Goal: Communication & Community: Answer question/provide support

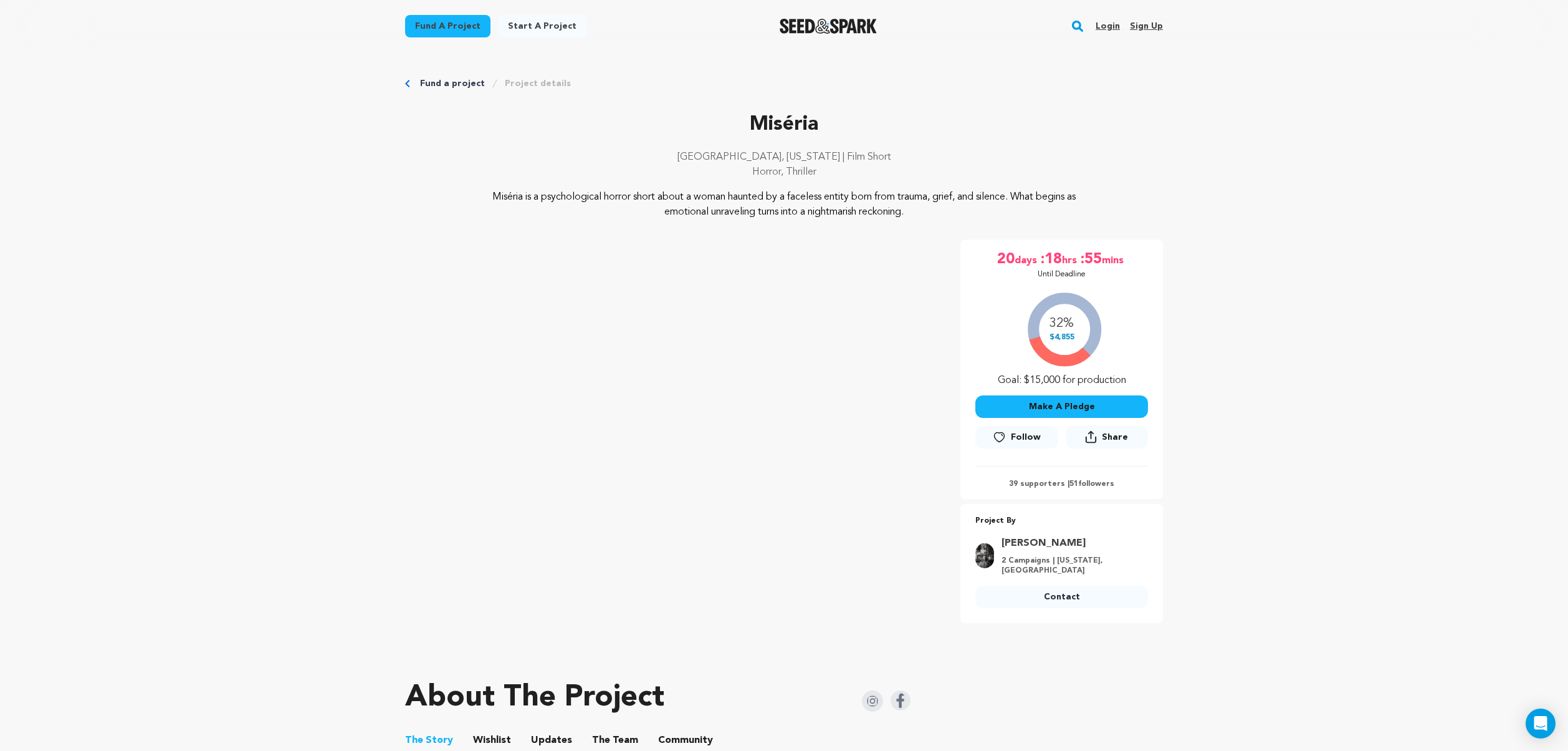
click at [1100, 413] on button "Make A Pledge" at bounding box center [1061, 407] width 173 height 23
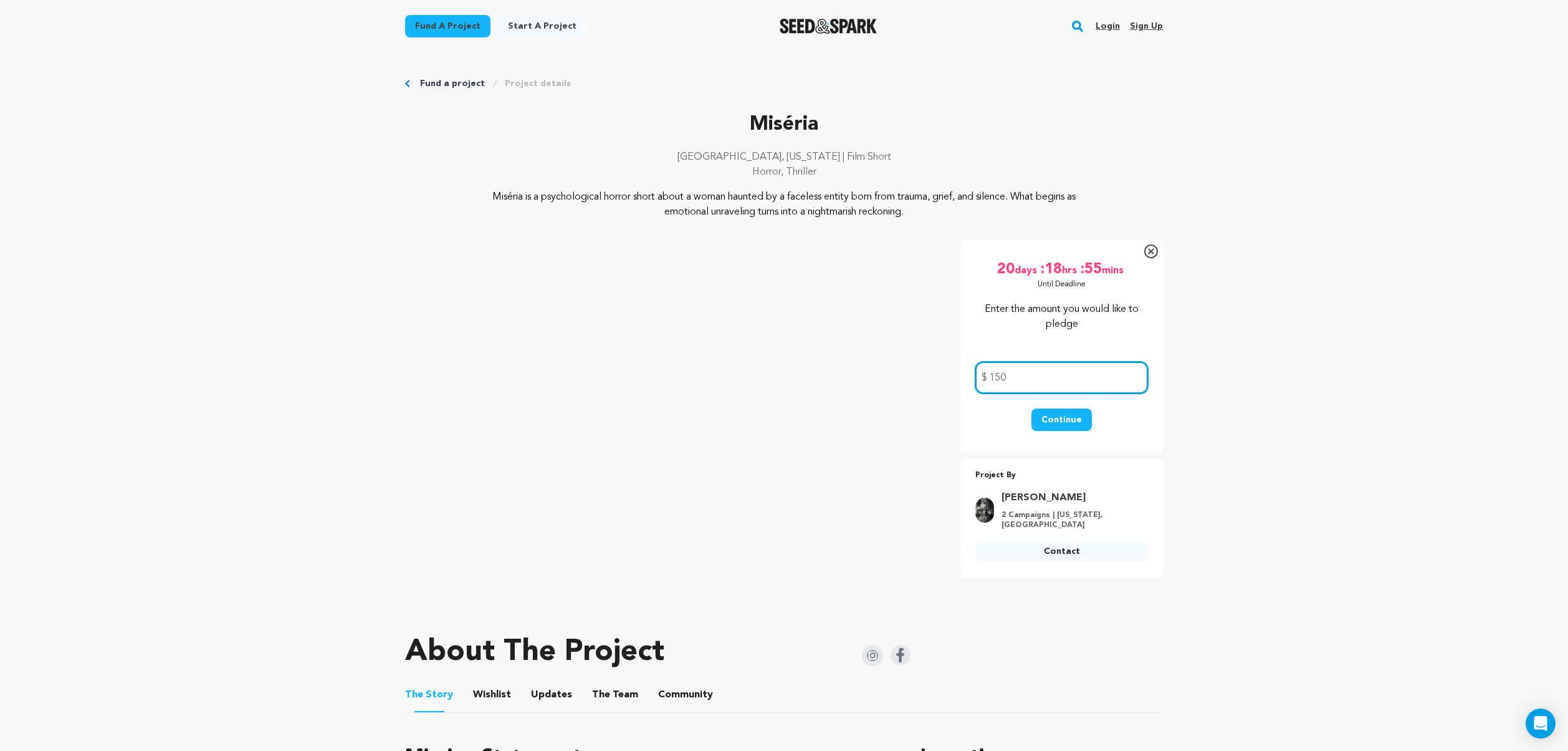
type input "150"
click at [1076, 418] on button "Continue" at bounding box center [1061, 419] width 60 height 23
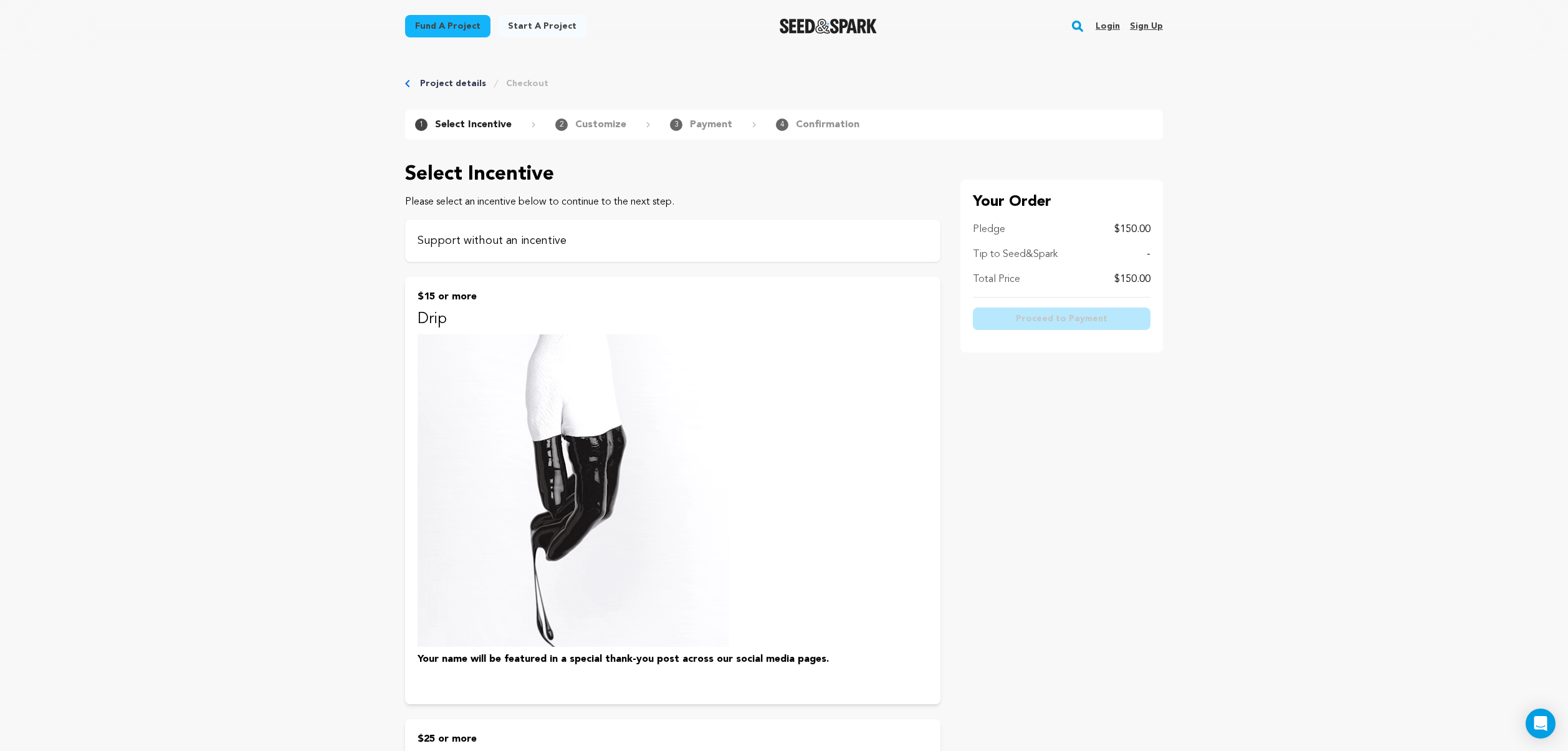
click at [659, 240] on p "Support without an incentive" at bounding box center [672, 240] width 510 height 17
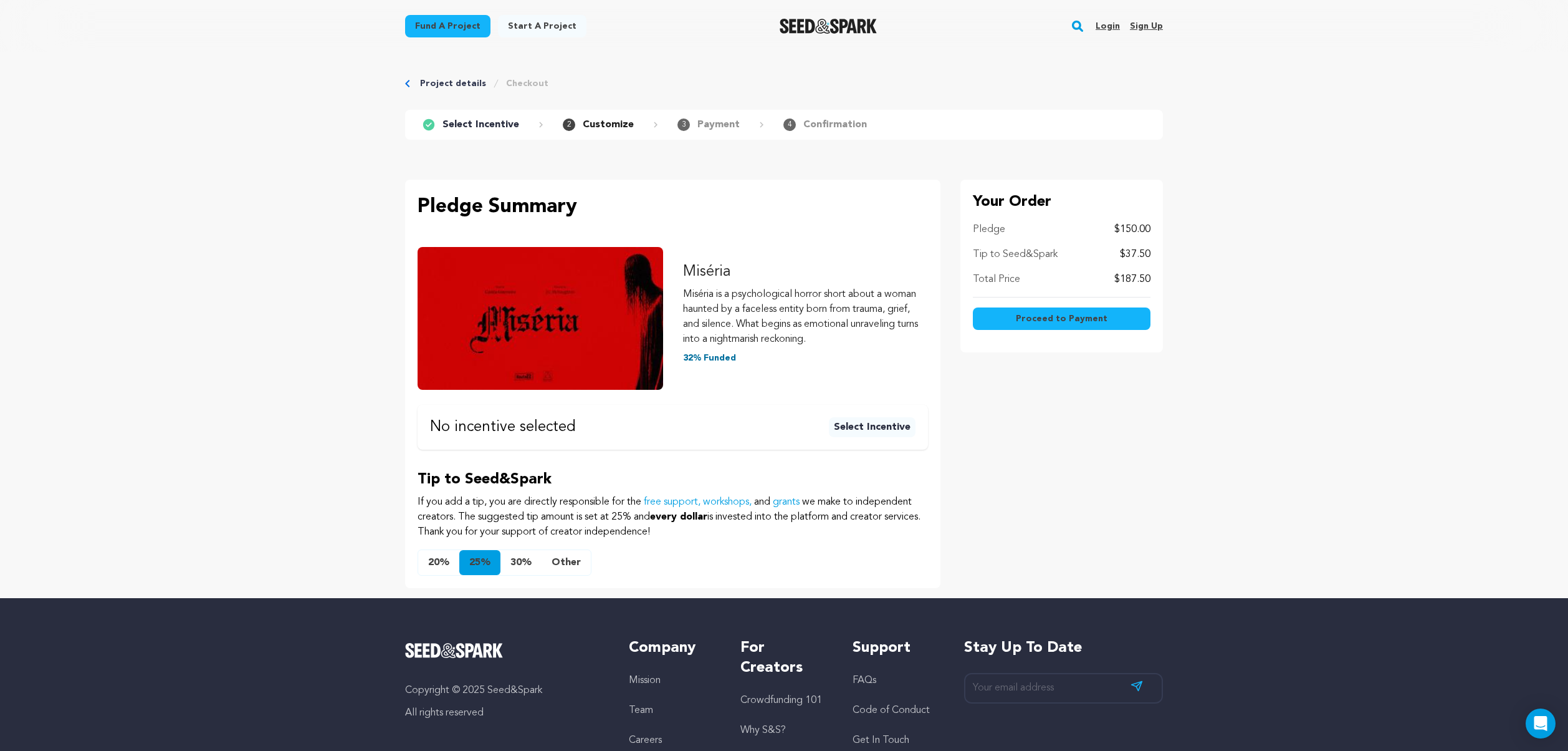
click at [1088, 317] on span "Proceed to Payment" at bounding box center [1061, 319] width 91 height 13
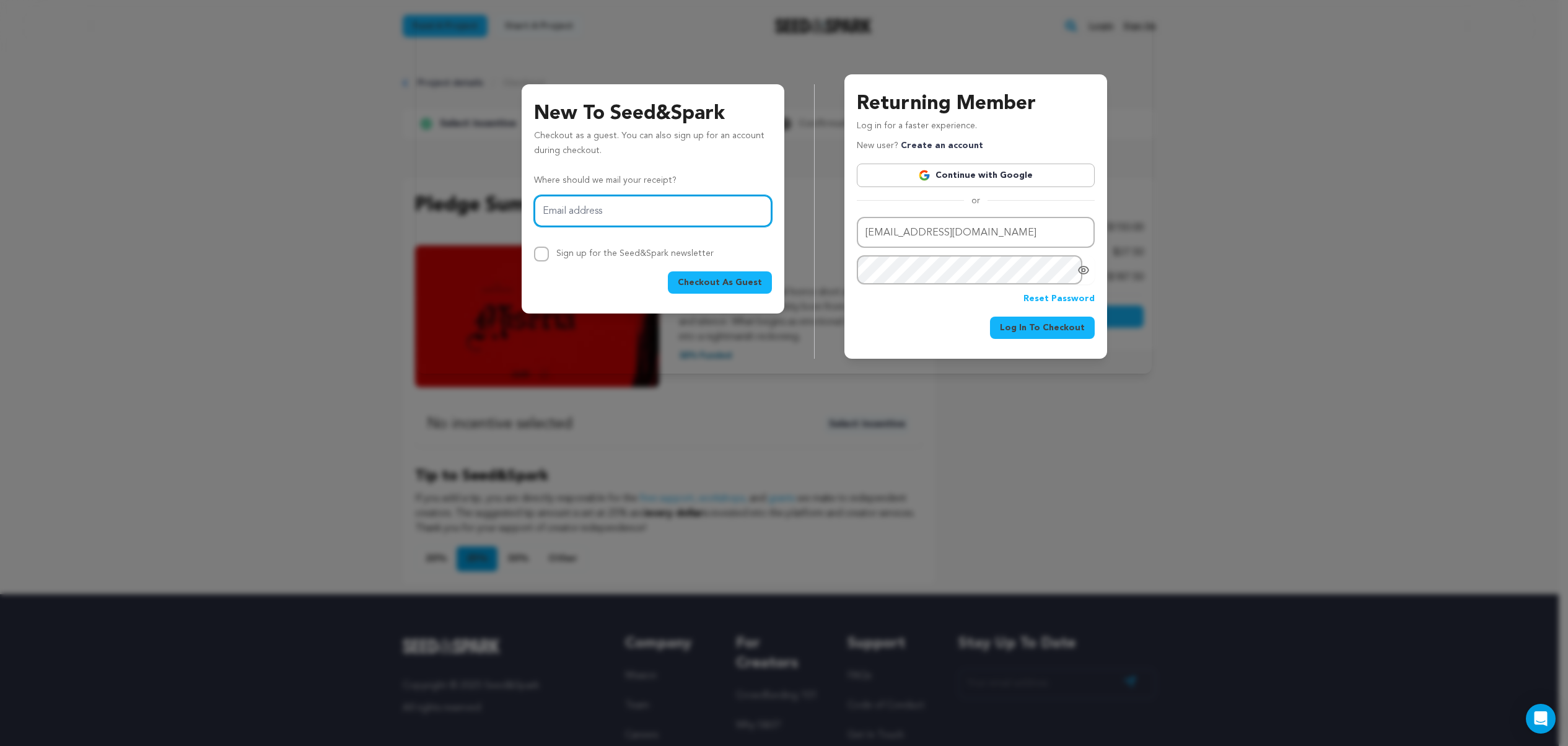
click at [653, 214] on input "Email address" at bounding box center [653, 211] width 238 height 32
click at [555, 283] on div "Checkout As Guest" at bounding box center [653, 282] width 238 height 23
click at [723, 280] on span "Checkout As Guest" at bounding box center [719, 282] width 84 height 13
click at [626, 213] on input "Email address" at bounding box center [653, 211] width 238 height 32
type input "camila.form.highland@gmail.com"
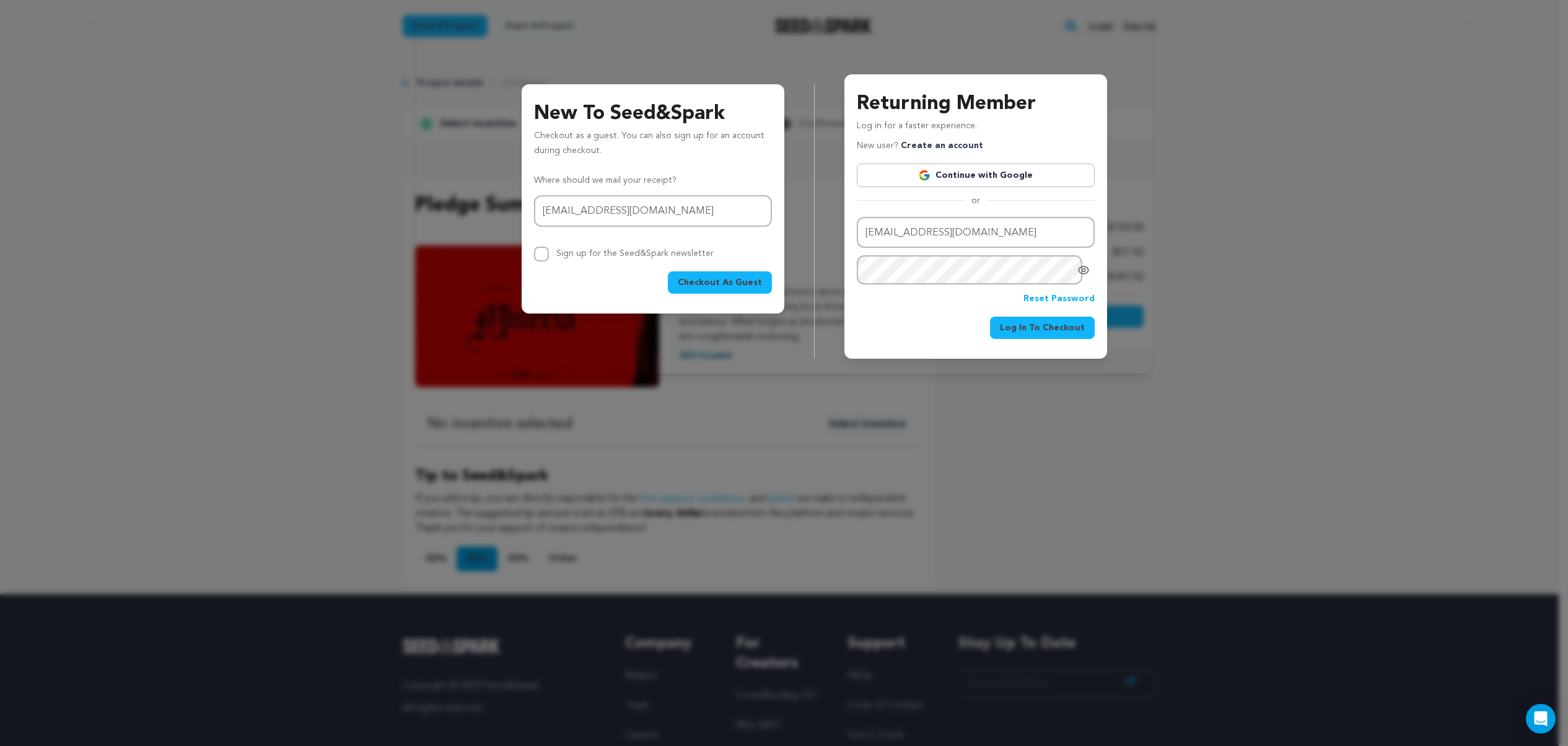
click at [703, 280] on span "Checkout As Guest" at bounding box center [719, 282] width 84 height 13
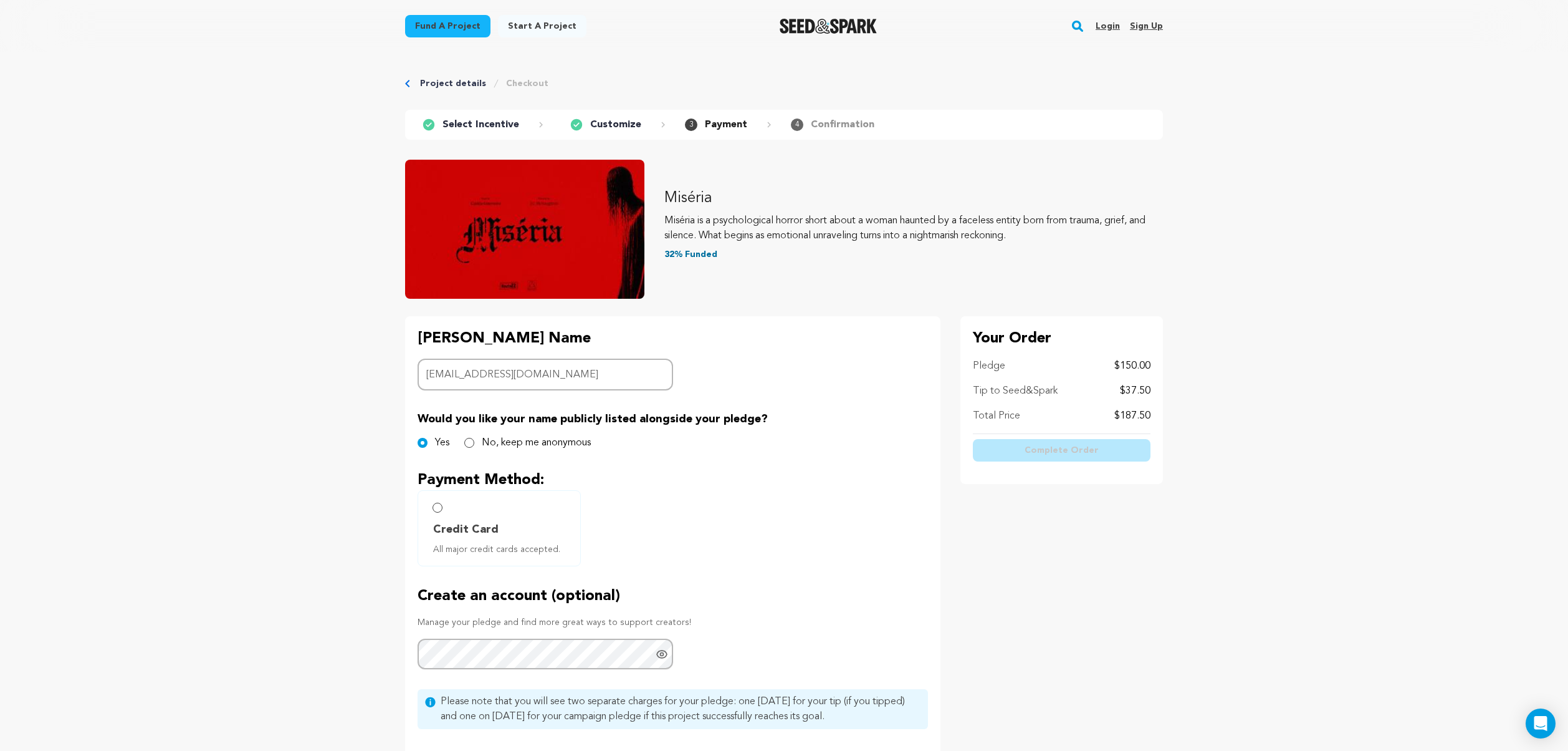
click at [597, 376] on input "[EMAIL_ADDRESS][DOMAIN_NAME]" at bounding box center [545, 374] width 256 height 32
type input "[PERSON_NAME]"
click at [472, 442] on input "No, keep me anonymous" at bounding box center [468, 442] width 10 height 10
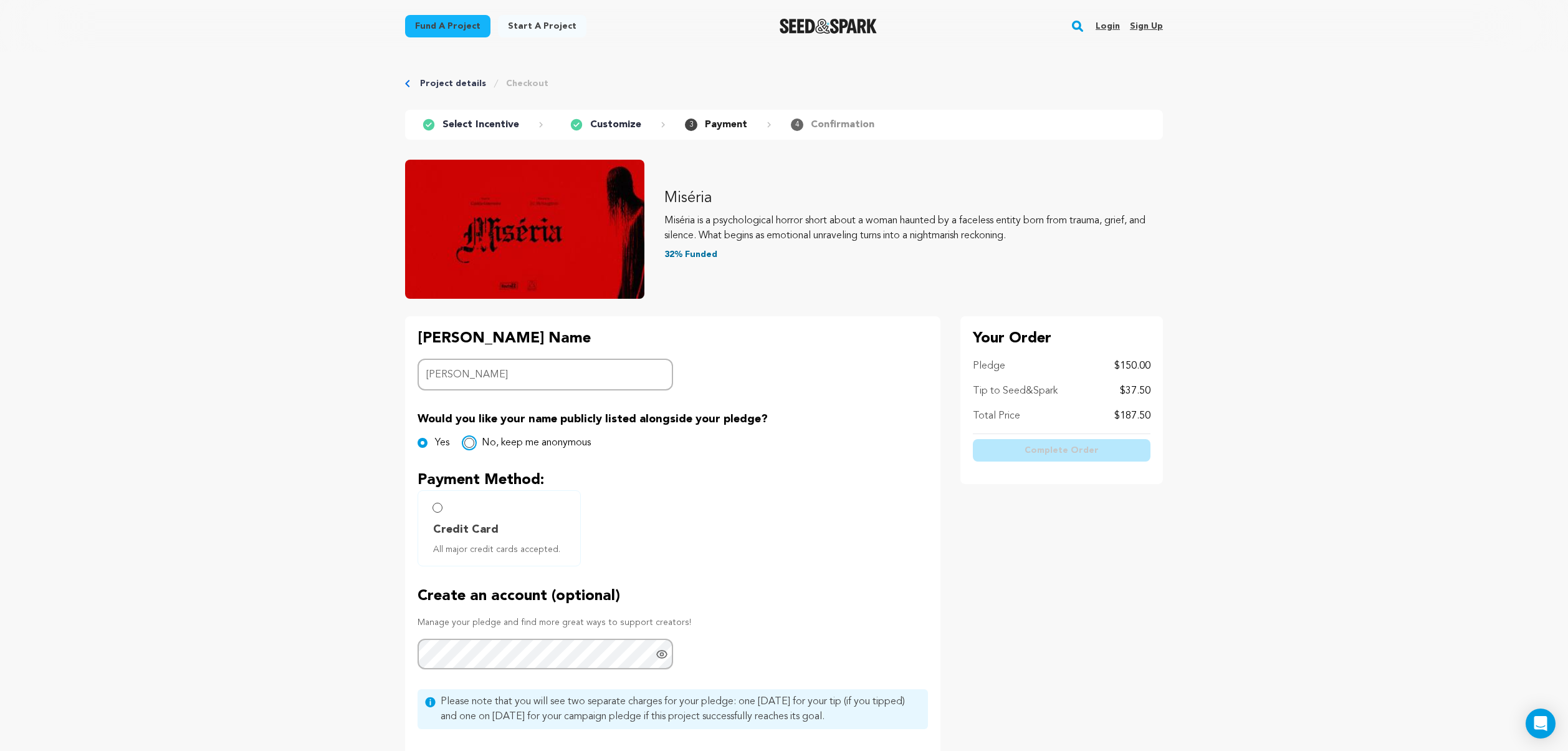
radio input "true"
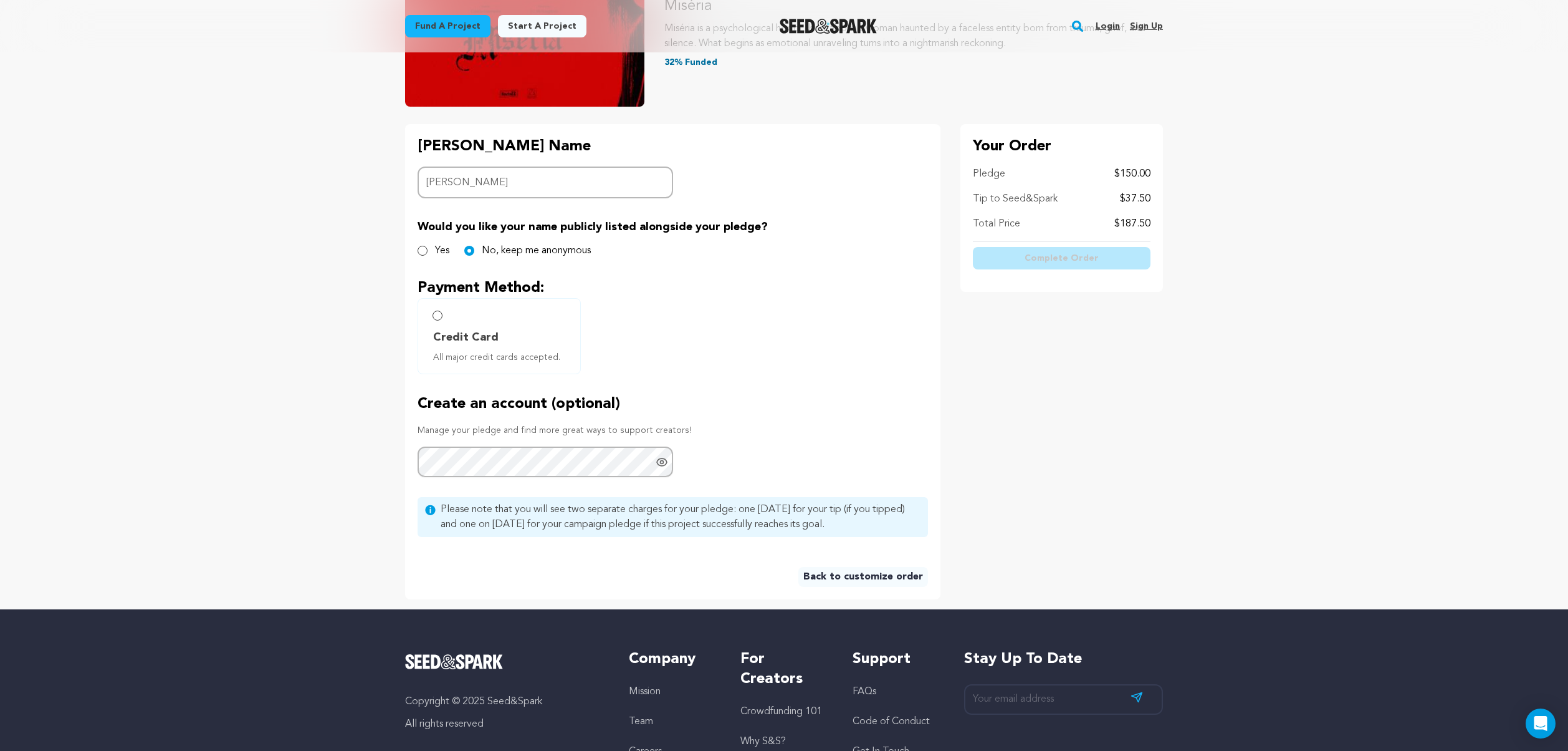
click at [732, 407] on p "Create an account (optional)" at bounding box center [672, 404] width 510 height 20
click at [920, 394] on p "Create an account (optional)" at bounding box center [672, 404] width 510 height 20
click at [438, 317] on input "Credit Card All major credit cards accepted." at bounding box center [437, 315] width 10 height 10
radio input "false"
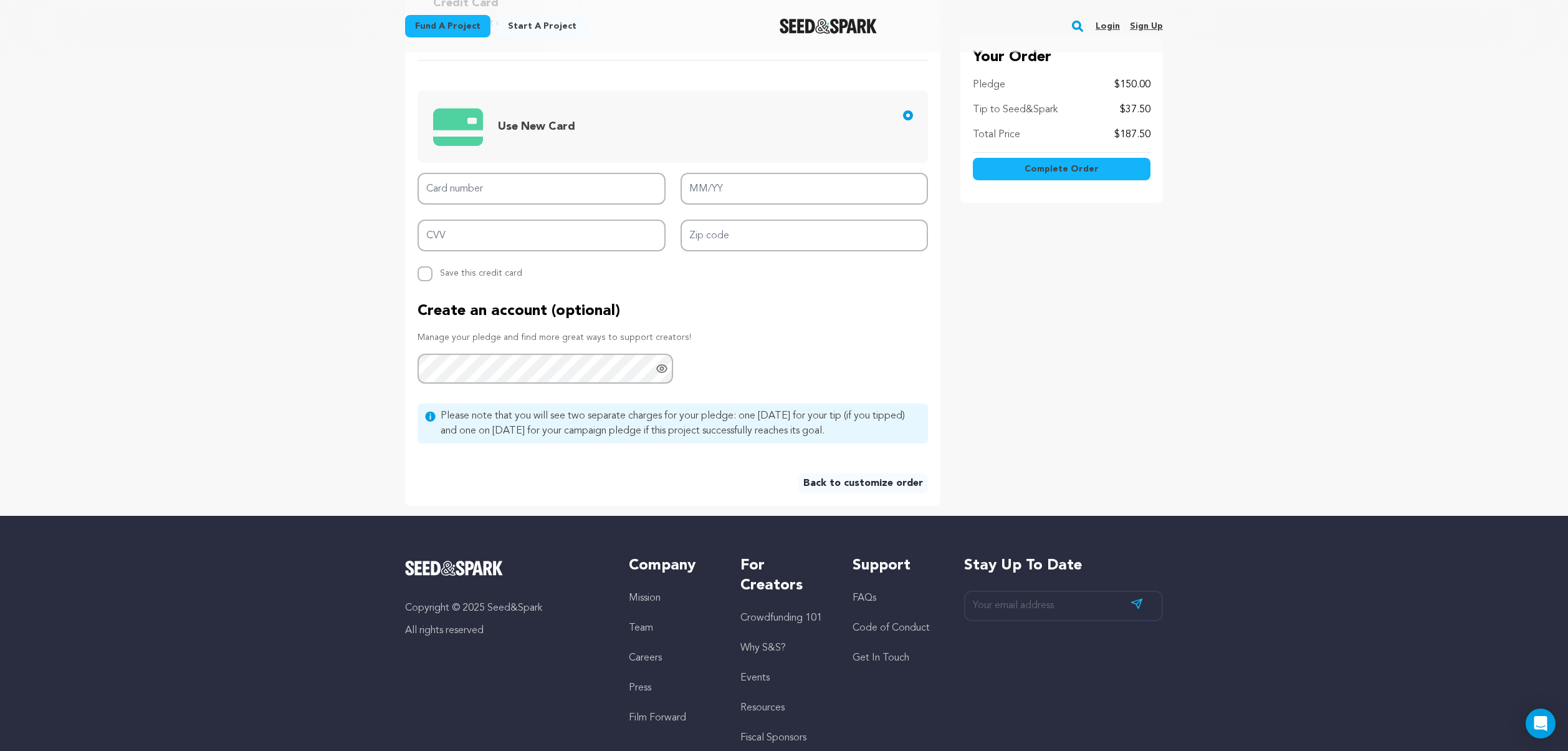
scroll to position [424, 0]
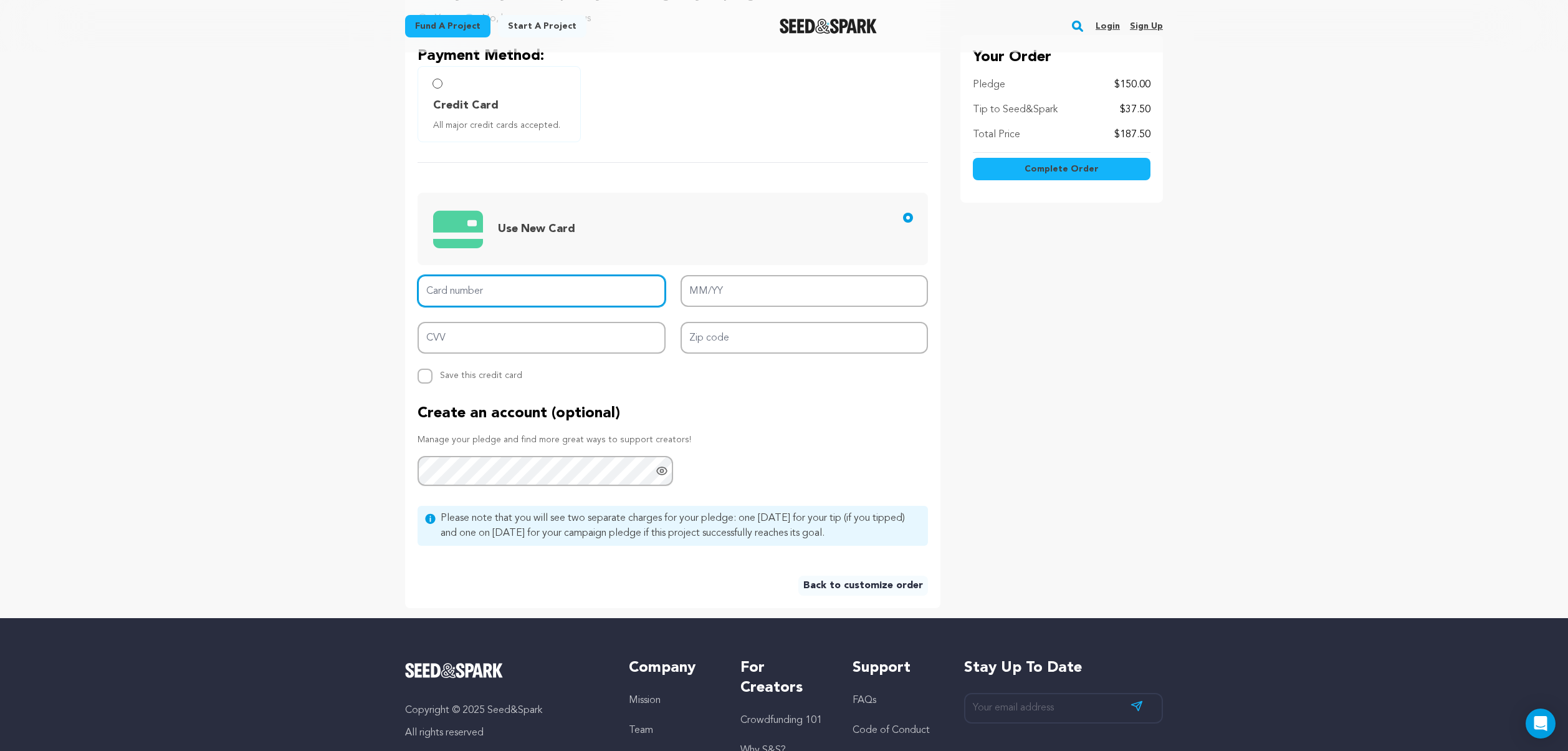
click at [554, 291] on input "Card number" at bounding box center [542, 291] width 248 height 32
click at [847, 493] on div "Backer's Name Backer Name Sally G Would you like your name publicly listed alon…" at bounding box center [673, 249] width 535 height 715
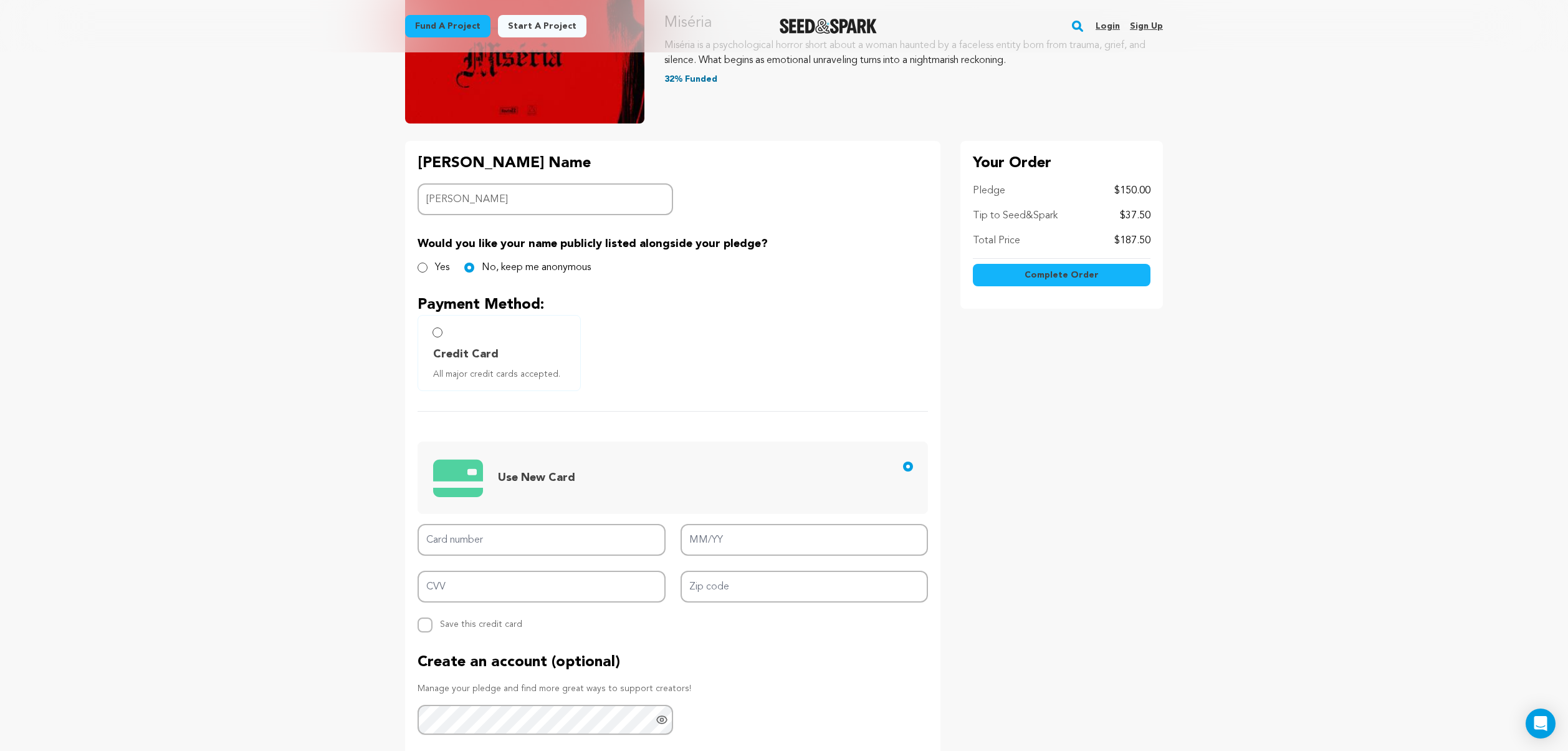
scroll to position [106, 0]
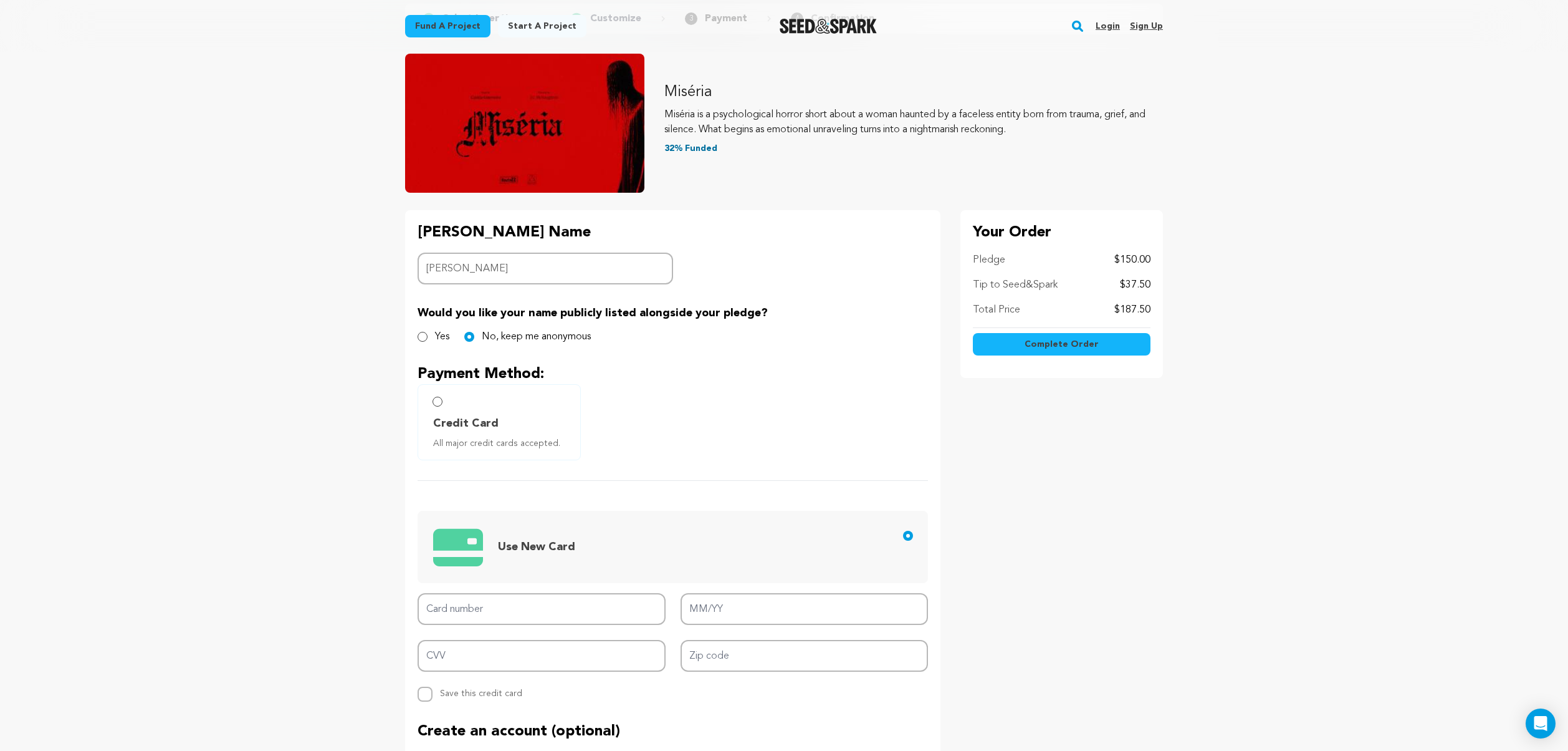
click at [458, 411] on label "Credit Card All major credit cards accepted." at bounding box center [499, 421] width 163 height 76
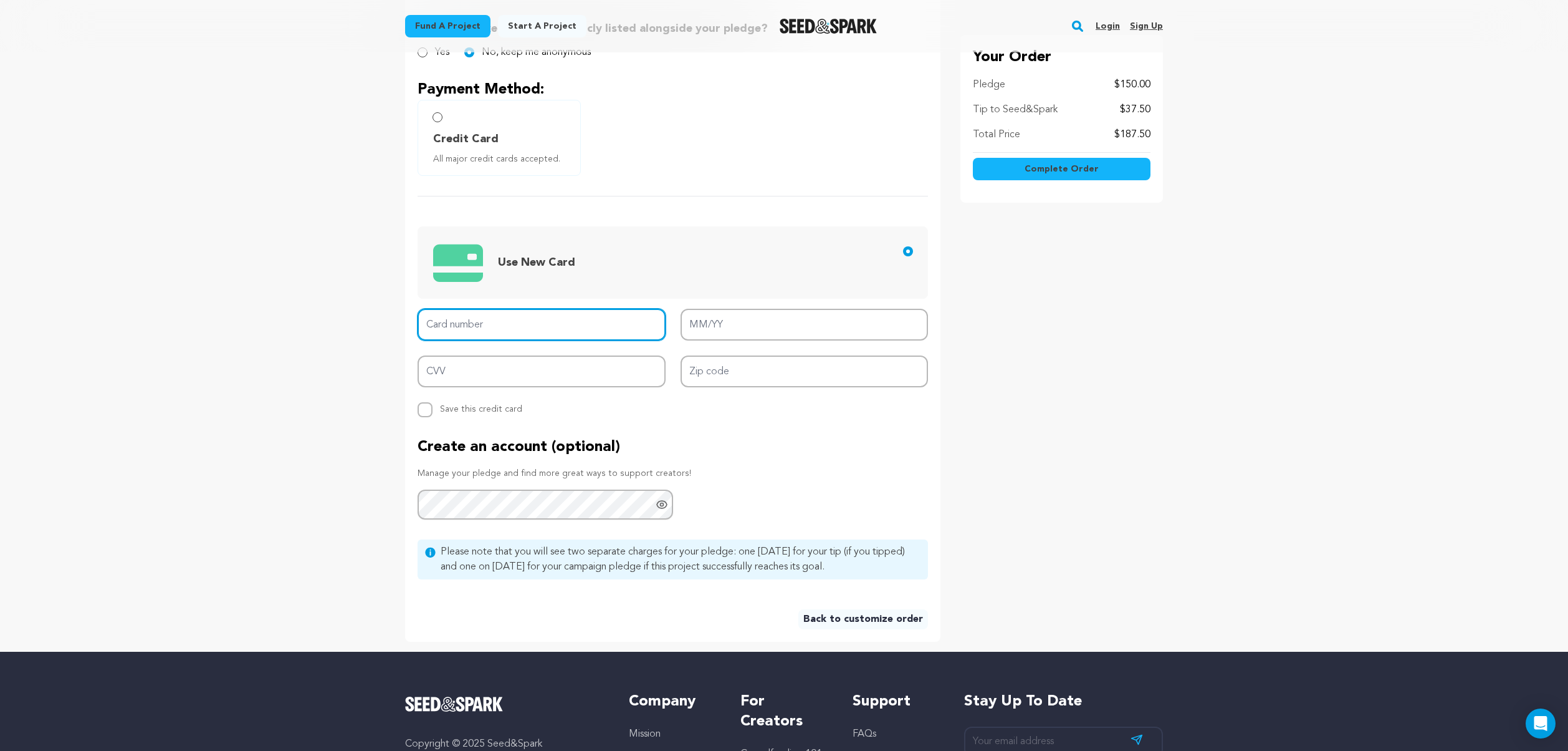
click at [604, 323] on input "Card number" at bounding box center [542, 324] width 248 height 32
type input "4120 4697 0518 0440"
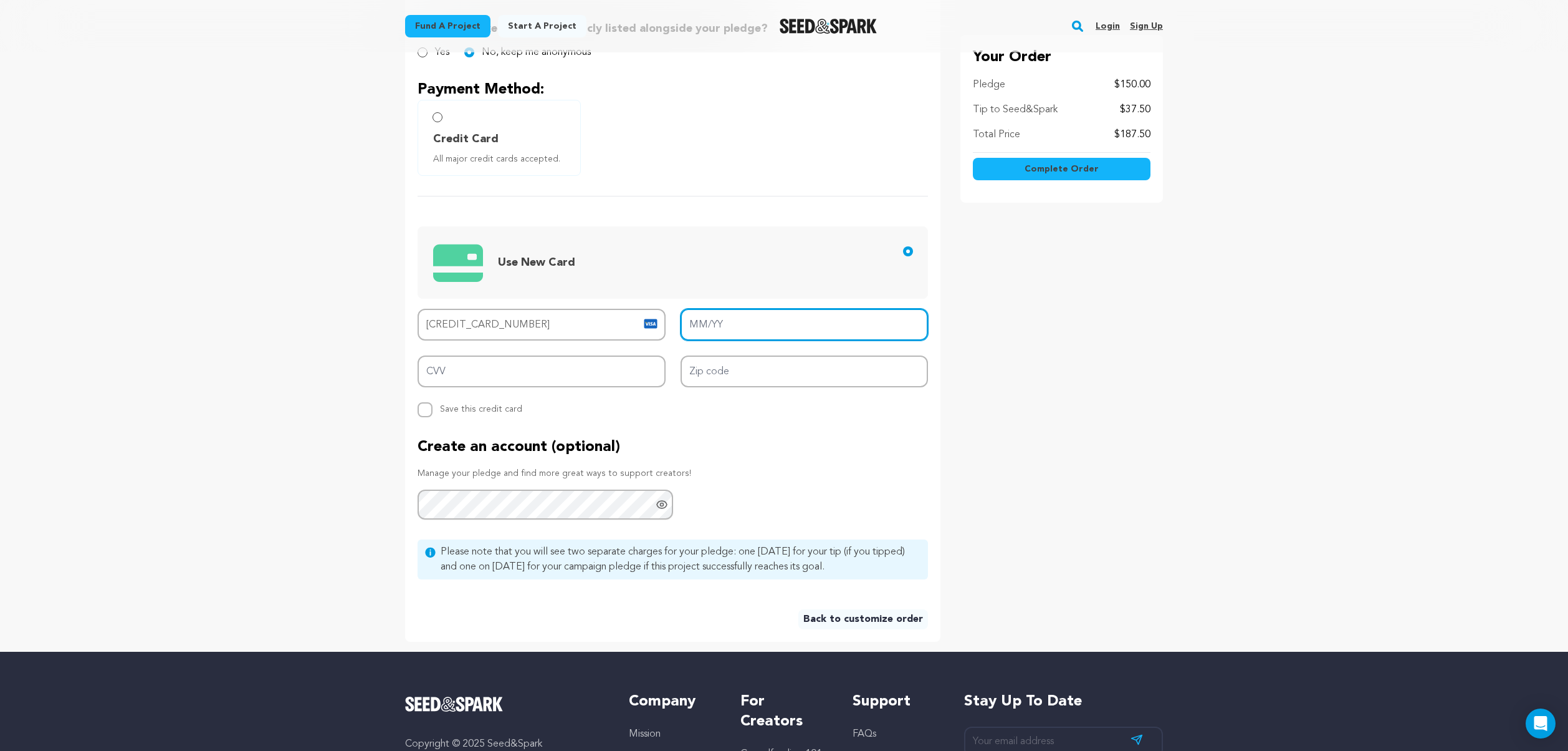
click at [756, 324] on input "MM/YY" at bounding box center [805, 324] width 248 height 32
type input "11/27"
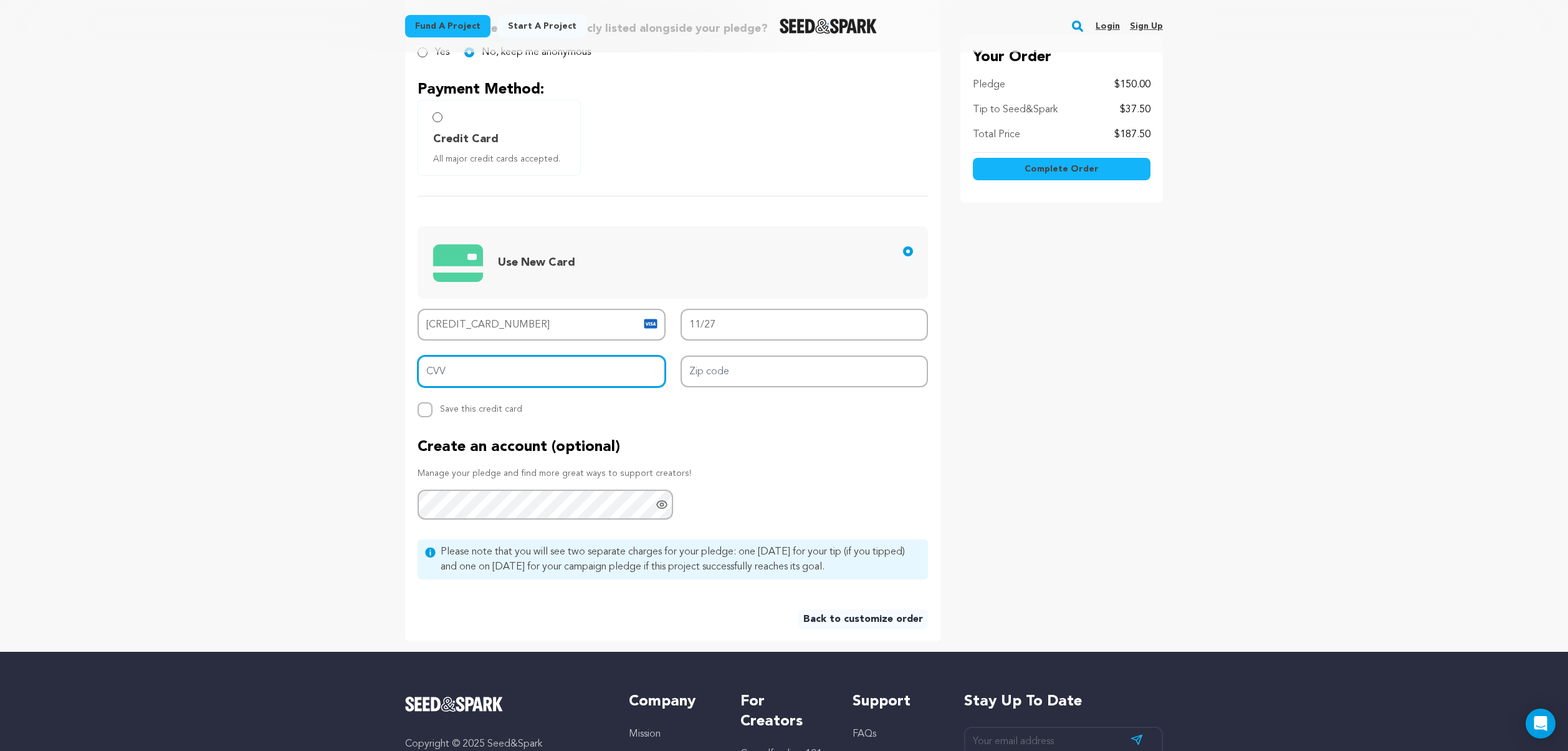
click at [493, 375] on input "CVV" at bounding box center [542, 371] width 248 height 32
type input "995"
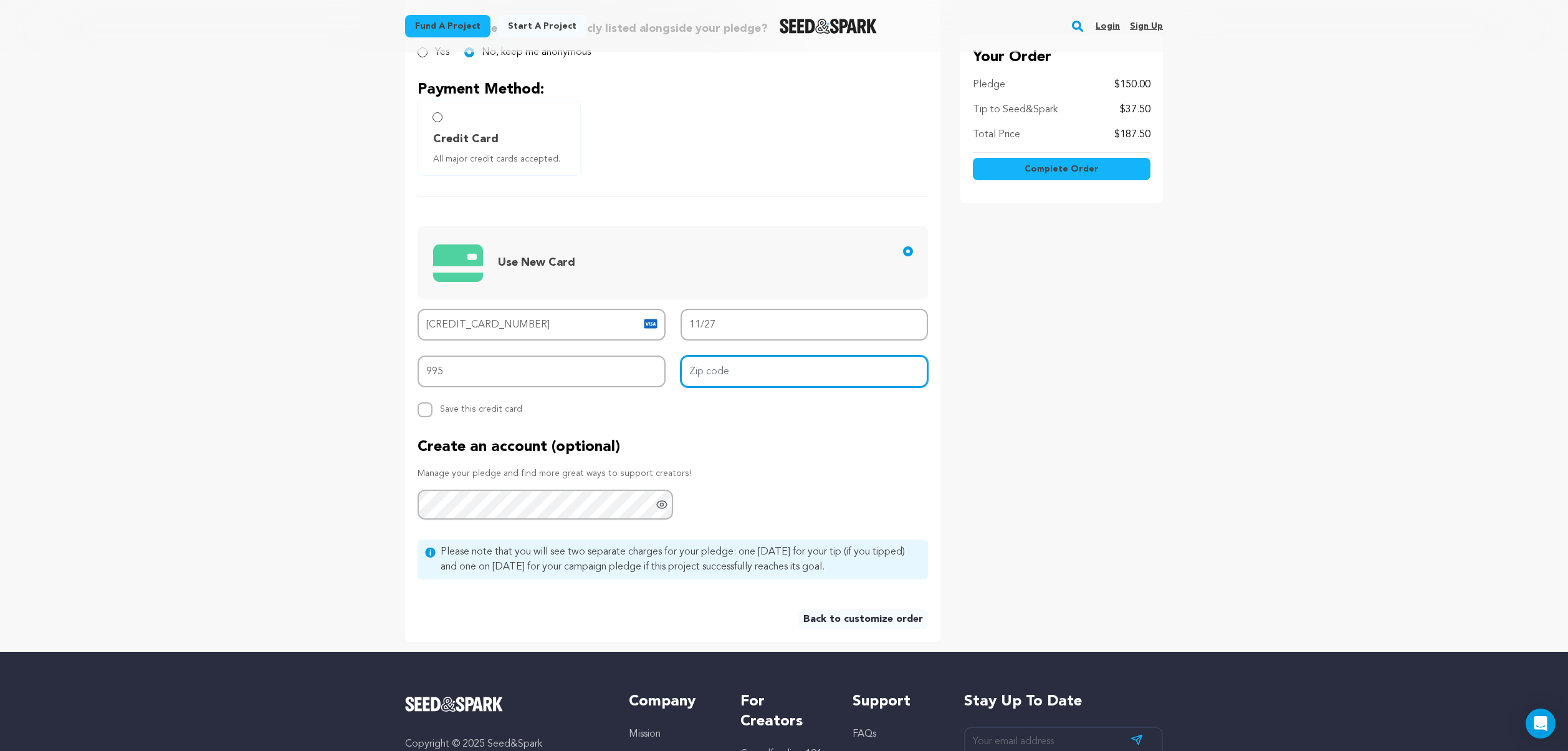
click at [746, 365] on input "Zip code" at bounding box center [805, 371] width 248 height 32
type input "84045"
click at [807, 481] on div "Create an account (optional) Manage your pledge and find more great ways to sup…" at bounding box center [672, 478] width 510 height 83
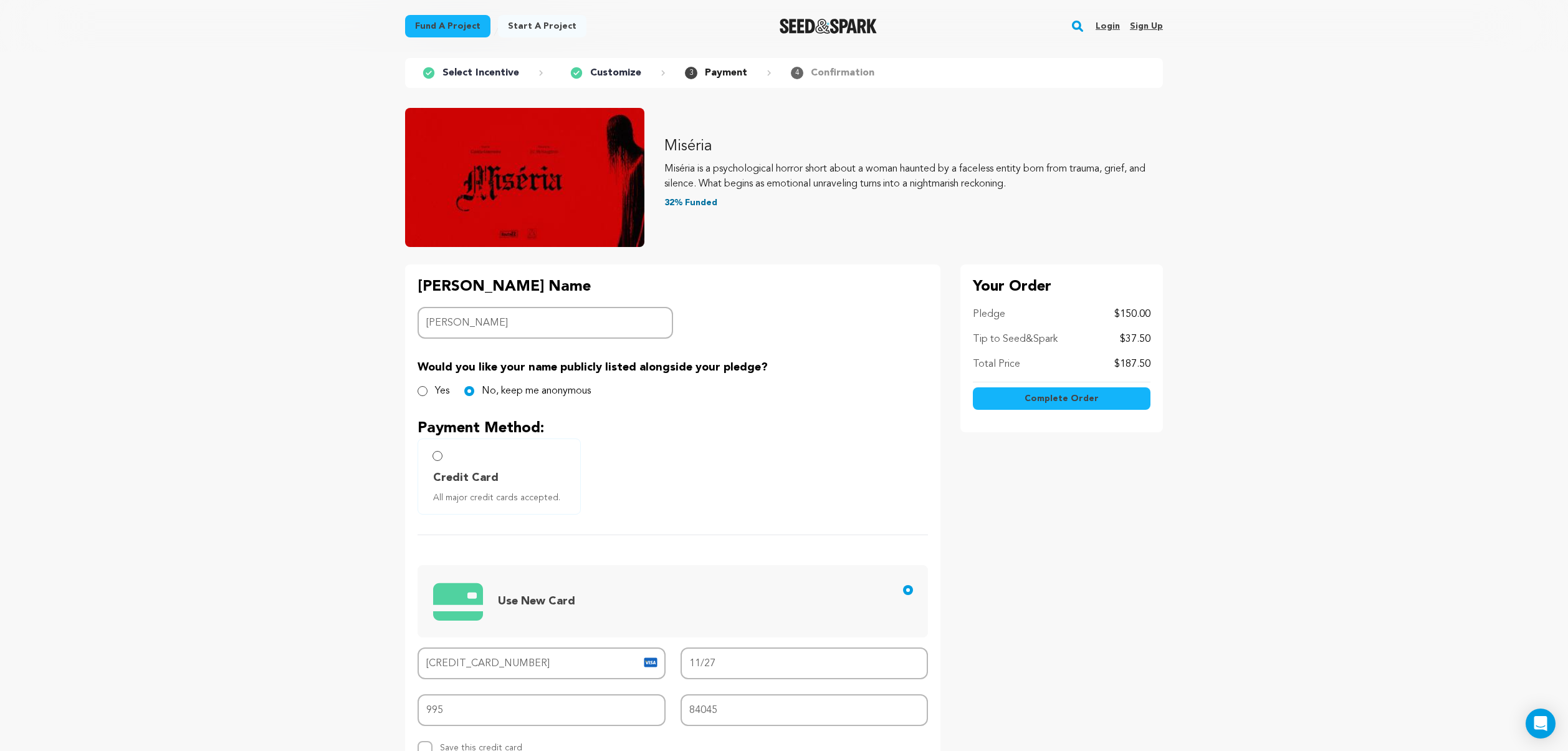
scroll to position [0, 0]
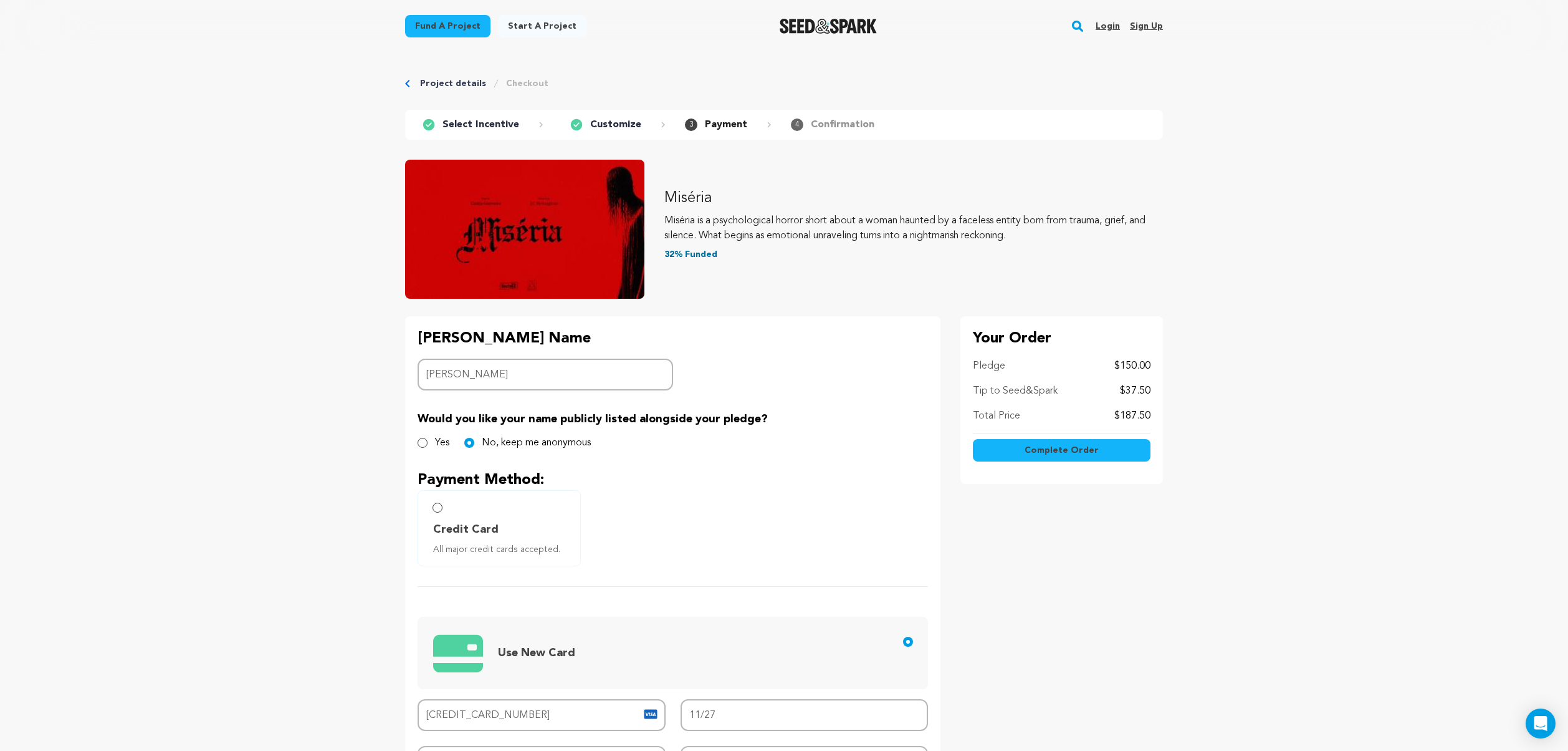
click at [1025, 387] on p "Tip to Seed&Spark" at bounding box center [1015, 391] width 85 height 15
click at [719, 517] on div "Credit Card All major credit cards accepted." at bounding box center [672, 527] width 510 height 76
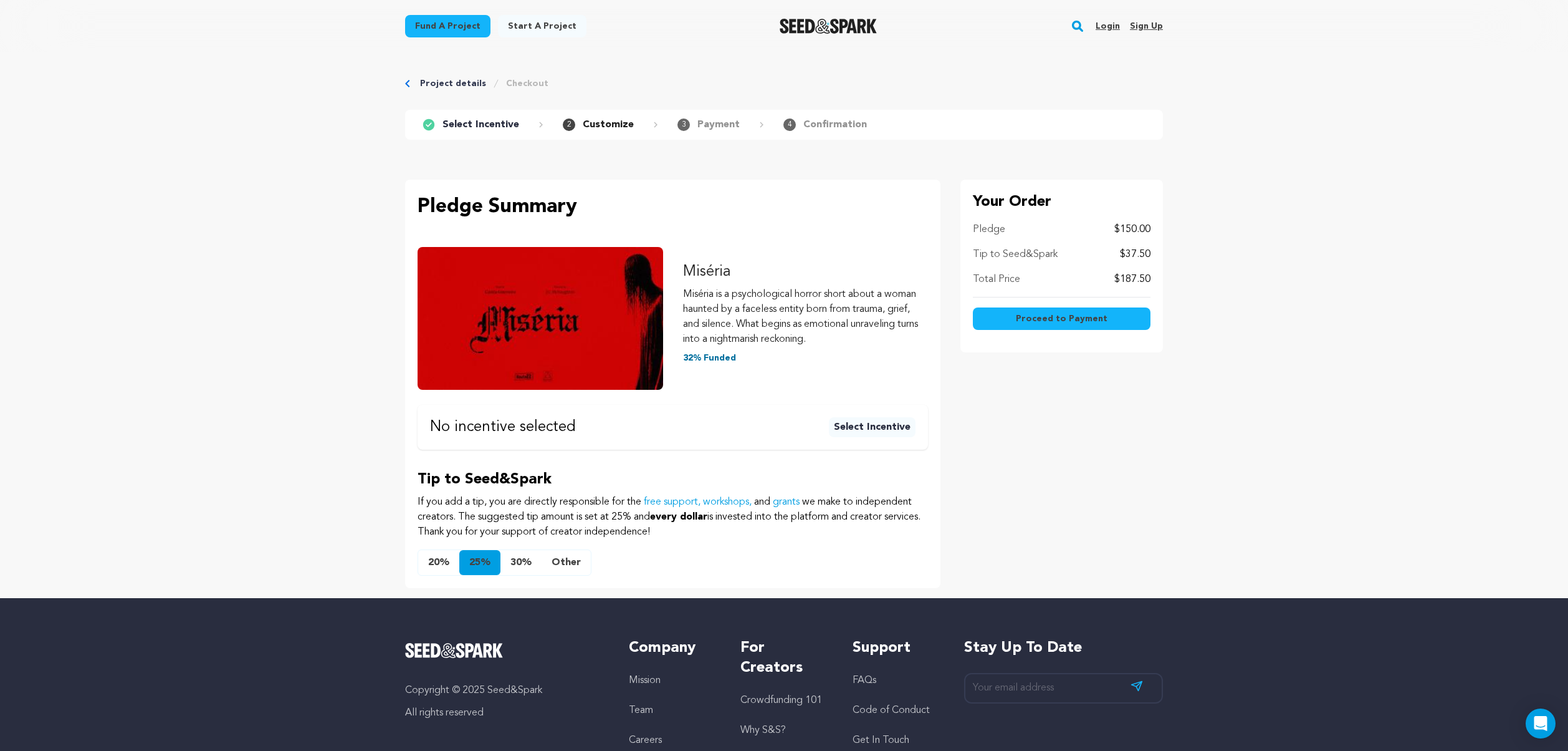
click at [561, 564] on button "Other" at bounding box center [566, 562] width 49 height 25
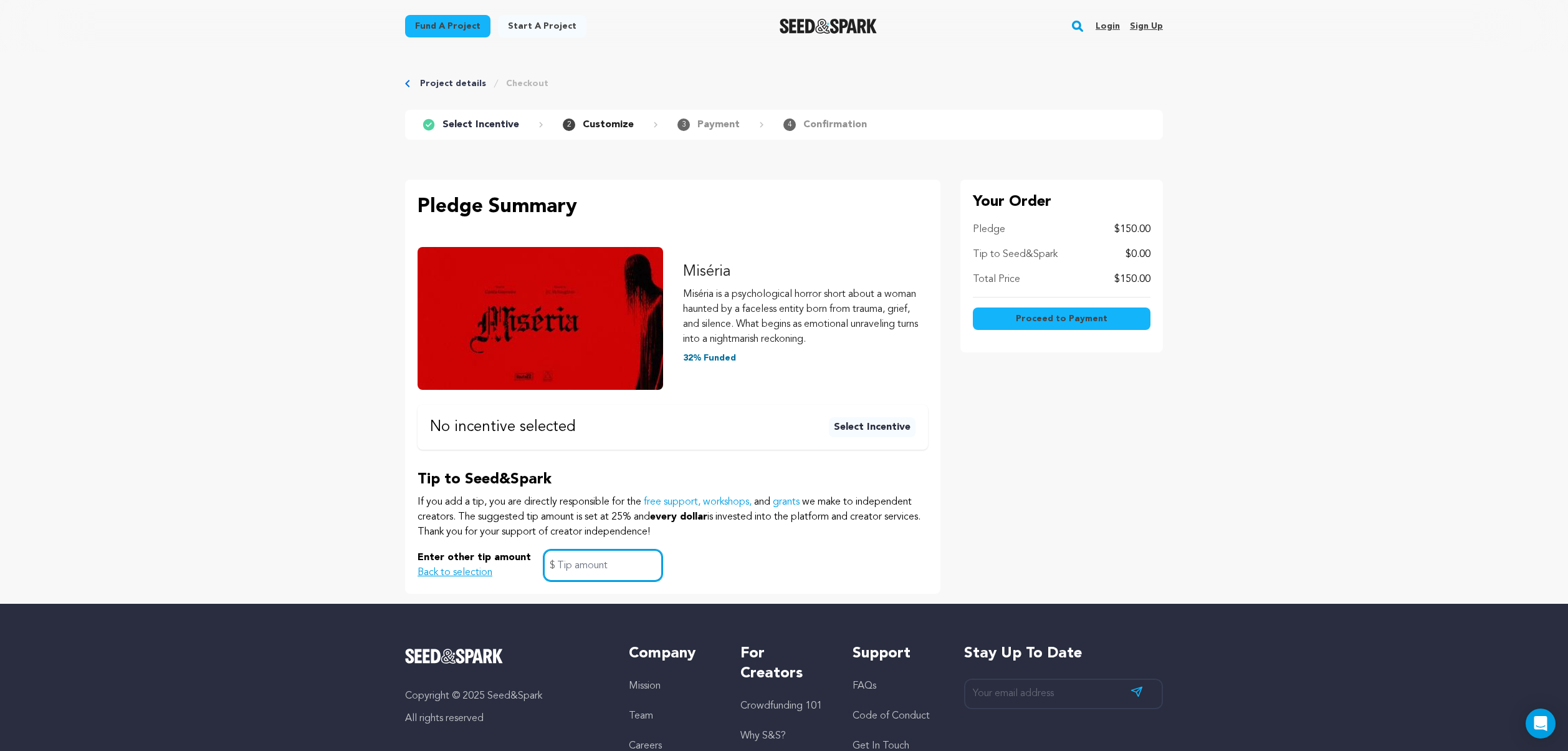
click at [584, 563] on input "text" at bounding box center [603, 565] width 119 height 32
type input "0"
click at [763, 546] on div "Tip to Seed&Spark If you add a tip, you are directly responsible for the free s…" at bounding box center [672, 525] width 510 height 111
click at [1090, 320] on span "Proceed to Payment" at bounding box center [1061, 319] width 91 height 13
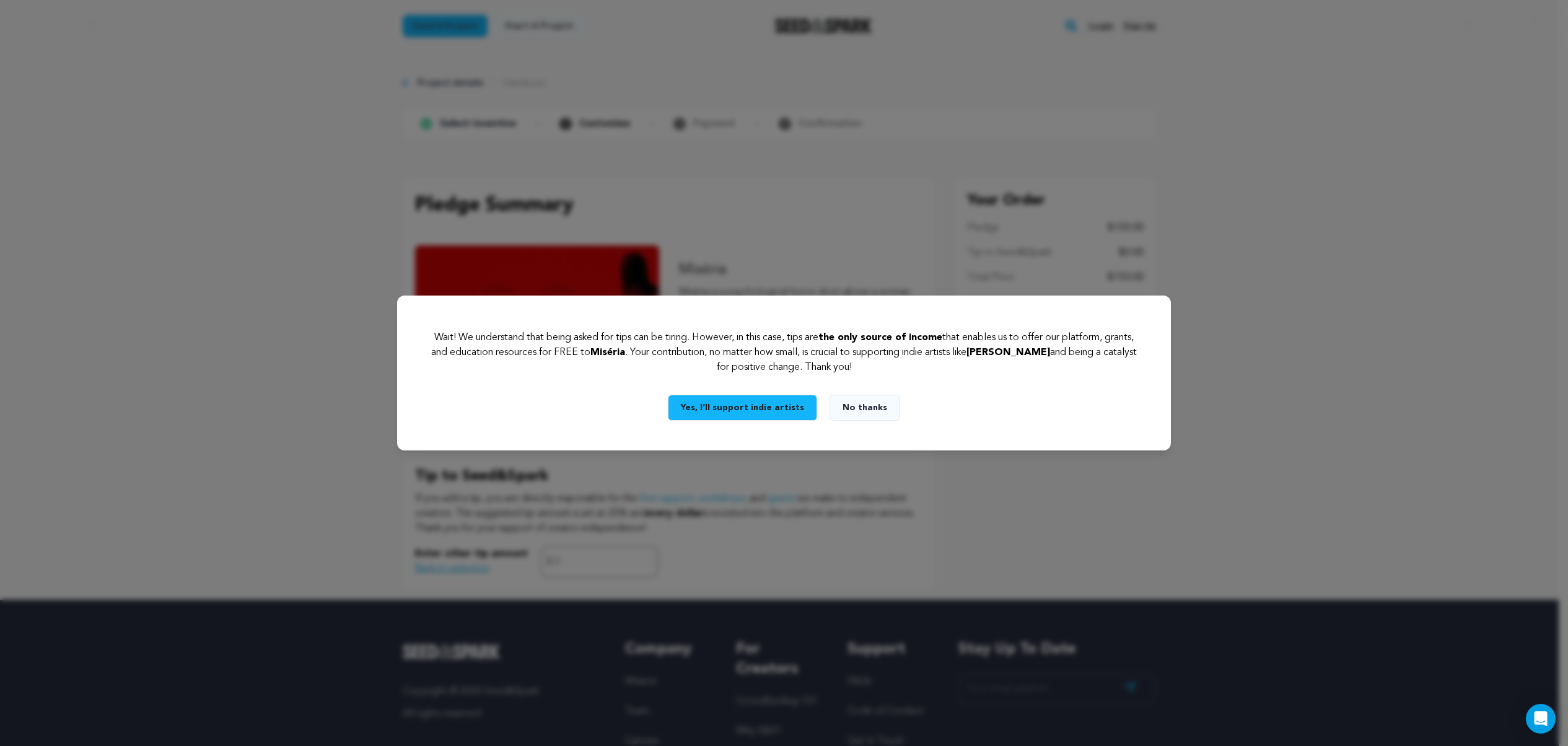
click at [849, 410] on button "No thanks" at bounding box center [865, 407] width 71 height 26
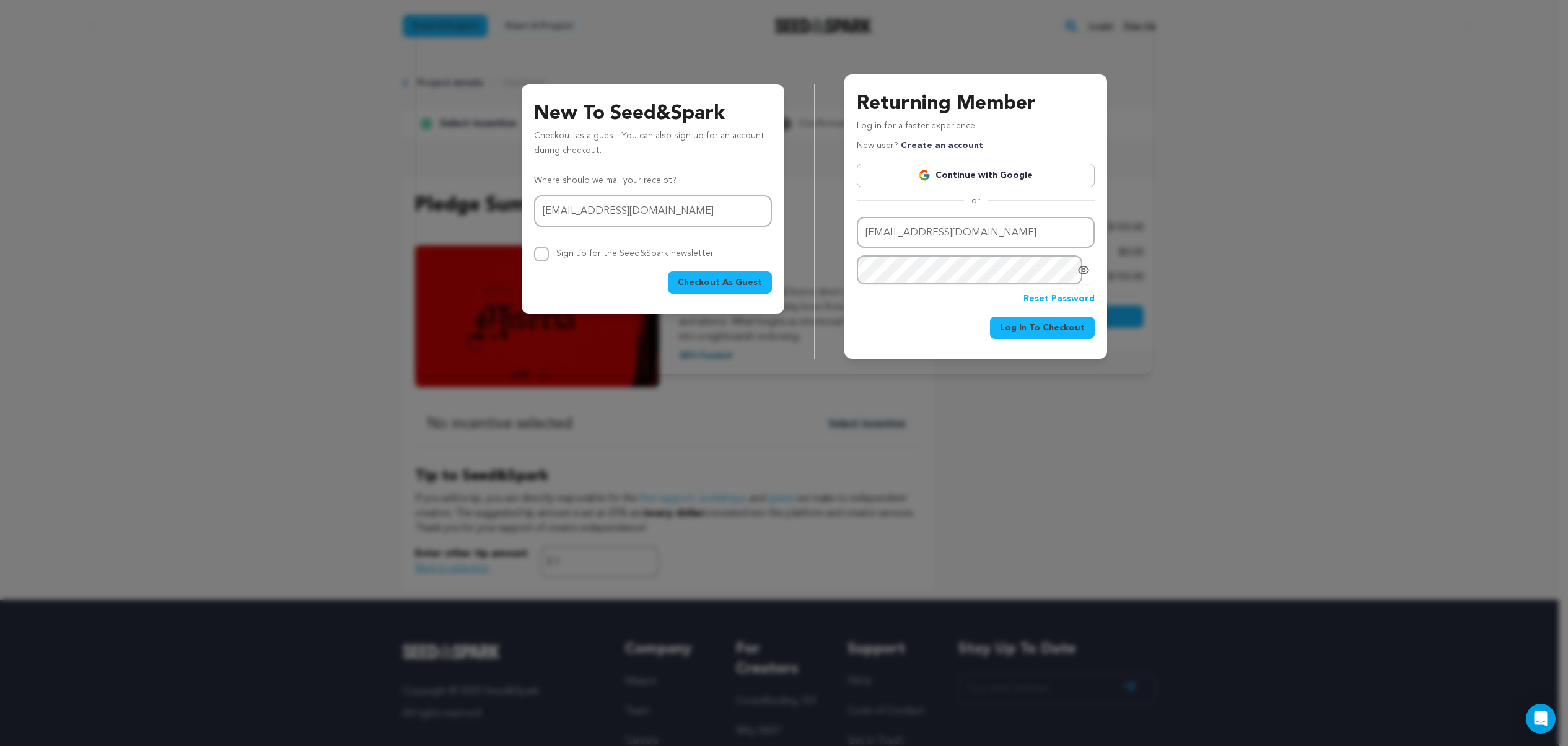
click at [732, 284] on span "Checkout As Guest" at bounding box center [719, 282] width 84 height 13
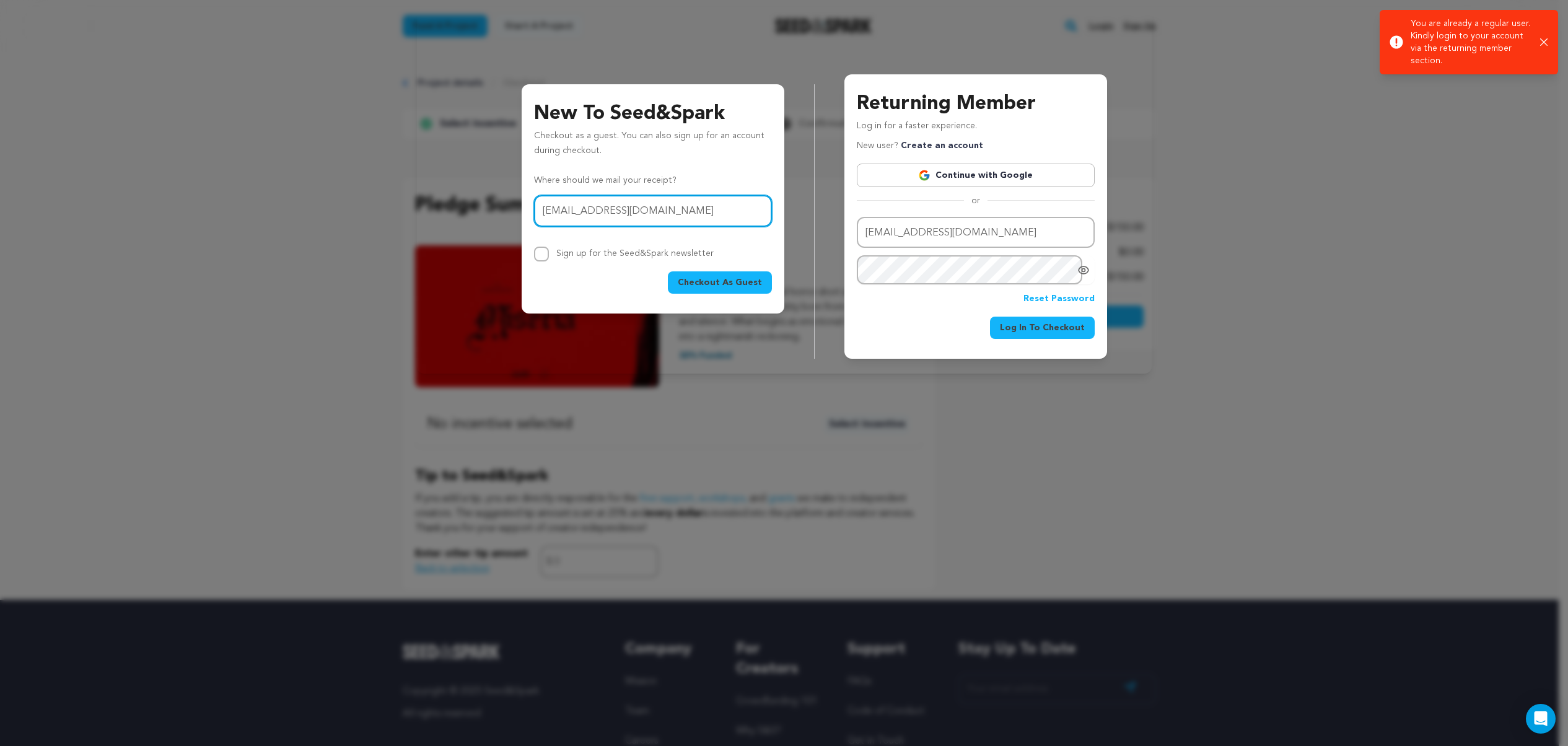
click at [708, 213] on input "camila.form.highland@gmail.com" at bounding box center [653, 211] width 238 height 32
click at [736, 179] on p "Where should we mail your receipt?" at bounding box center [653, 181] width 238 height 15
click at [726, 213] on input "camila.form.highland@gmail.com" at bounding box center [653, 211] width 238 height 32
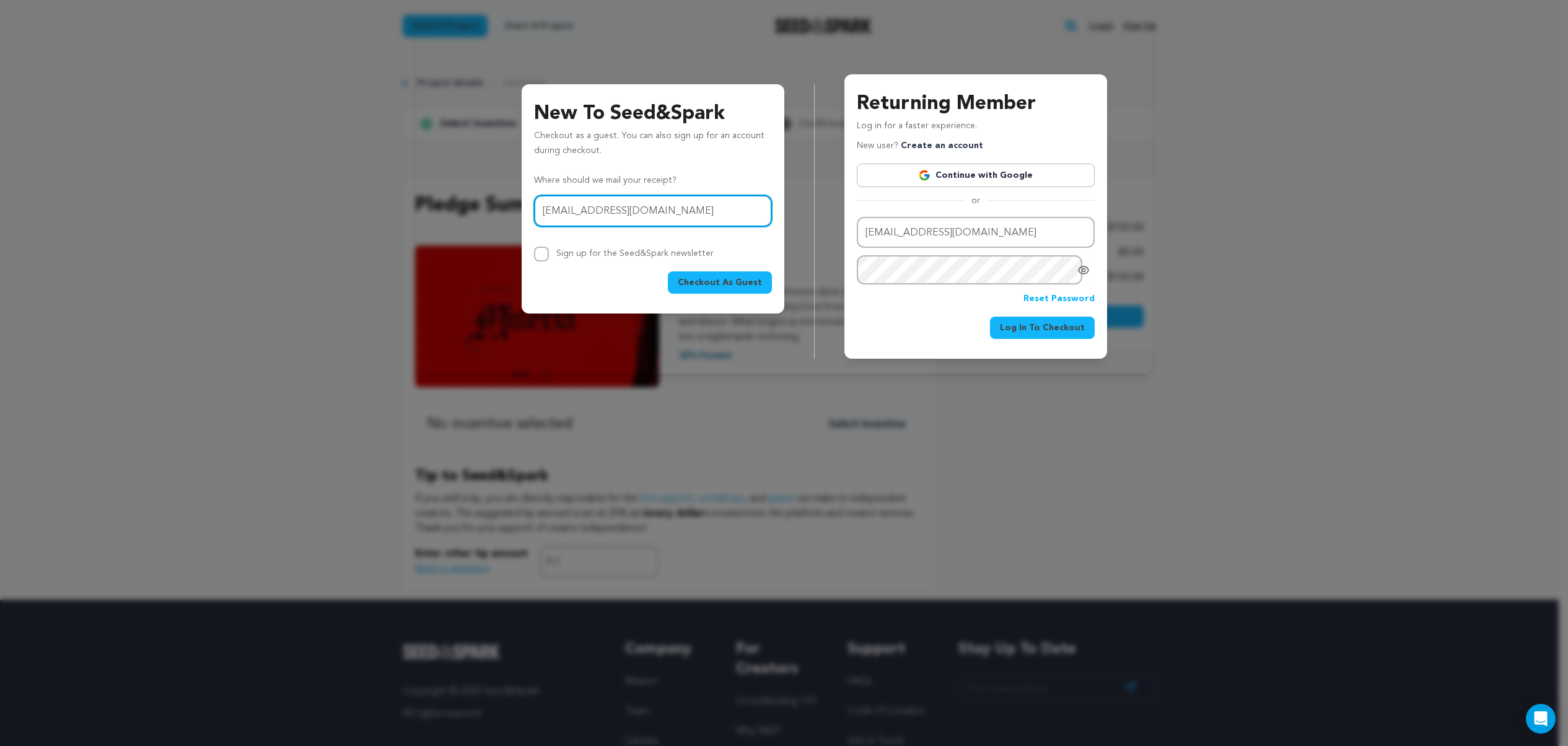
type input "hi@milaguerreiro.com"
click at [701, 282] on span "Checkout As Guest" at bounding box center [719, 282] width 84 height 13
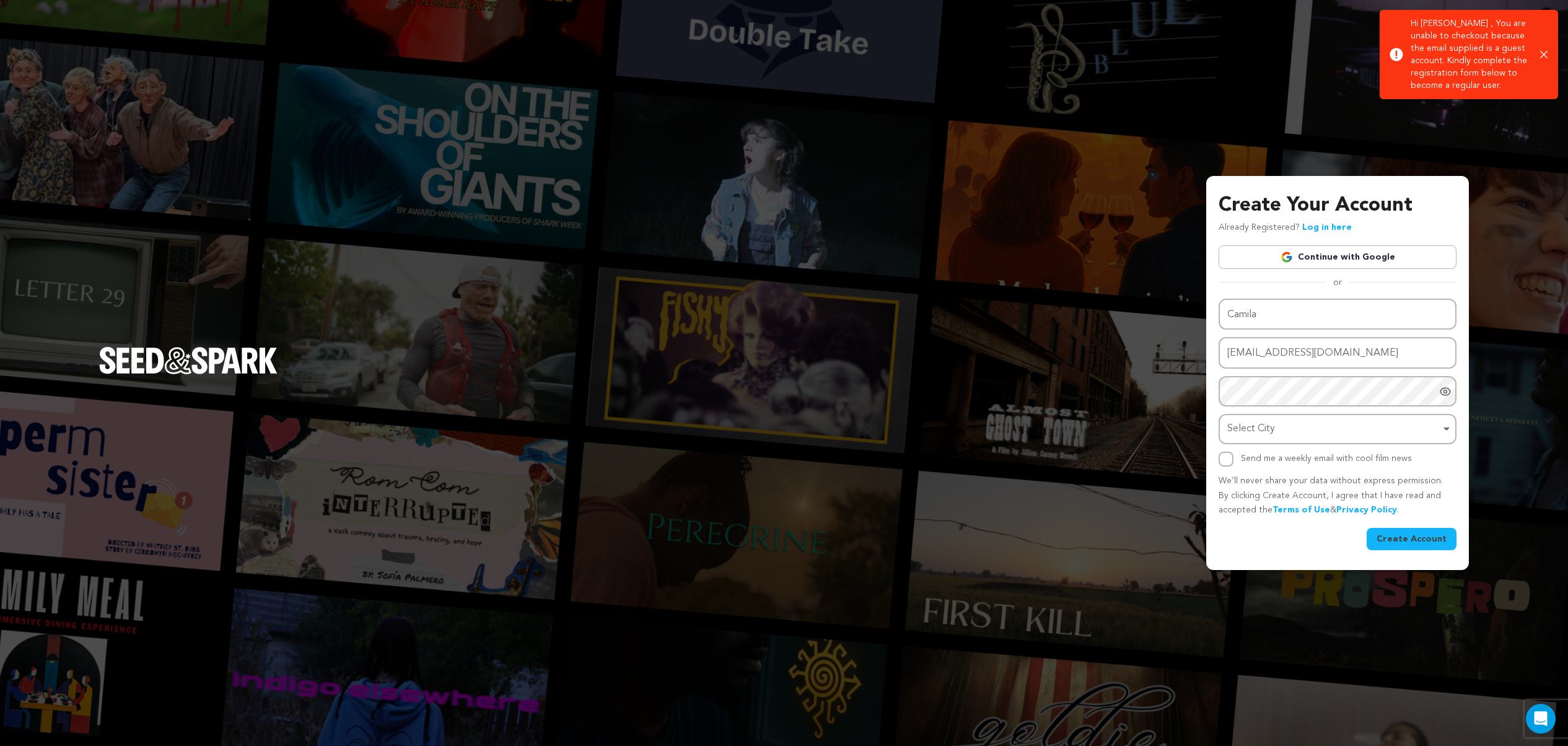
click at [1542, 52] on icon "button" at bounding box center [1543, 54] width 7 height 7
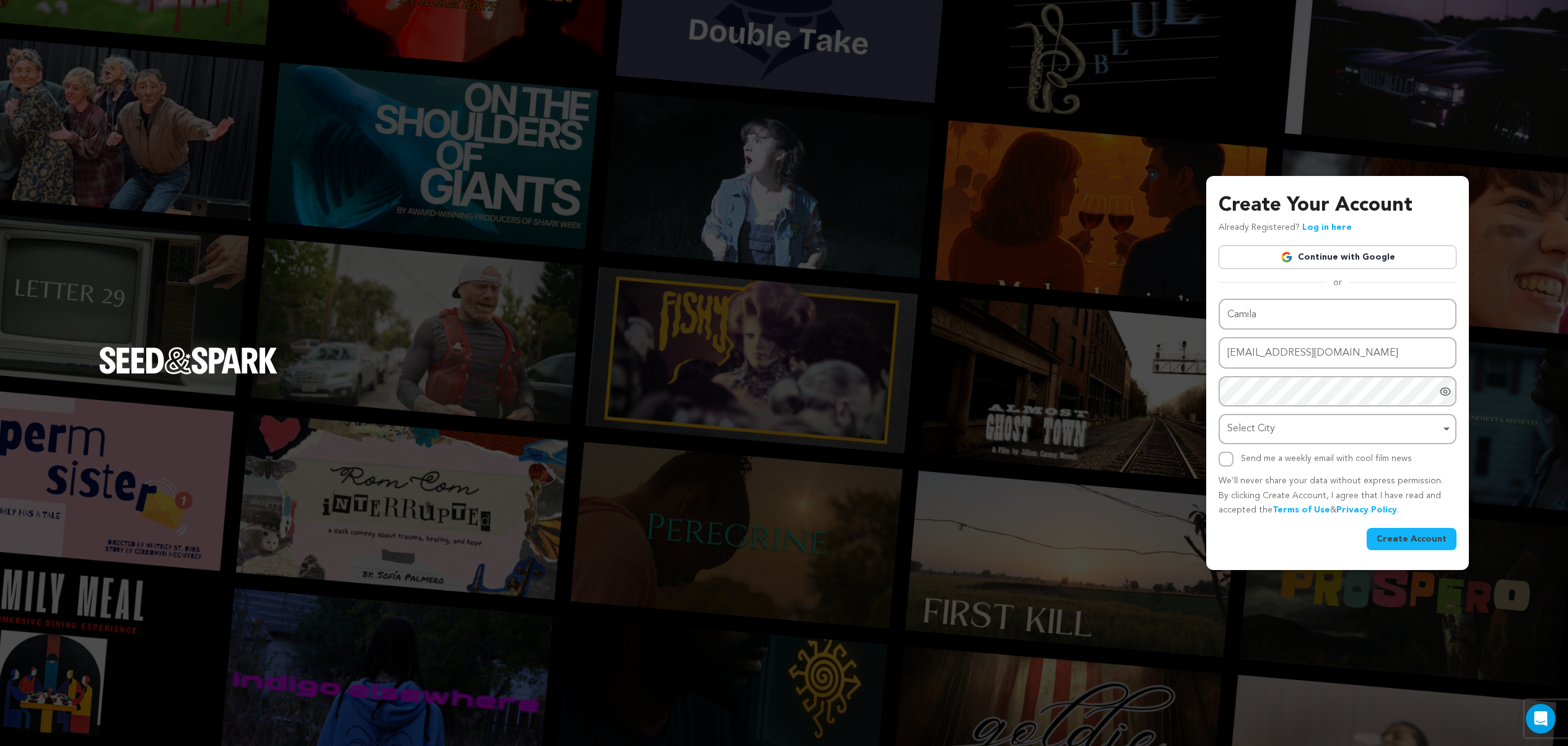
click at [1090, 109] on div "Create Your Account Already Registered? Log in here Continue with Google or eyJ…" at bounding box center [784, 373] width 1568 height 746
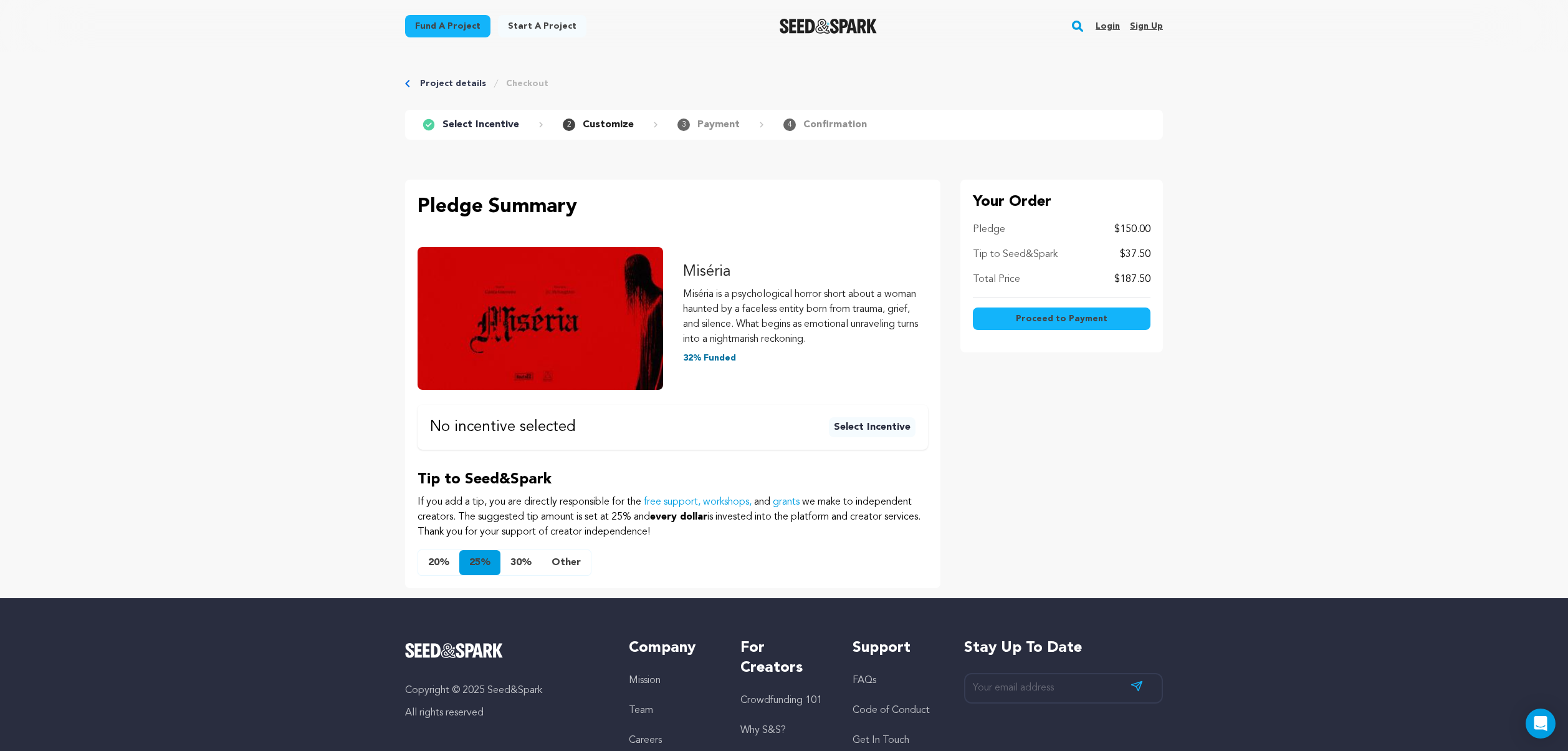
click at [564, 564] on button "Other" at bounding box center [566, 562] width 49 height 25
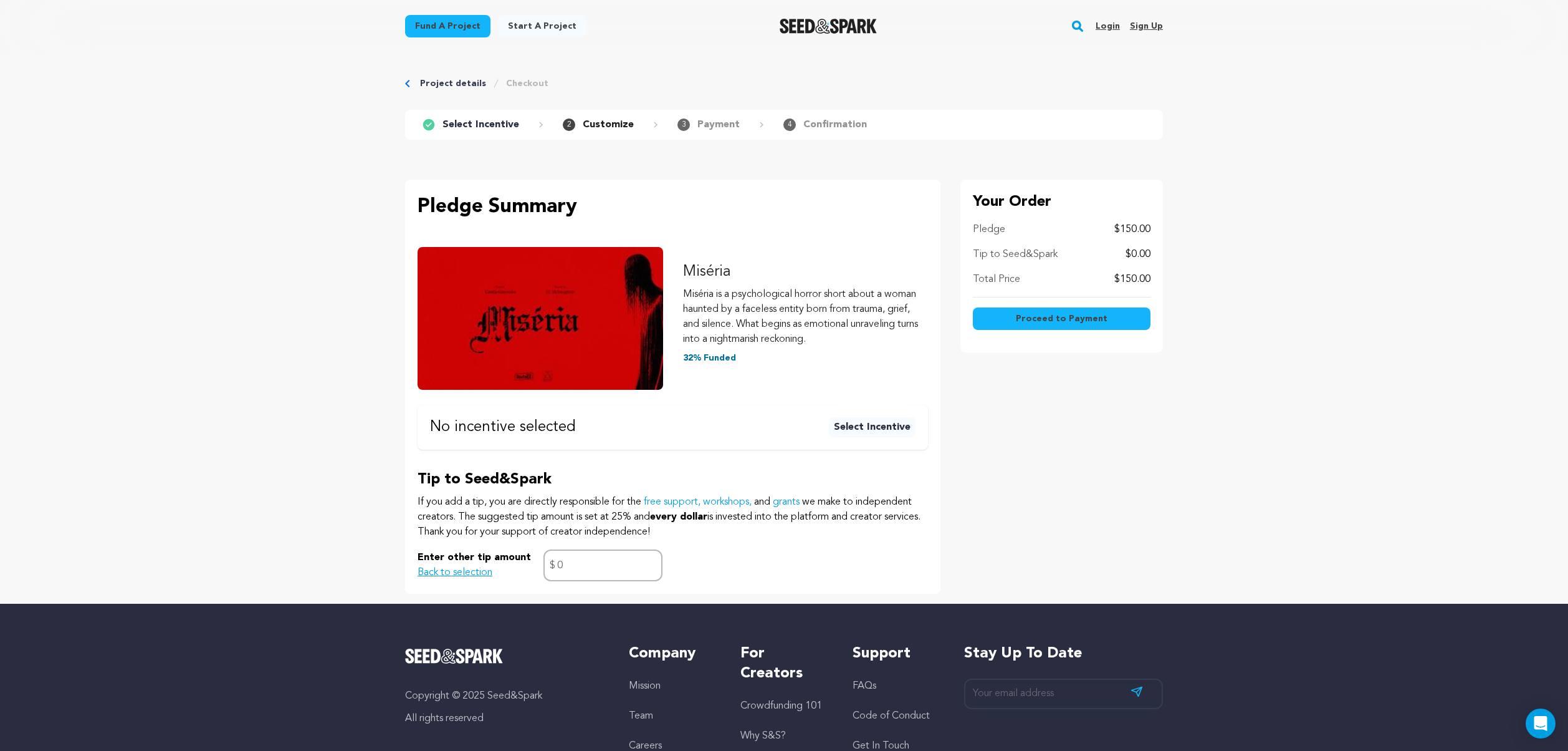
click at [1098, 317] on span "Proceed to Payment" at bounding box center [1061, 319] width 91 height 13
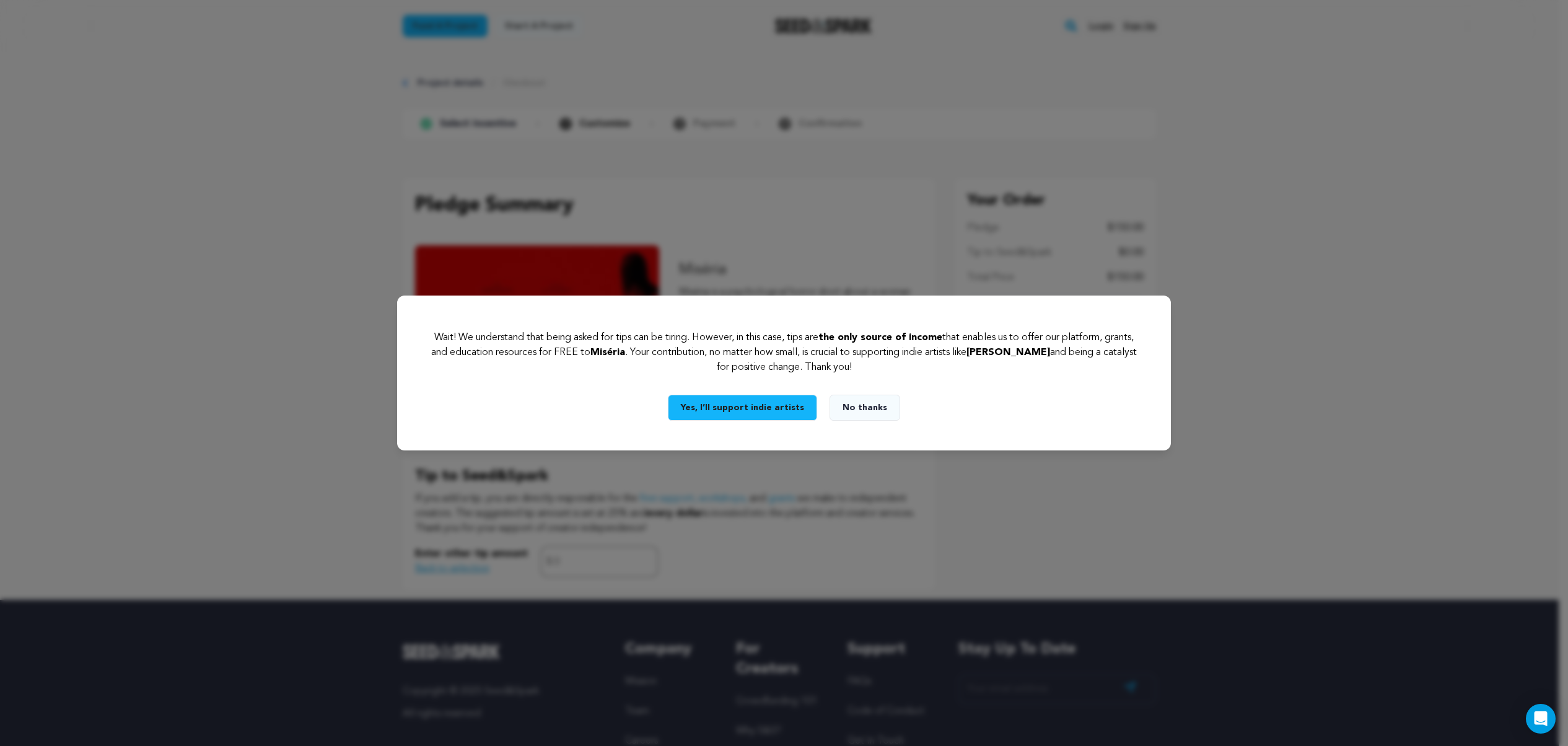
click at [866, 406] on button "No thanks" at bounding box center [865, 407] width 71 height 26
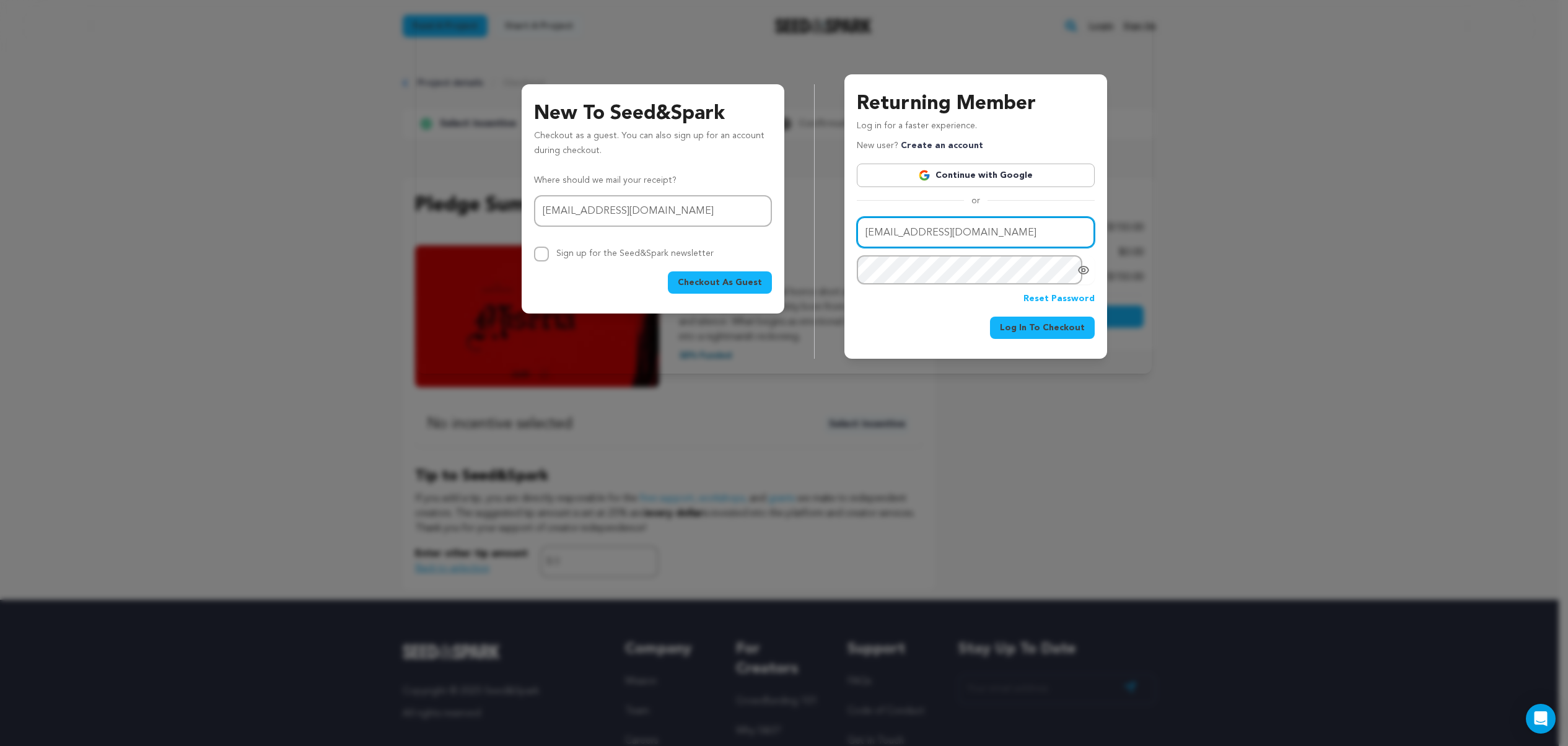
click at [972, 233] on input "milaknight@icloud.com" at bounding box center [976, 232] width 238 height 32
type input "camila.from.highland@gmail.com"
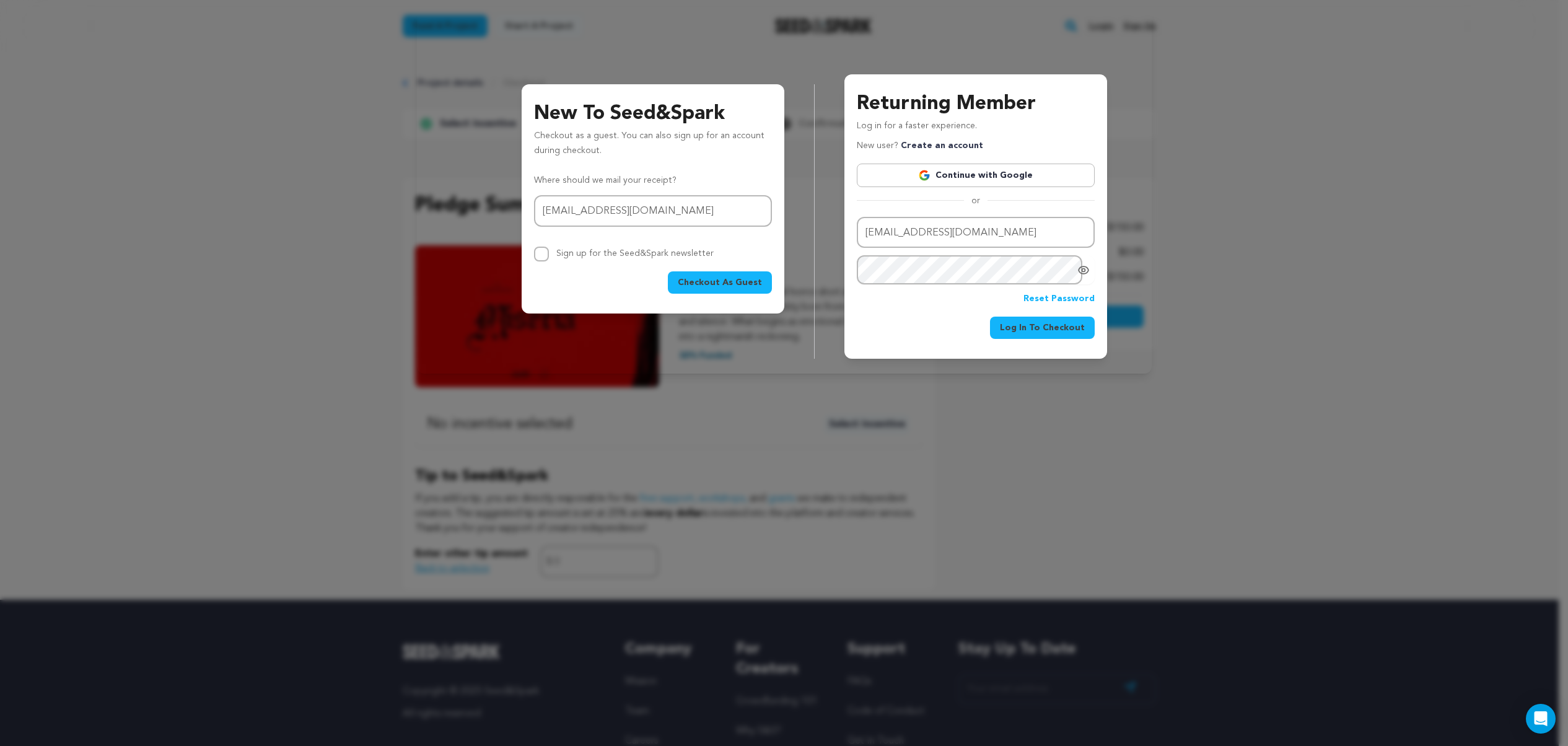
click at [1069, 327] on span "Log In To Checkout" at bounding box center [1041, 328] width 84 height 13
click at [663, 211] on input "hi@milaguerreiro.com" at bounding box center [653, 211] width 238 height 32
click at [1050, 299] on link "Reset Password" at bounding box center [1059, 299] width 71 height 15
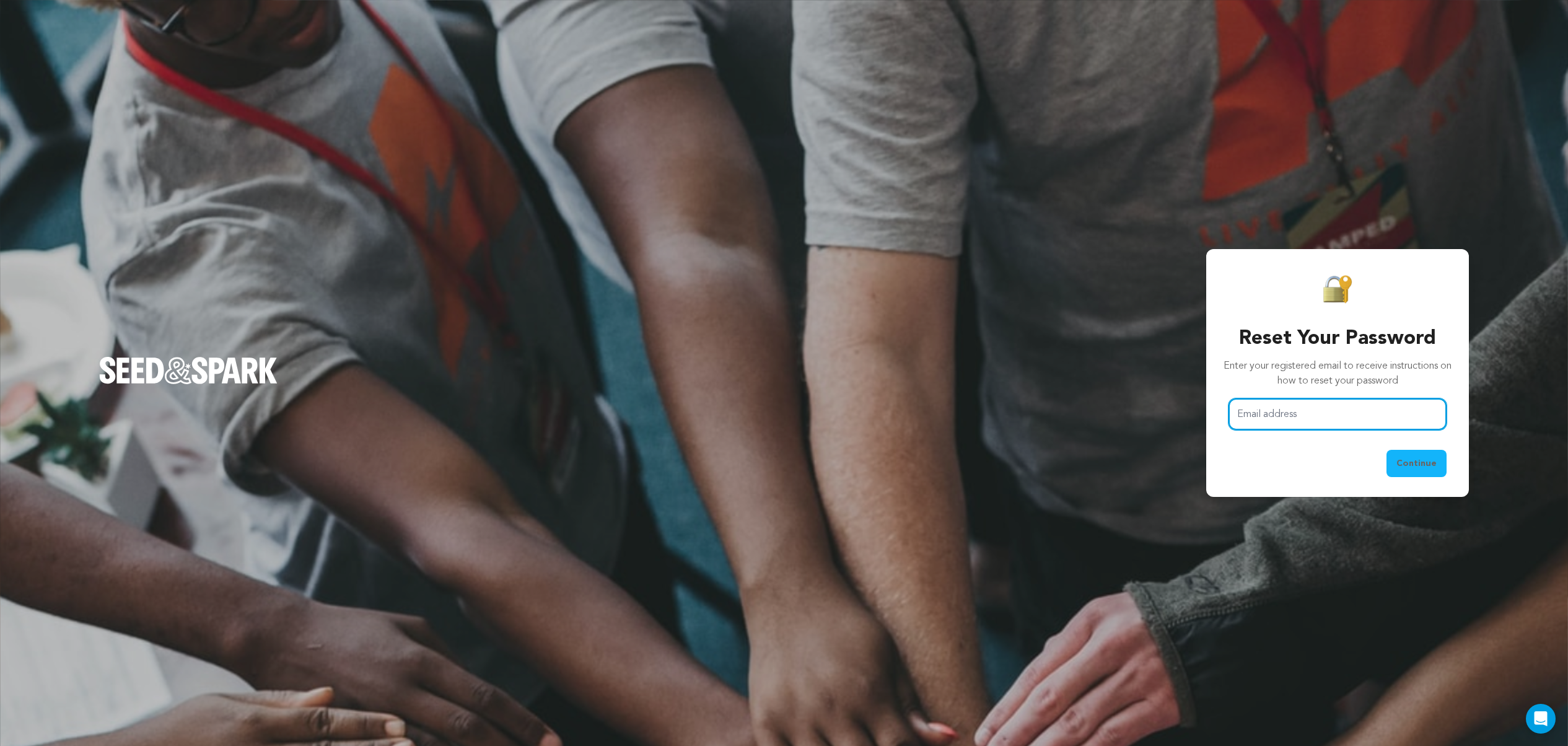
click at [1324, 415] on input "Email address" at bounding box center [1337, 414] width 218 height 32
type input "[EMAIL_ADDRESS][DOMAIN_NAME]"
click at [1425, 463] on span "Continue" at bounding box center [1416, 464] width 40 height 13
click at [184, 366] on img "Seed&Spark Homepage" at bounding box center [188, 370] width 179 height 27
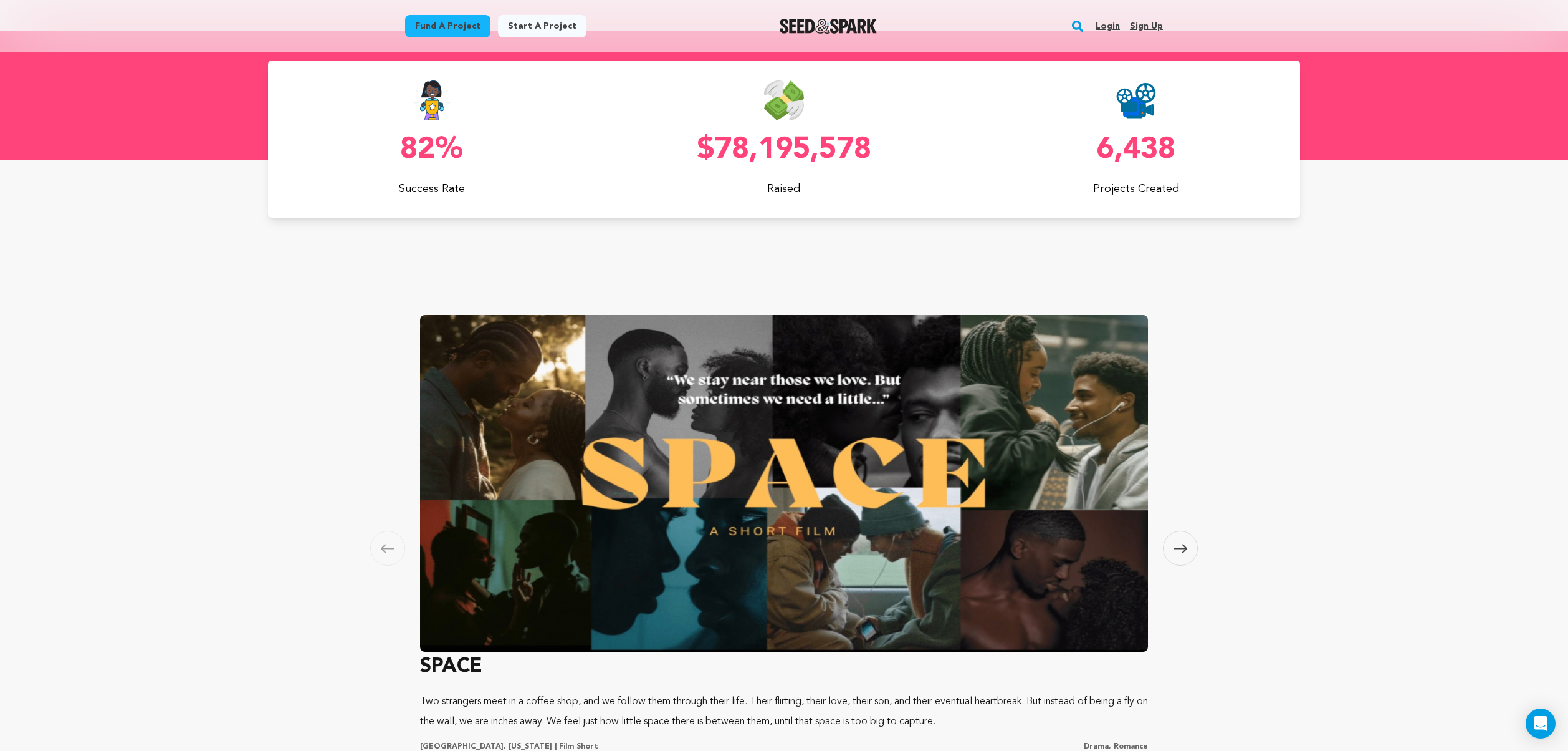
scroll to position [0, 428]
click at [1184, 544] on icon at bounding box center [1180, 548] width 14 height 9
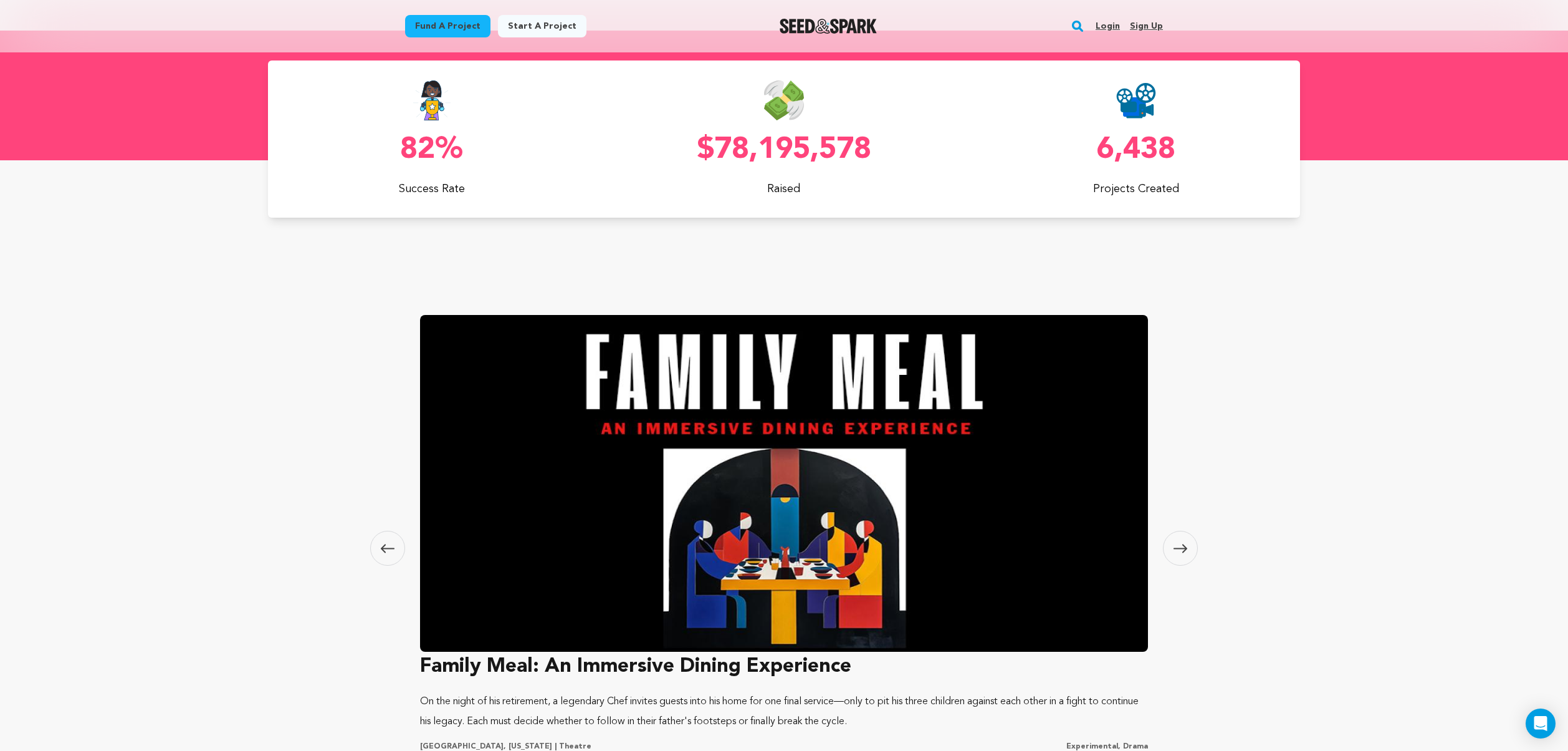
click at [1184, 544] on icon at bounding box center [1180, 548] width 14 height 9
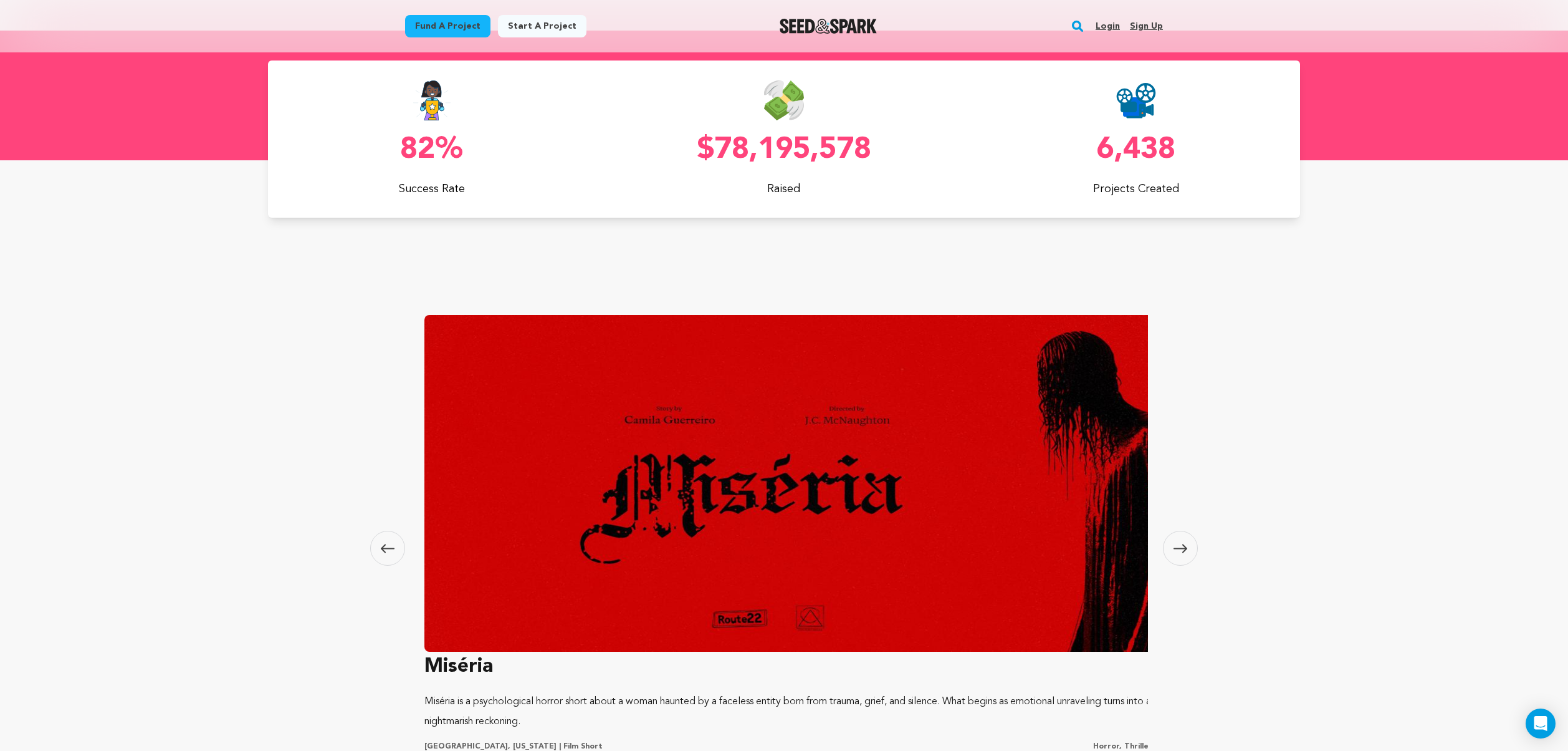
scroll to position [0, 1470]
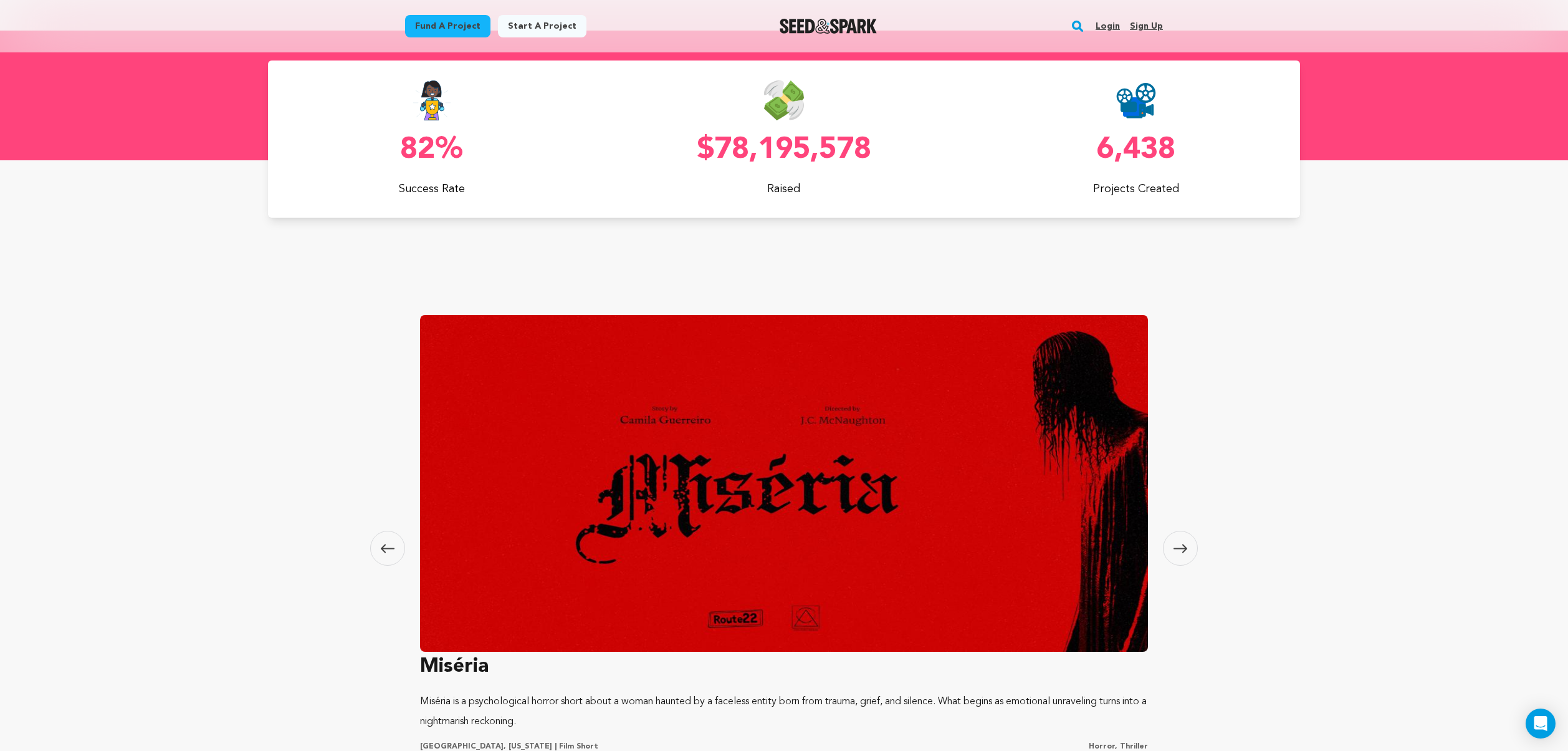
click at [679, 500] on img at bounding box center [784, 483] width 728 height 336
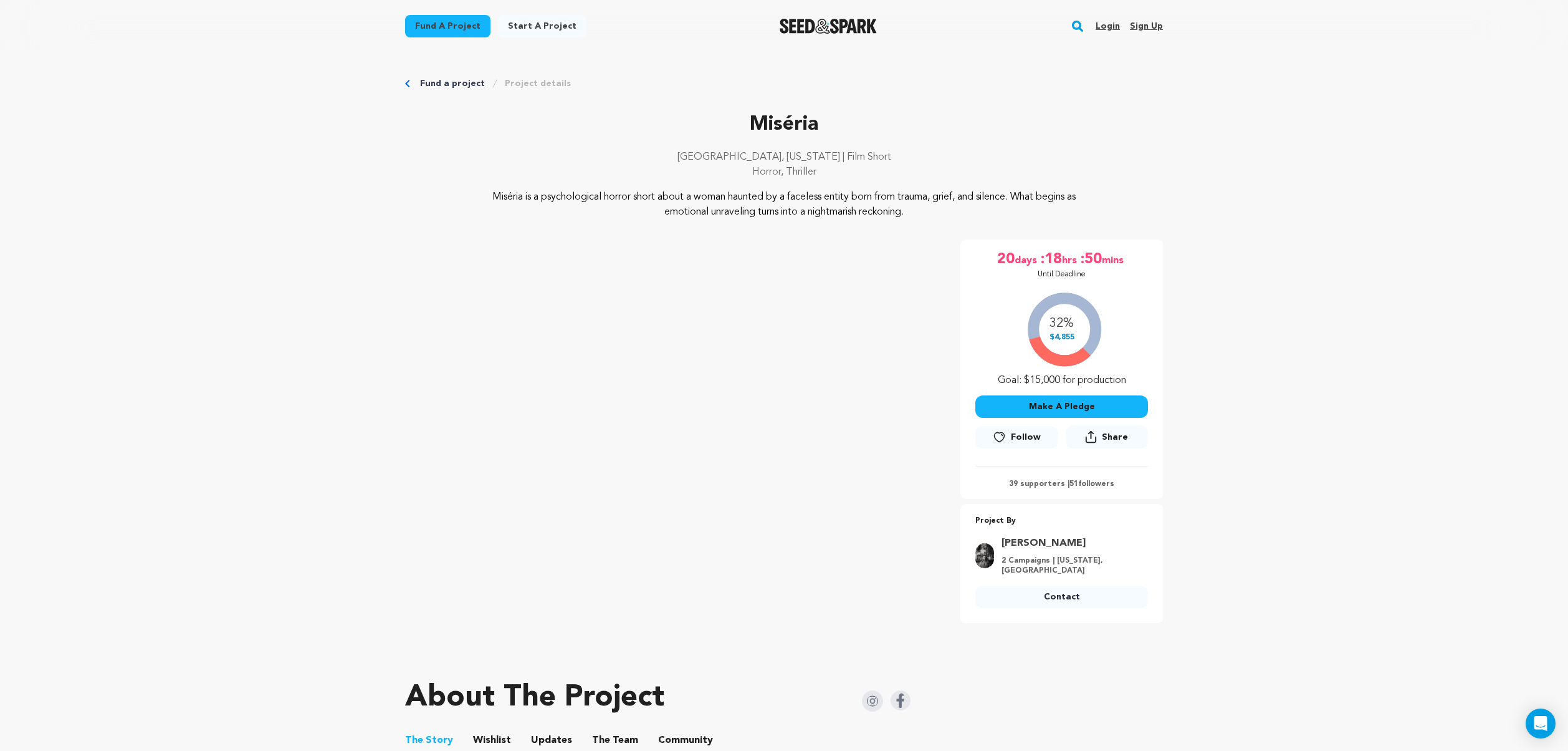
click at [1048, 406] on button "Make A Pledge" at bounding box center [1061, 407] width 173 height 23
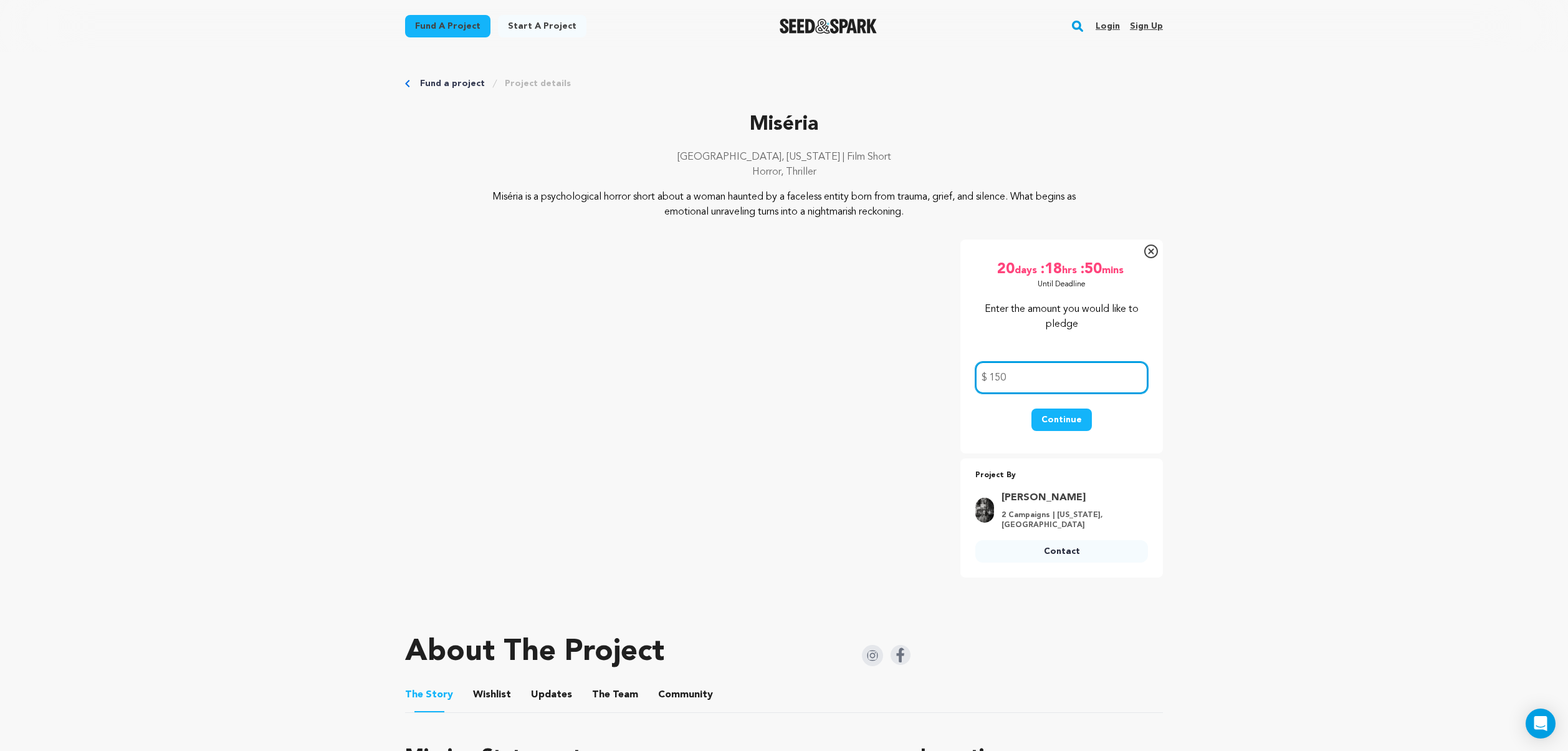
type input "150"
click at [1058, 423] on button "Continue" at bounding box center [1061, 419] width 60 height 23
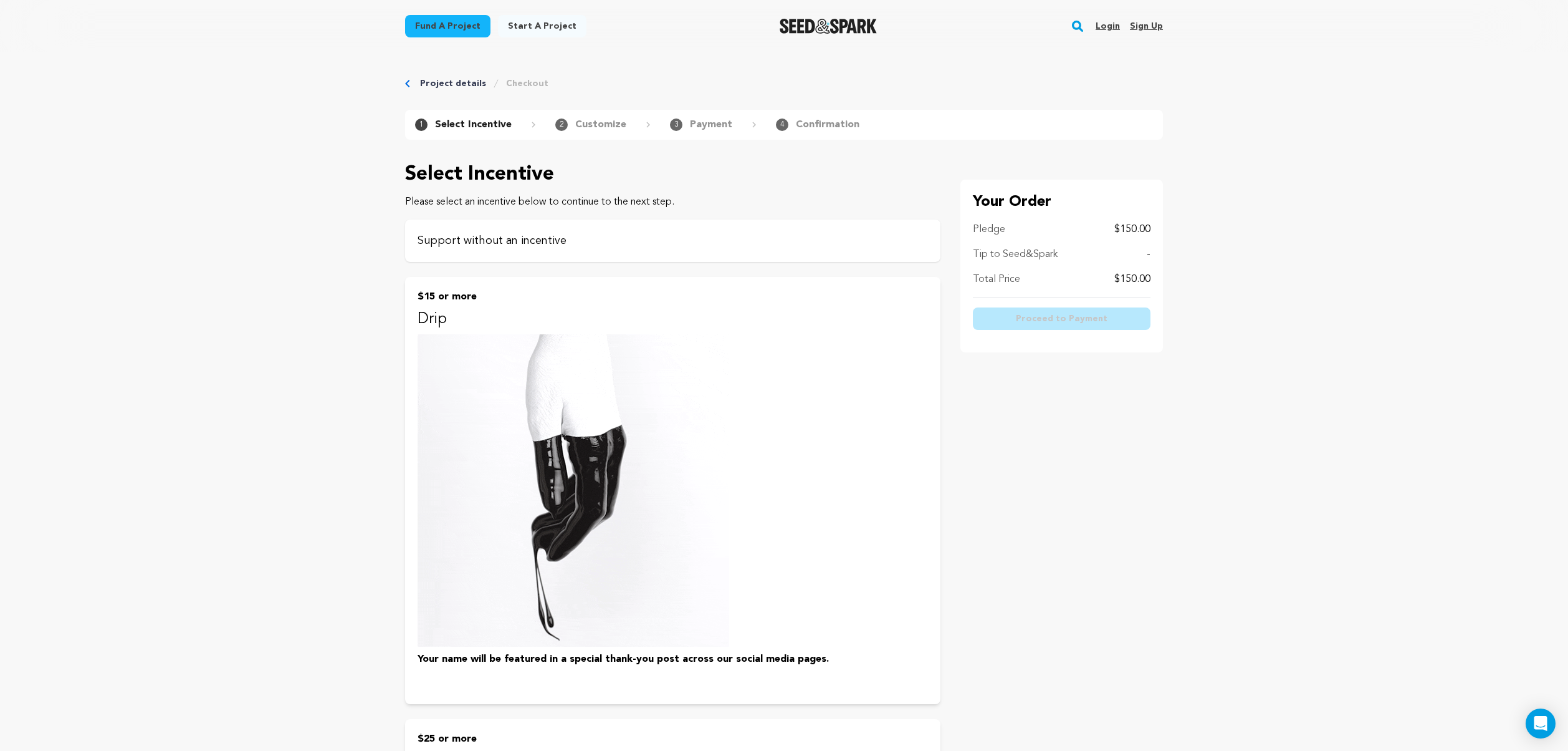
click at [574, 244] on p "Support without an incentive" at bounding box center [672, 240] width 510 height 17
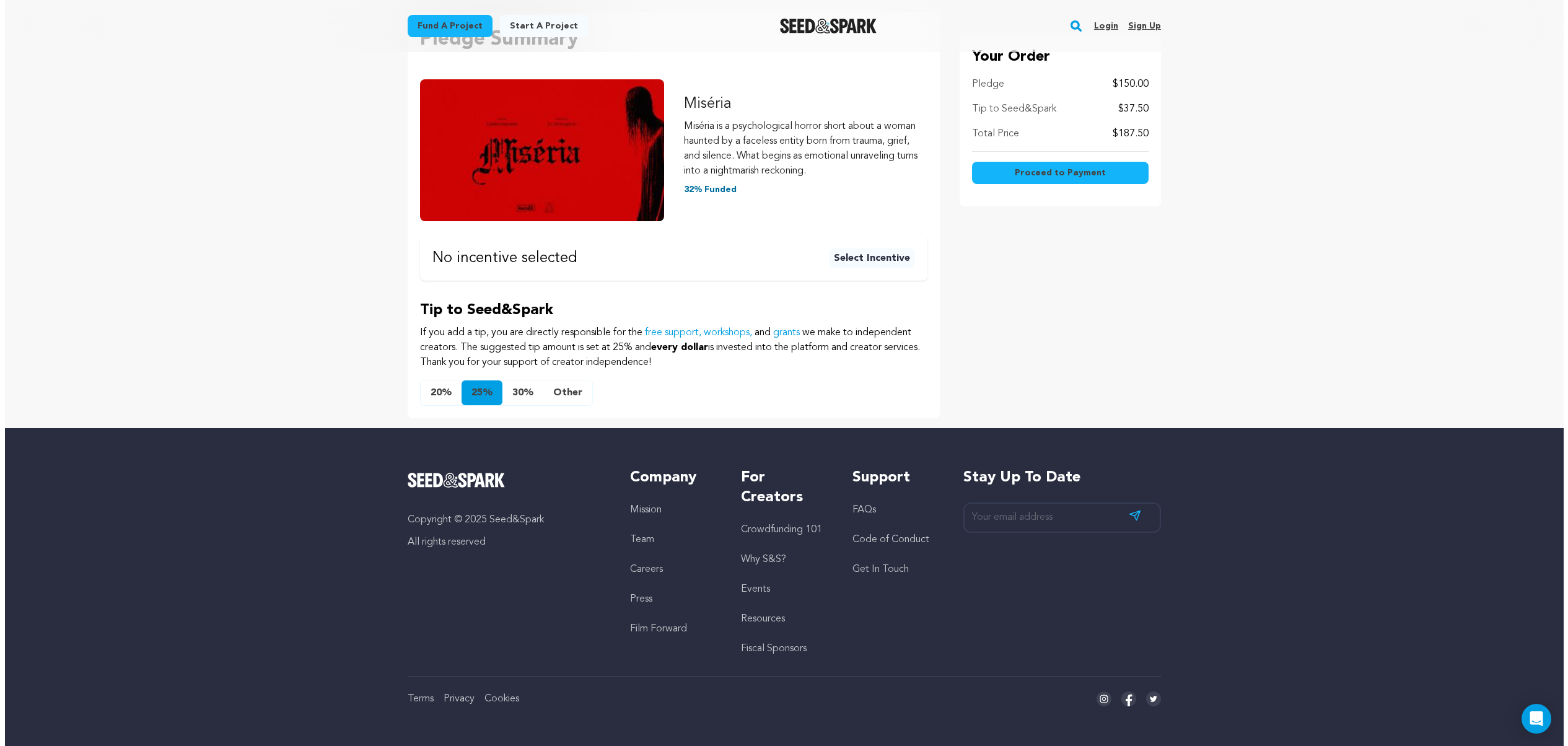
scroll to position [142, 0]
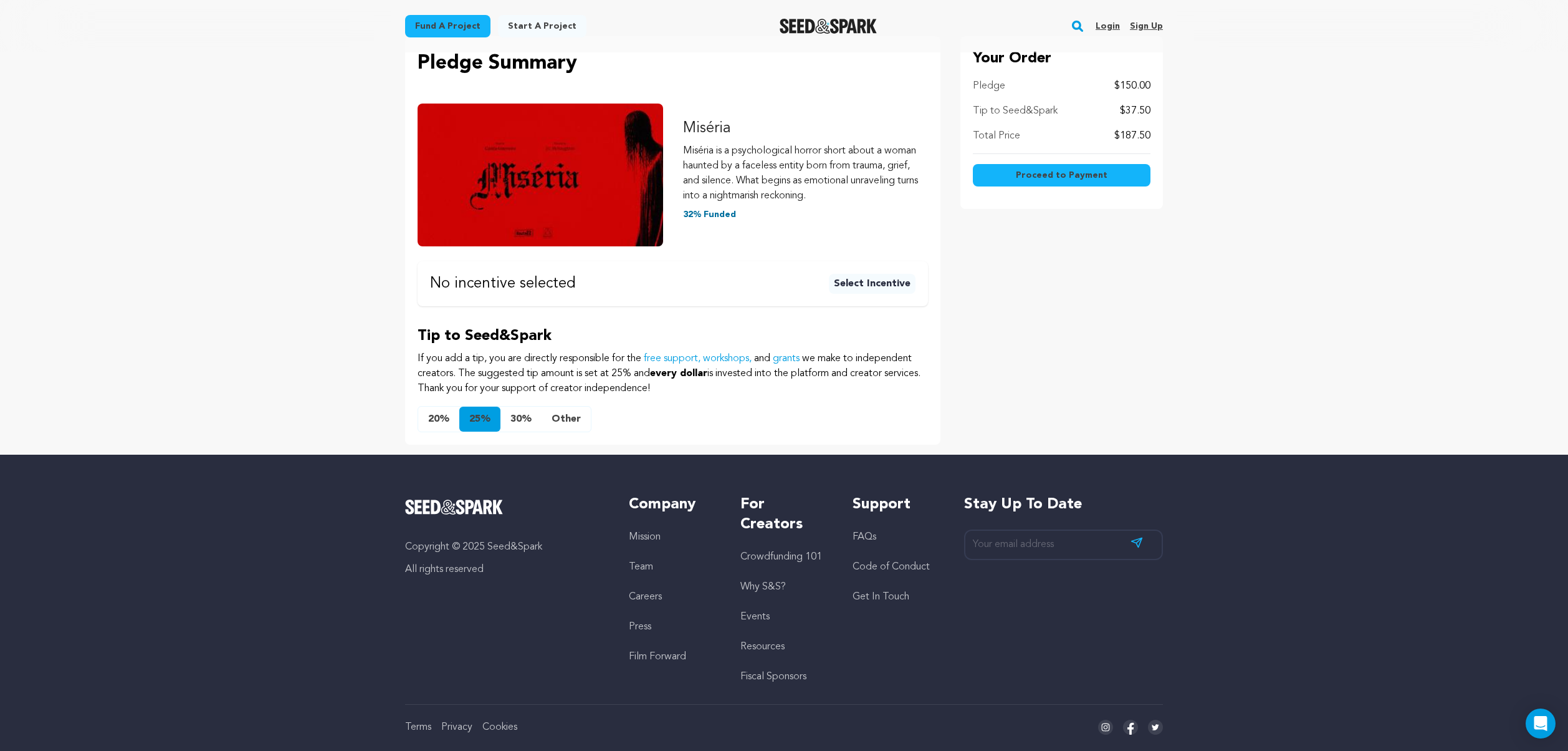
click at [572, 415] on button "Other" at bounding box center [566, 418] width 49 height 25
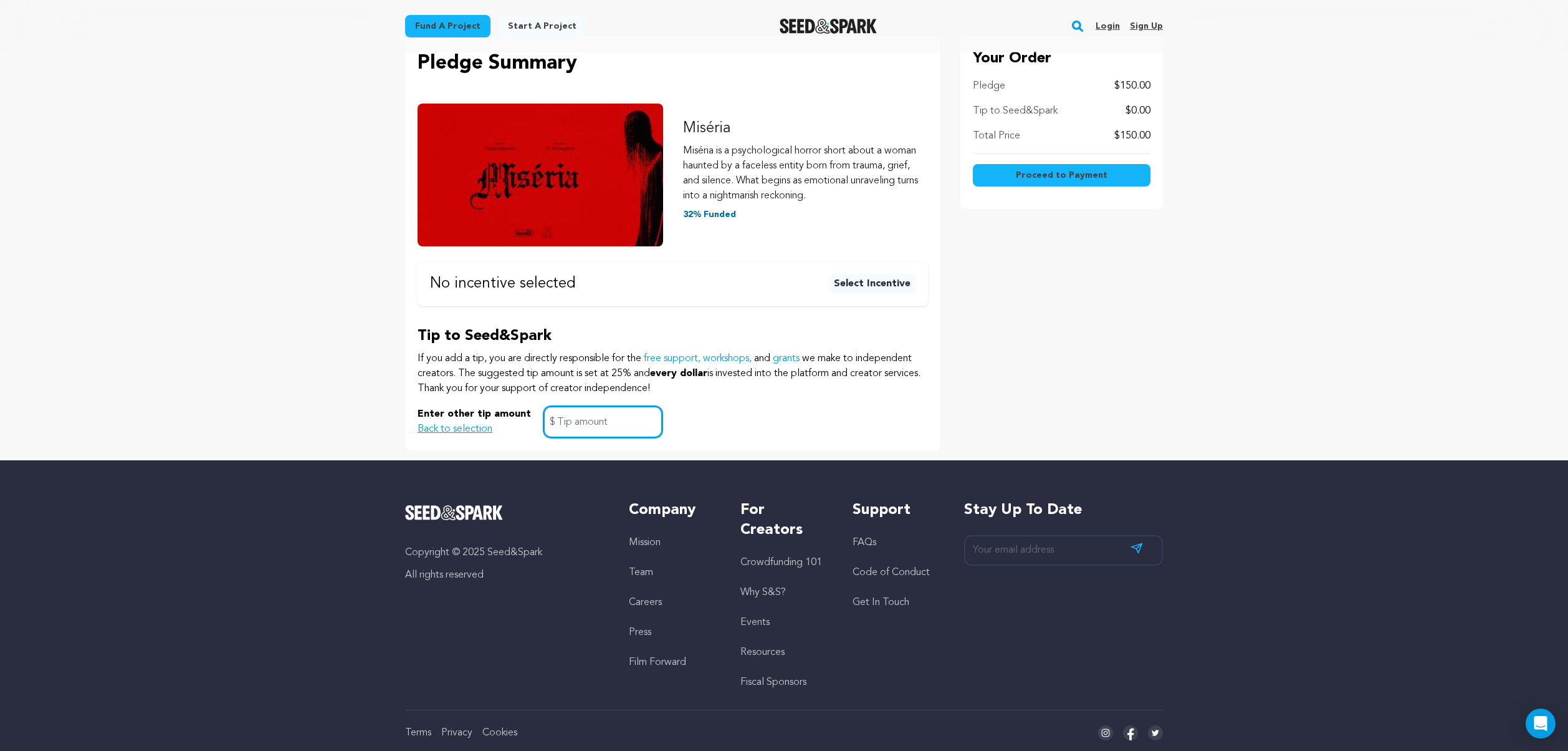
click at [626, 418] on input "text" at bounding box center [603, 421] width 119 height 32
type input "0"
click at [749, 421] on div "Enter other tip amount Back to selection 0 $" at bounding box center [672, 421] width 510 height 32
click at [1050, 175] on span "Proceed to Payment" at bounding box center [1061, 175] width 91 height 13
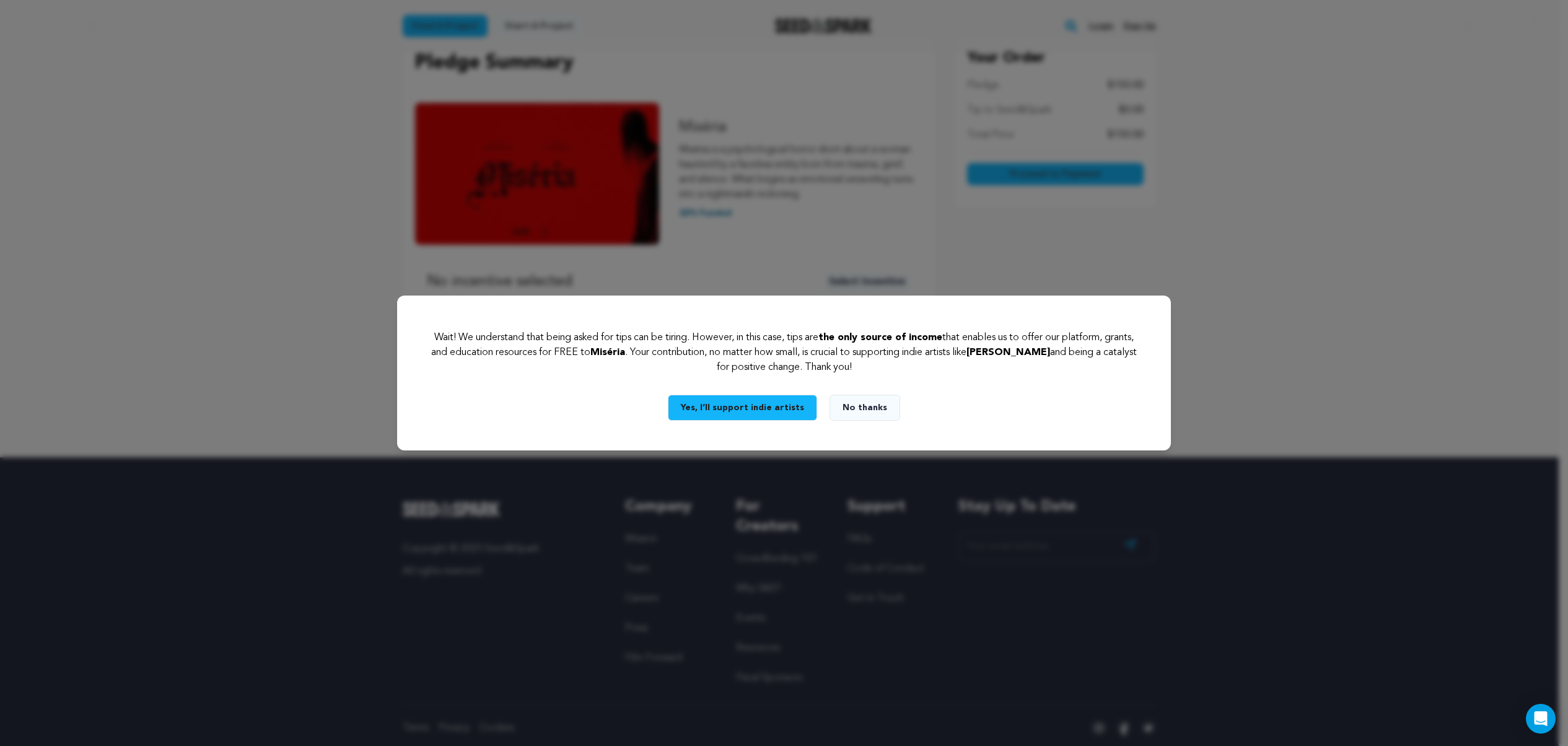
click at [856, 410] on button "No thanks" at bounding box center [865, 407] width 71 height 26
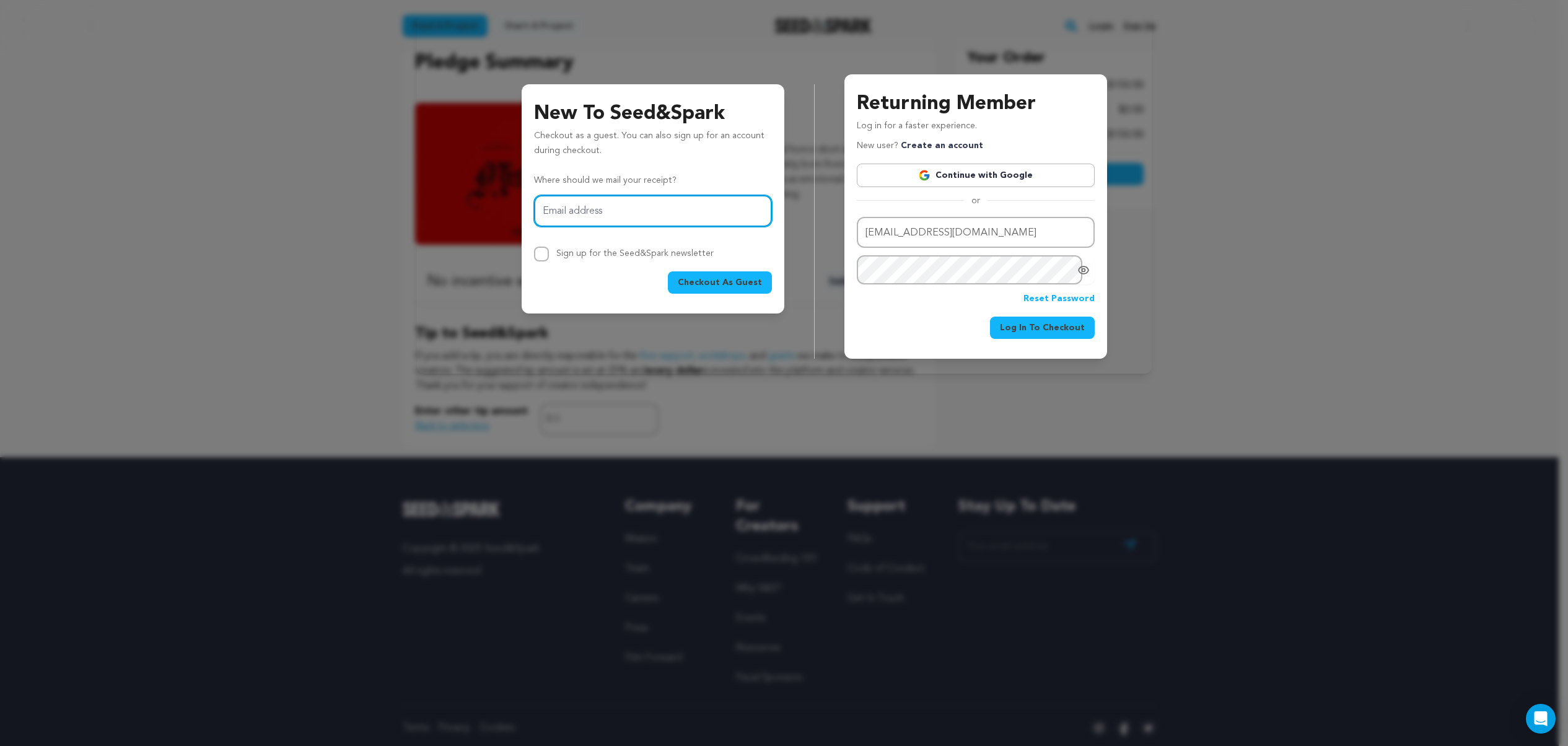
click at [662, 214] on input "Email address" at bounding box center [653, 211] width 238 height 32
type input "camila.form.highland@gmail.com"
click at [707, 282] on span "Checkout As Guest" at bounding box center [719, 282] width 84 height 13
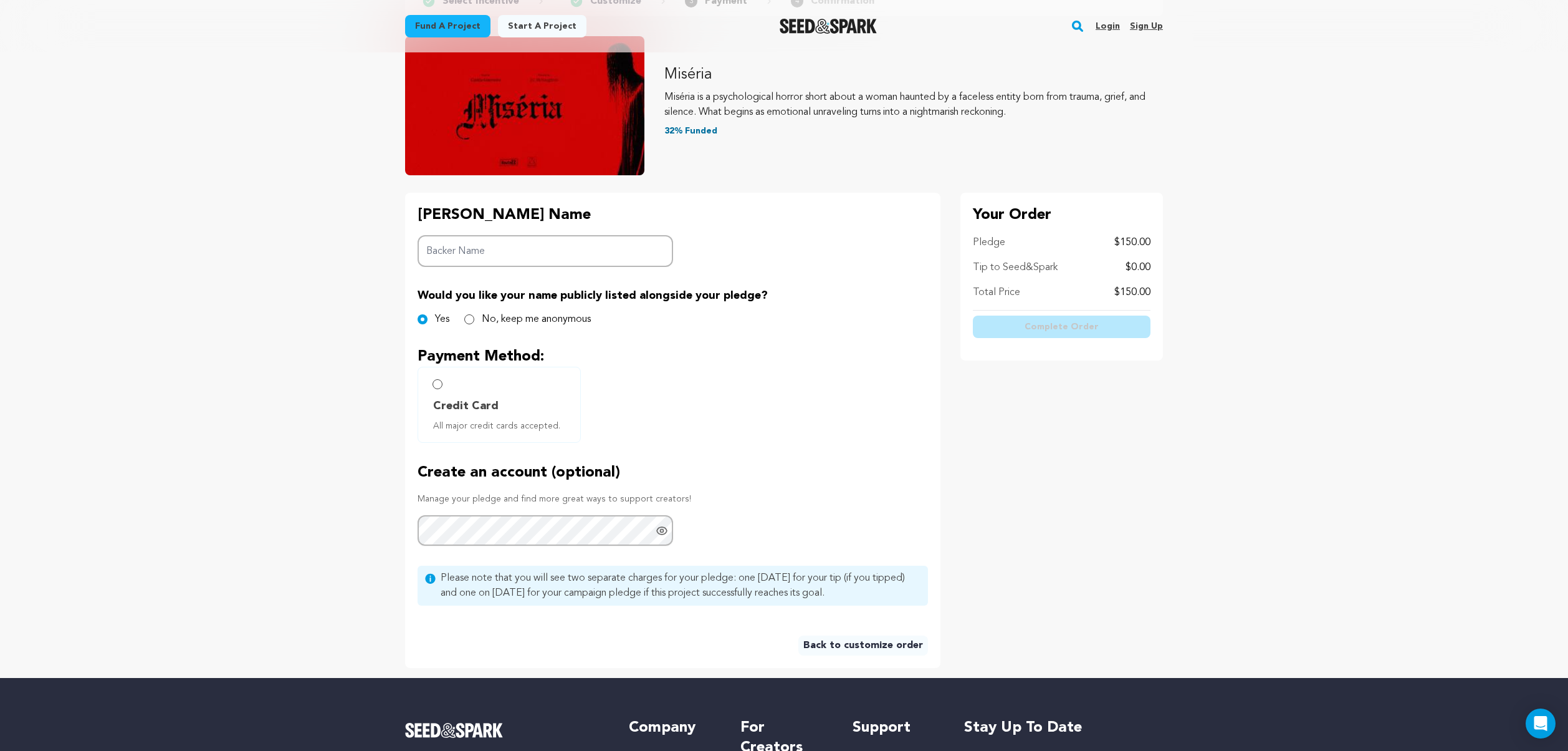
scroll to position [193, 0]
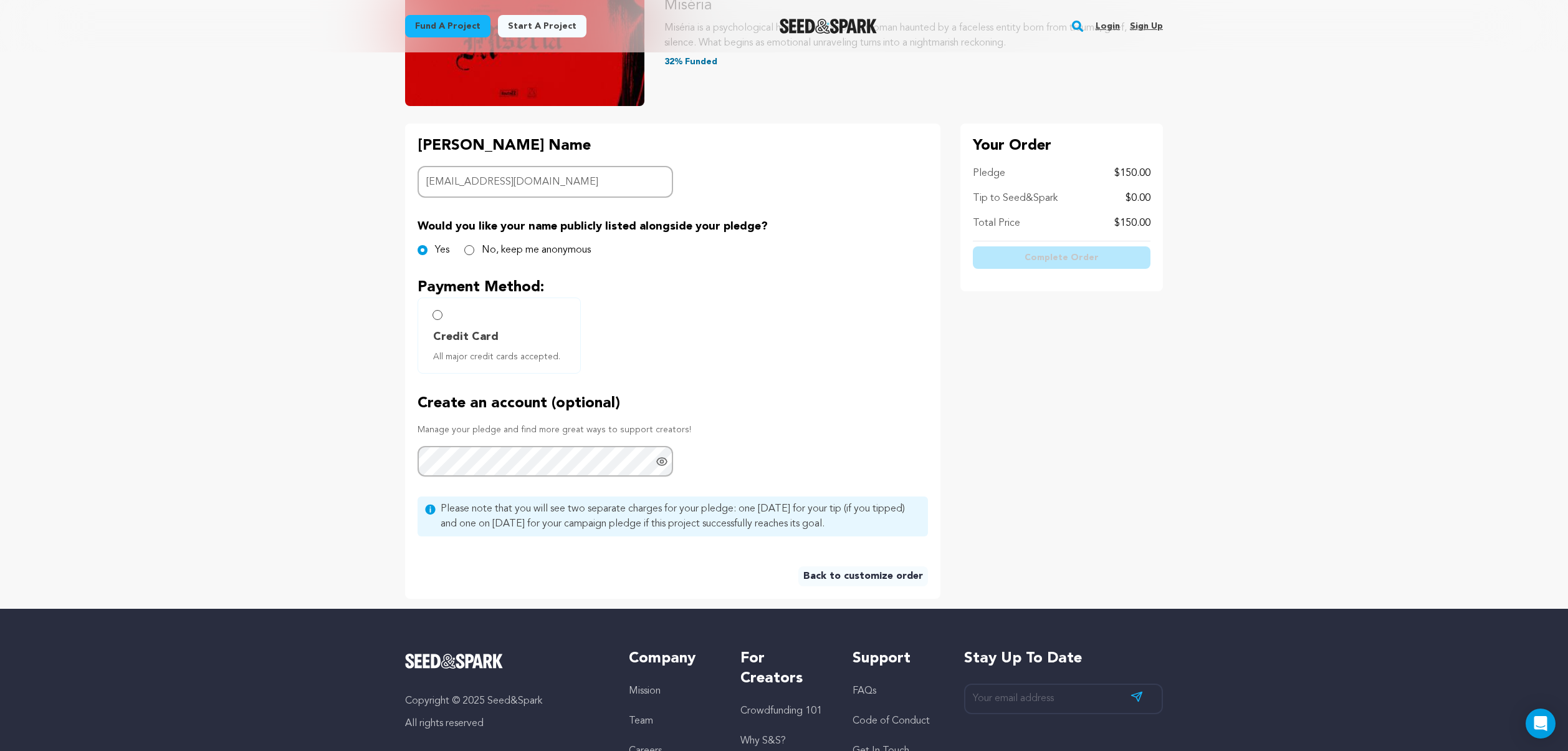
click at [555, 175] on input "milaknight@icloud.com" at bounding box center [545, 182] width 256 height 32
type input "sally"
click at [469, 249] on input "No, keep me anonymous" at bounding box center [468, 249] width 10 height 10
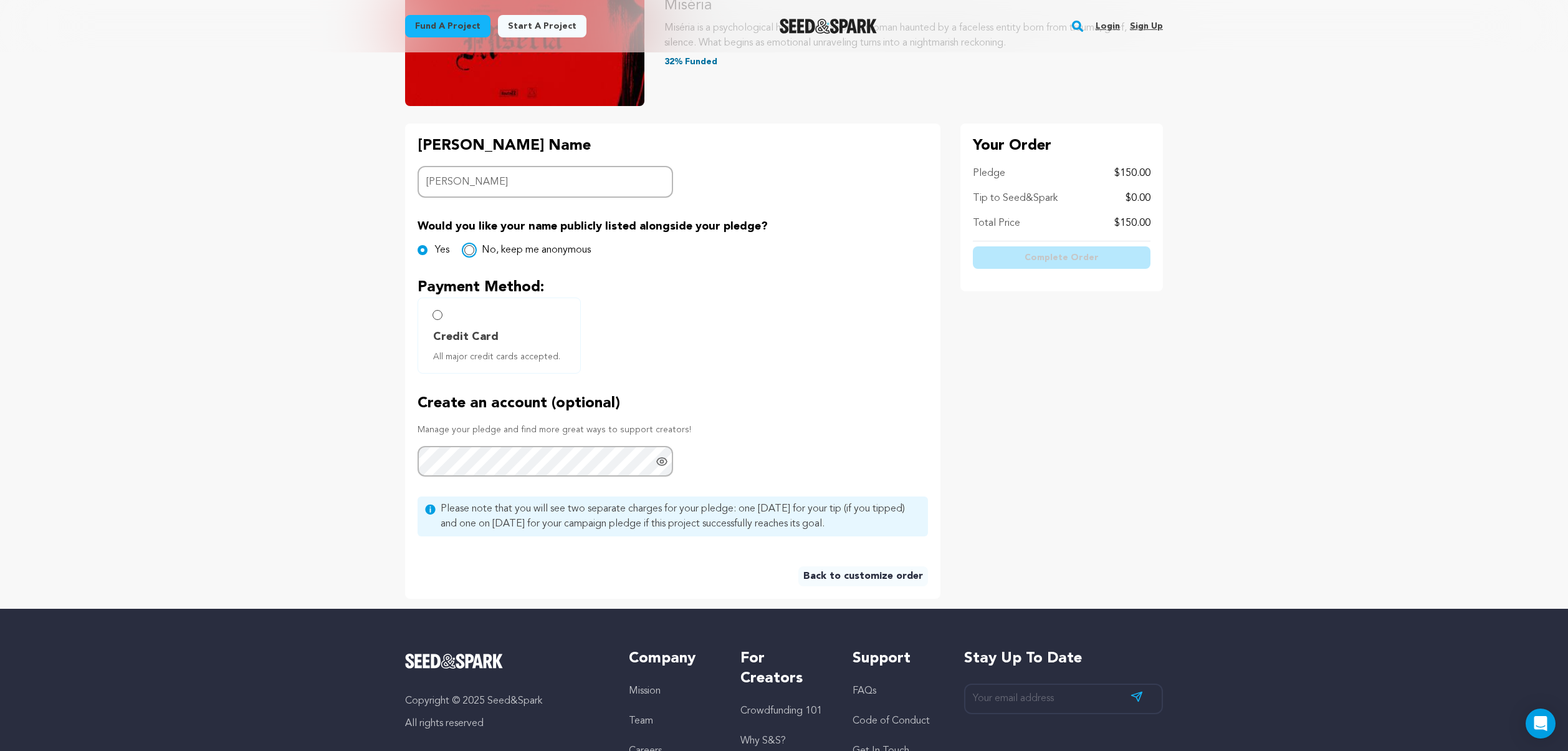
radio input "true"
click at [436, 315] on input "Credit Card All major credit cards accepted." at bounding box center [437, 314] width 10 height 10
radio input "false"
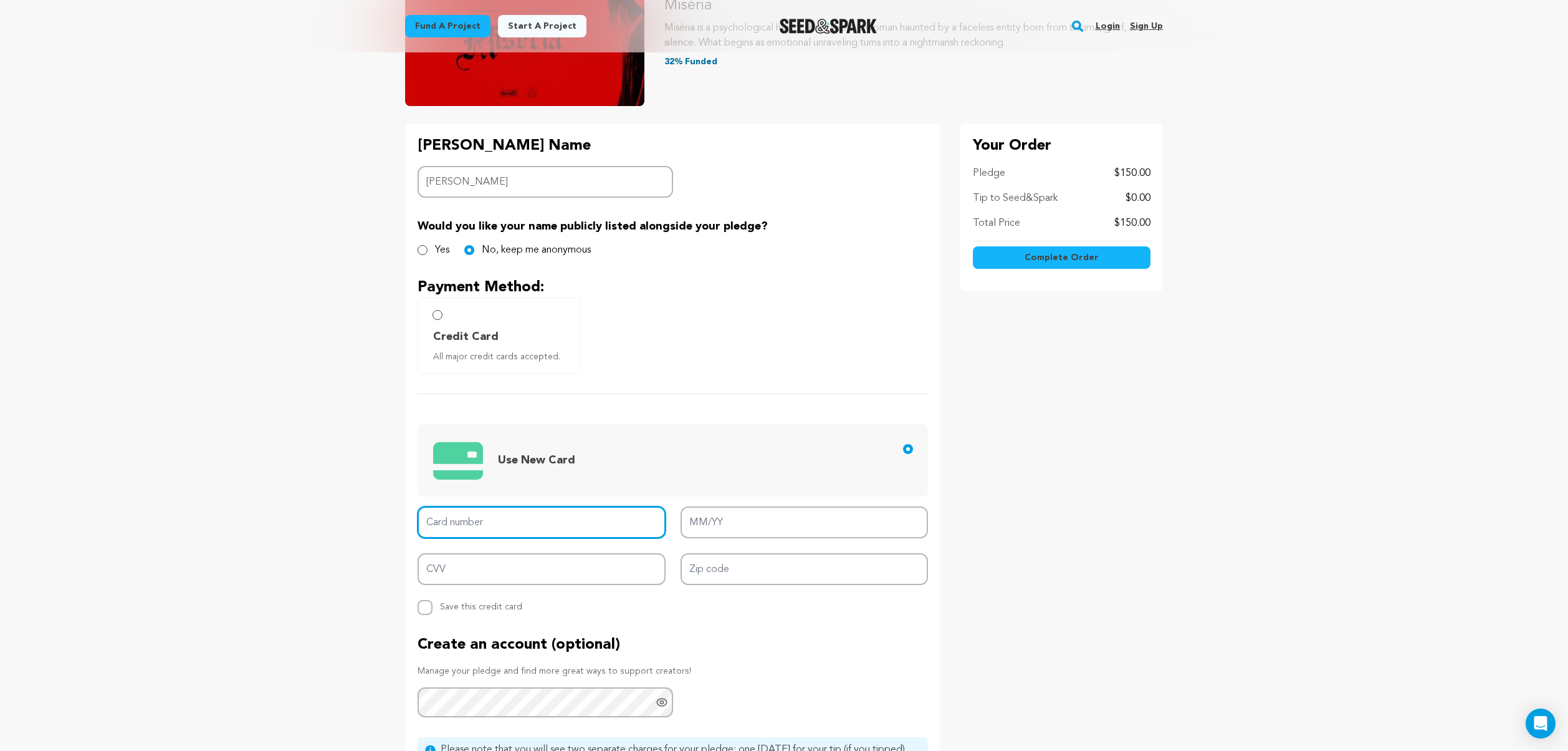
click at [566, 533] on input "Card number" at bounding box center [542, 522] width 248 height 32
type input "4120 4697 0518 0440"
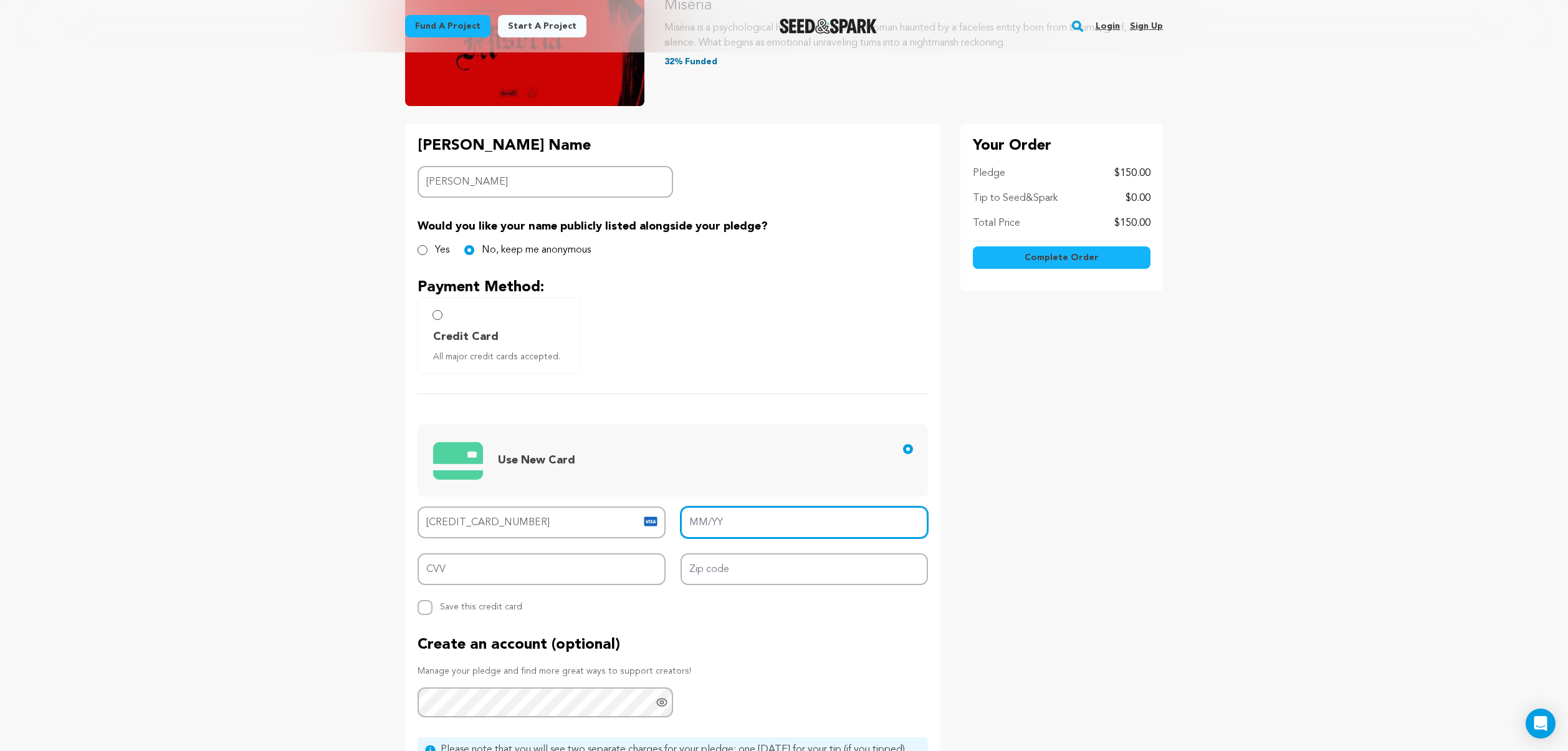
click at [858, 531] on input "MM/YY" at bounding box center [805, 522] width 248 height 32
type input "11/27"
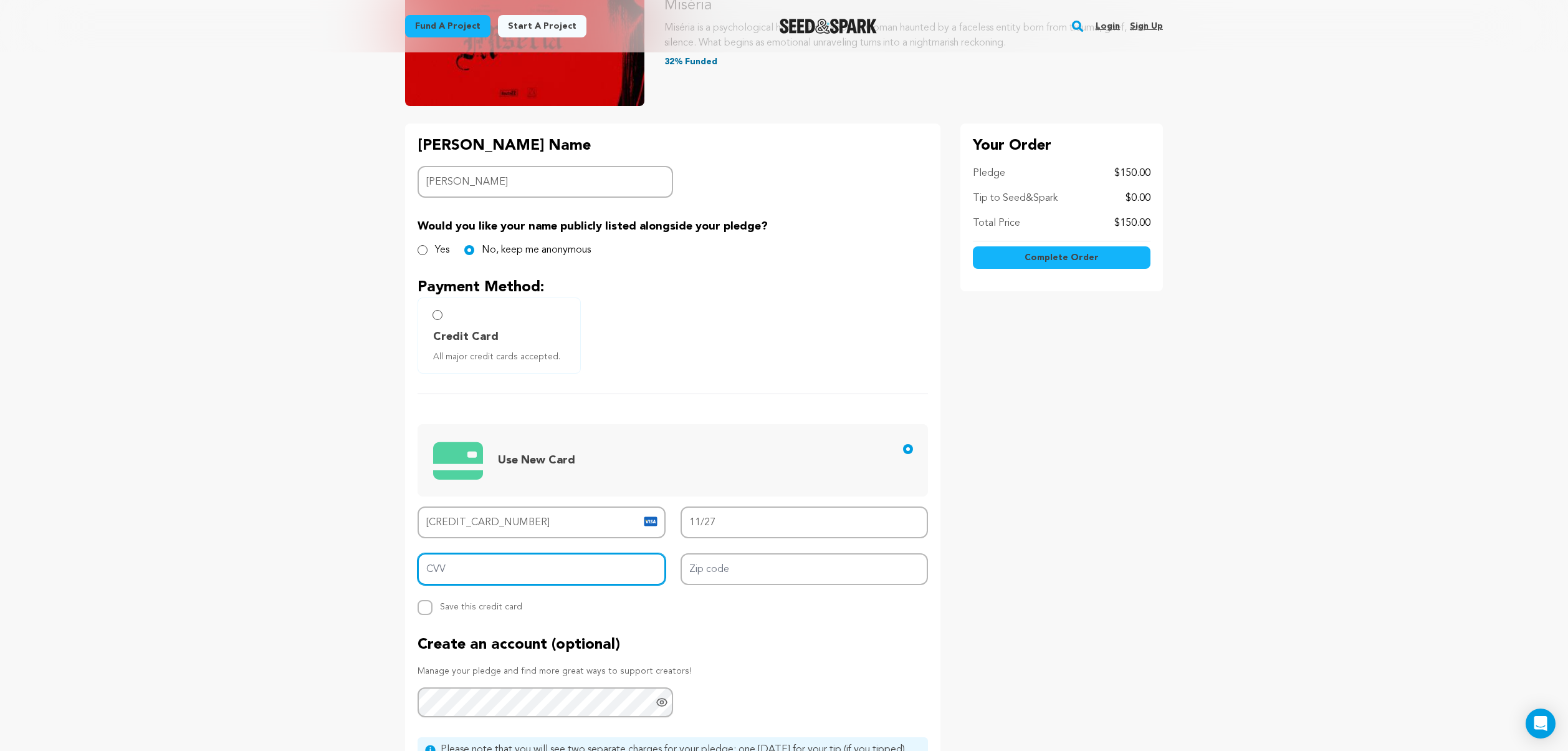
click at [576, 578] on input "CVV" at bounding box center [542, 568] width 248 height 32
type input "995"
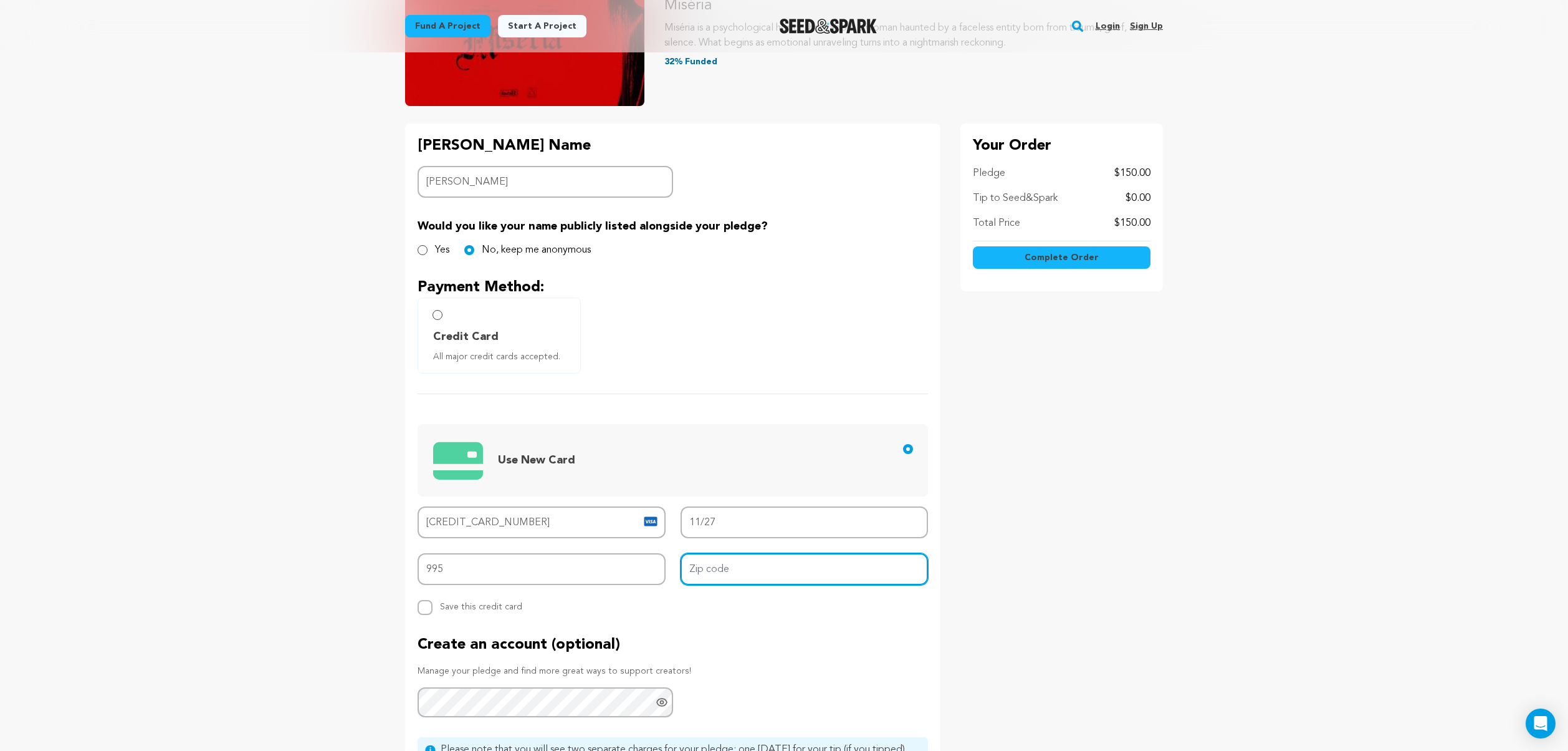
click at [714, 572] on input "Zip code" at bounding box center [805, 568] width 248 height 32
type input "84045"
click at [789, 662] on div "Create an account (optional) Manage your pledge and find more great ways to sup…" at bounding box center [672, 676] width 510 height 83
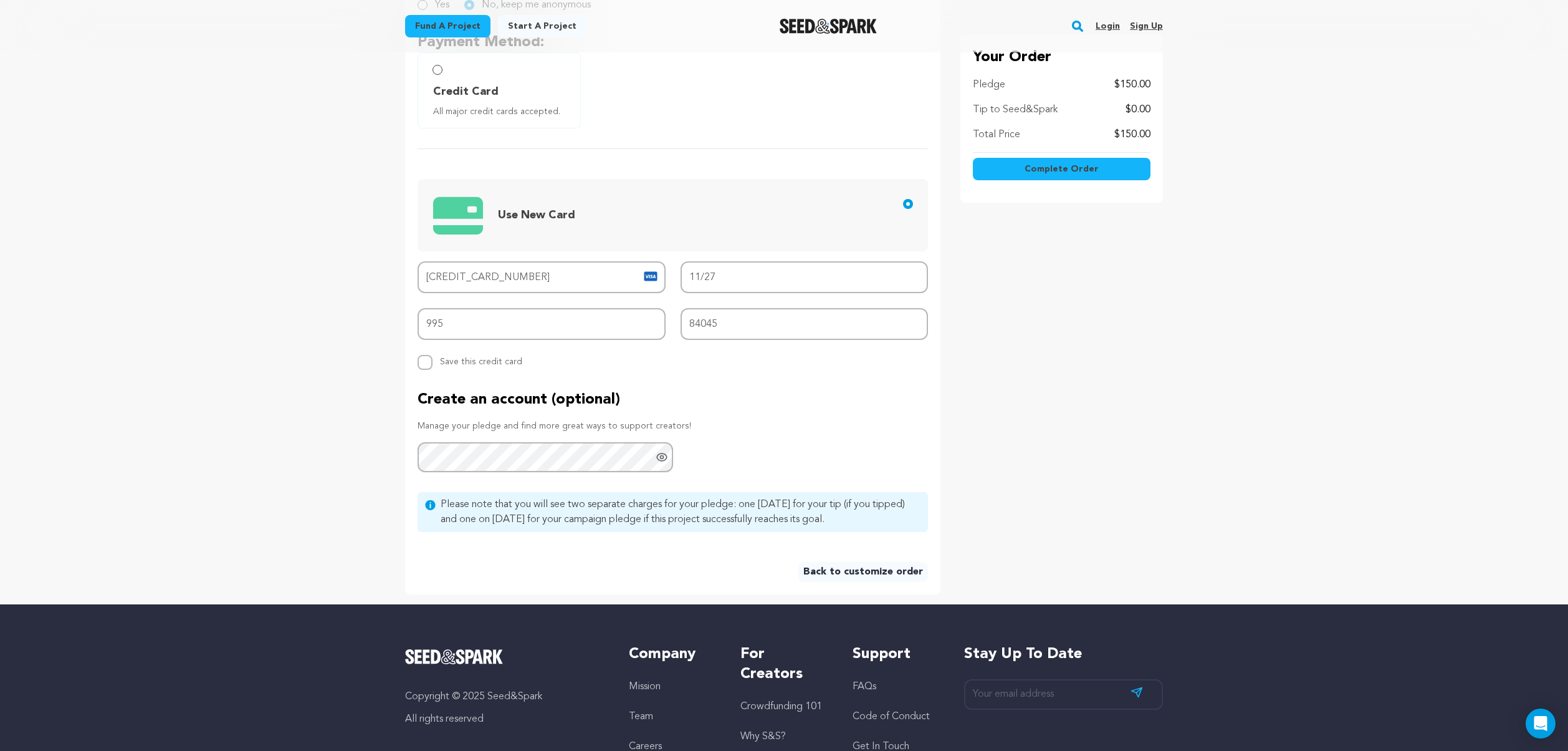
click at [931, 417] on div "Backer's Name Backer Name sally Would you like your name publicly listed alongs…" at bounding box center [673, 236] width 535 height 715
click at [1099, 172] on button "Complete Order" at bounding box center [1061, 169] width 177 height 23
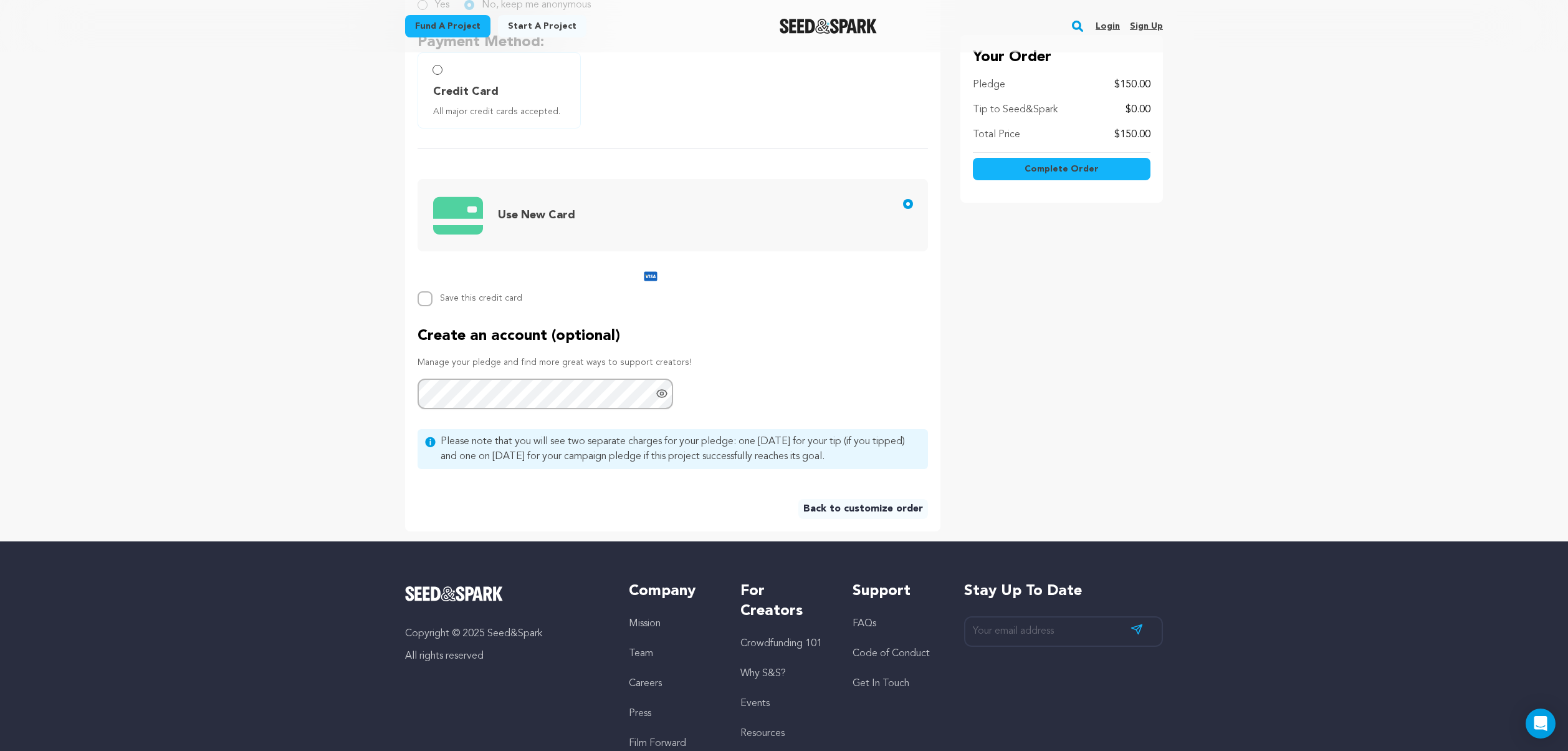
scroll to position [226, 0]
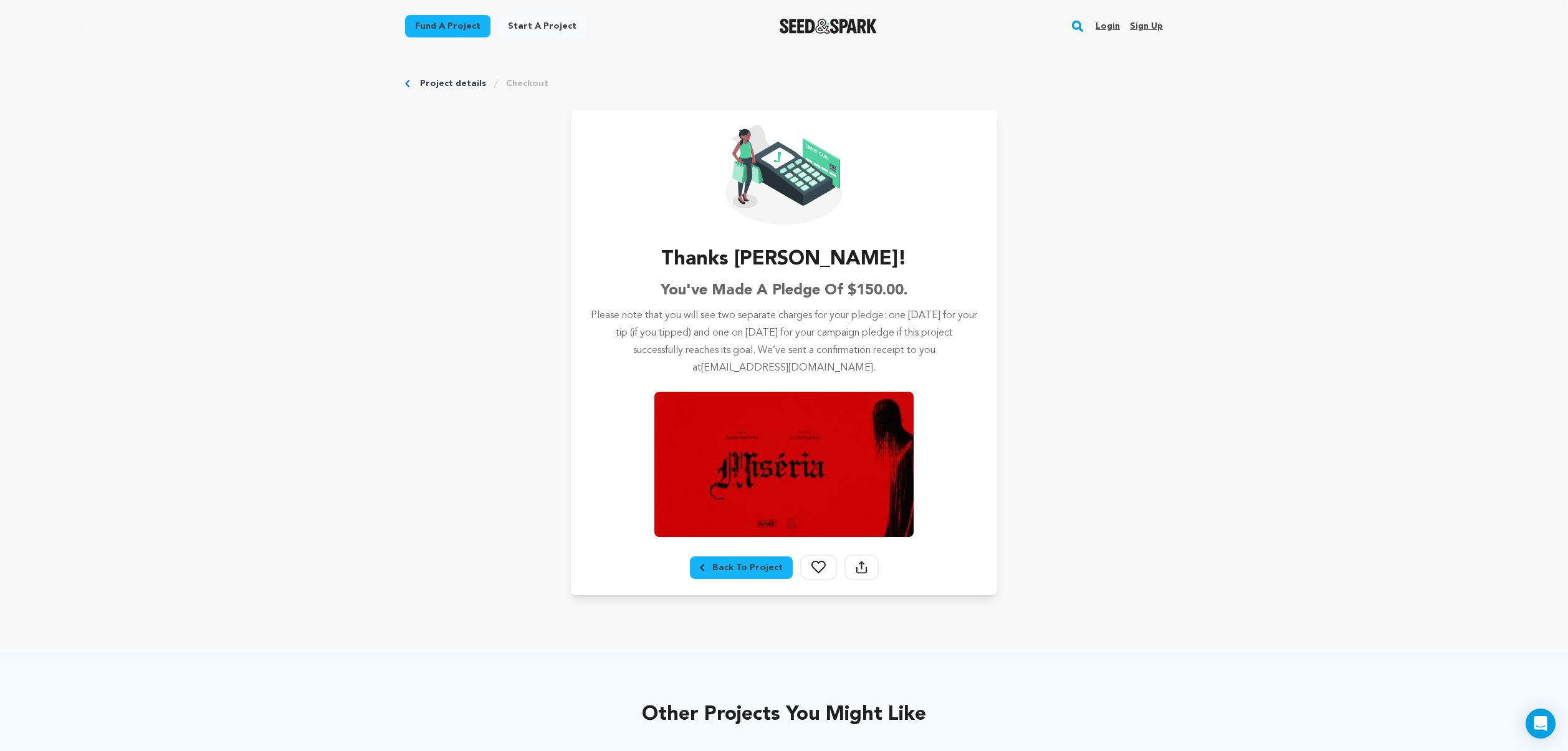
click at [1166, 288] on div "Project details Checkout Thanks [PERSON_NAME]! You've made a pledge of $150.00.…" at bounding box center [784, 335] width 797 height 567
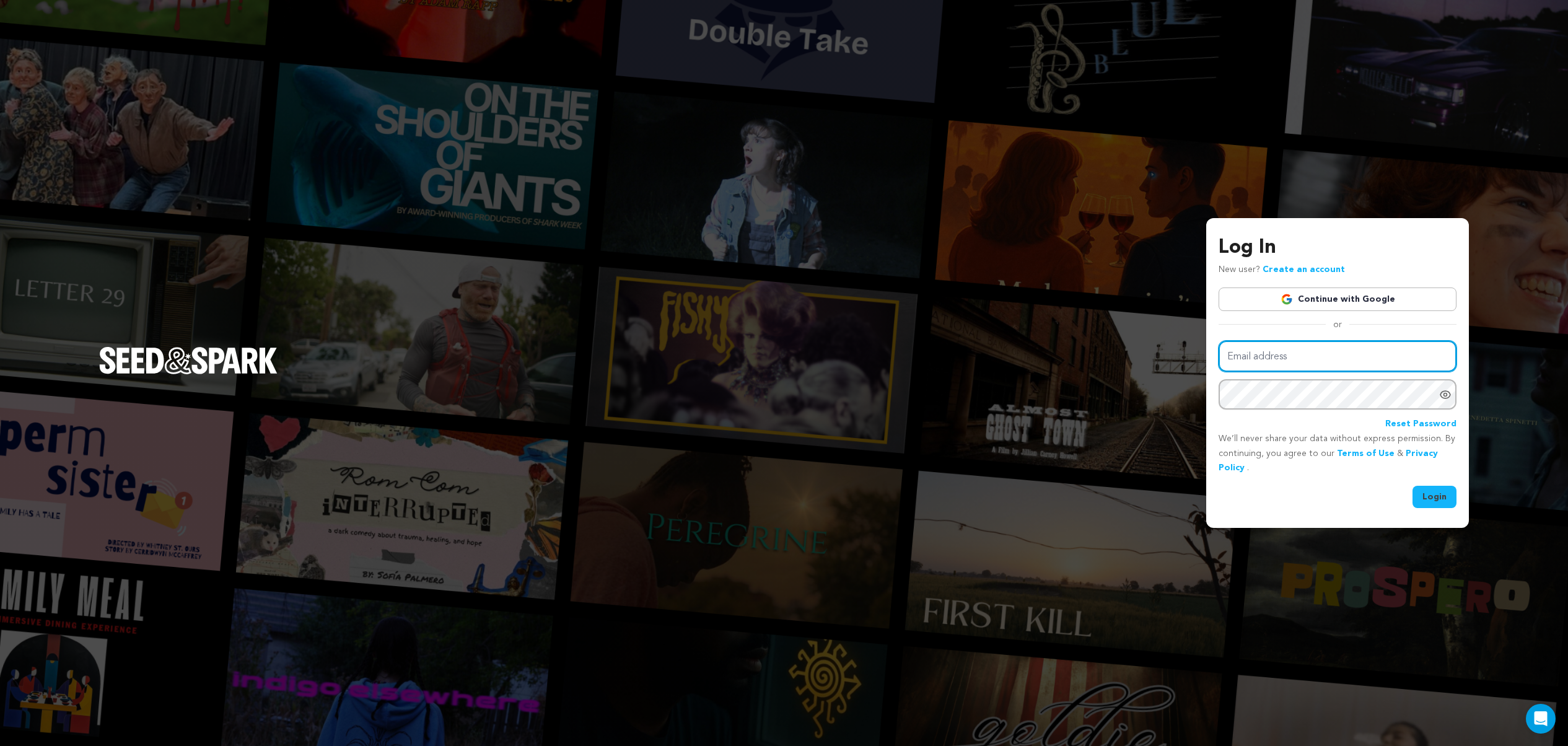
type input "[EMAIL_ADDRESS][DOMAIN_NAME]"
click at [1441, 496] on button "Login" at bounding box center [1435, 496] width 44 height 23
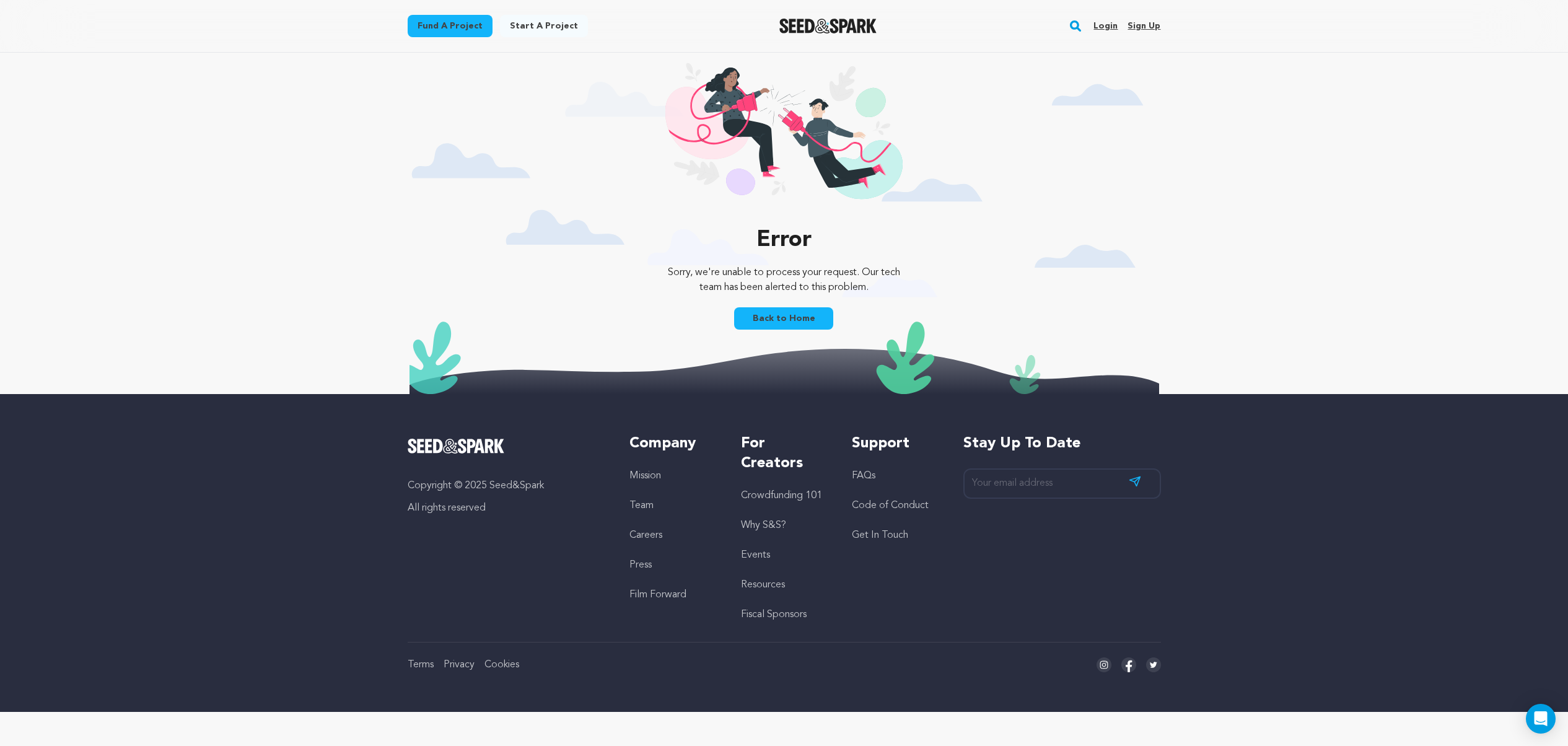
click at [764, 320] on link "Back to Home" at bounding box center [784, 318] width 99 height 23
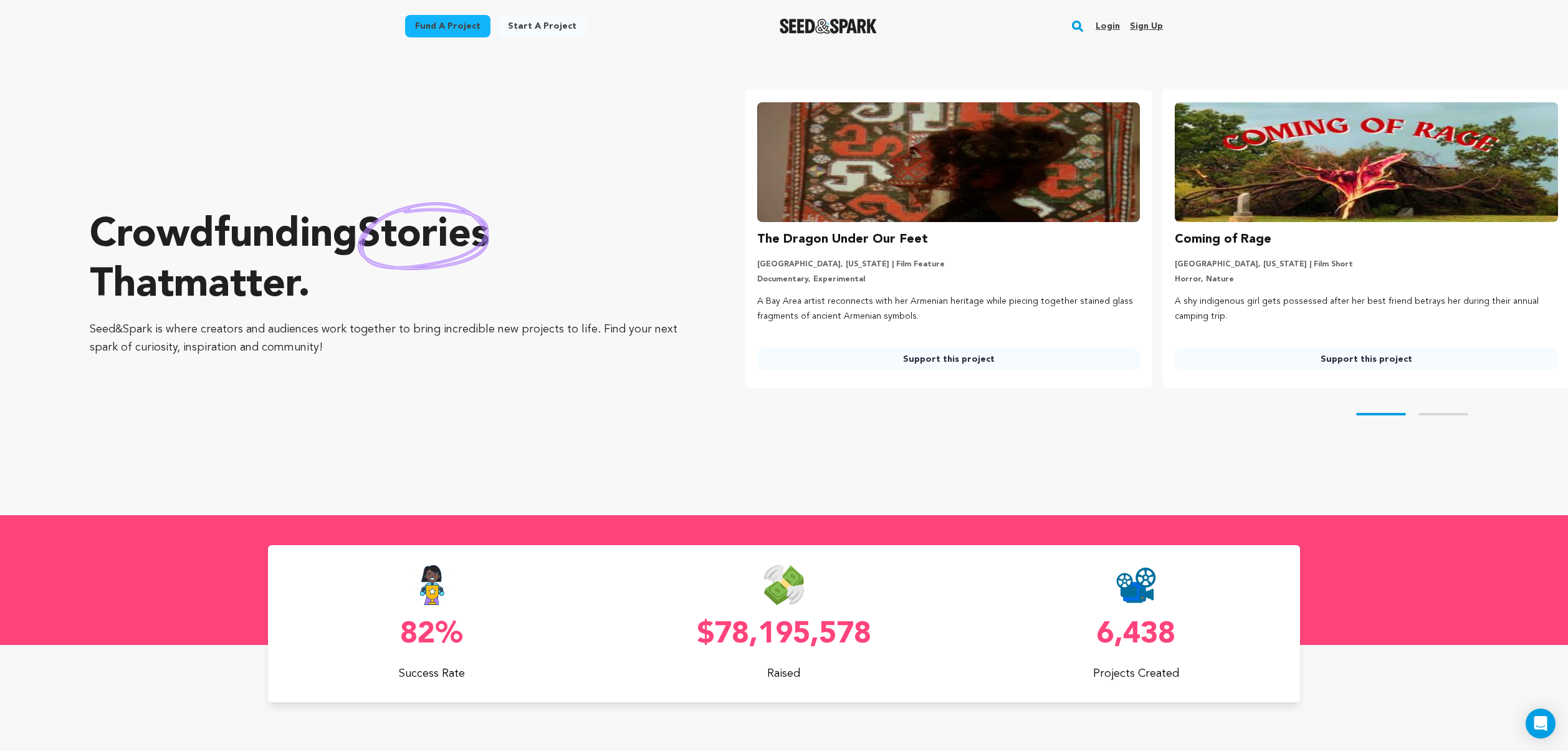
click at [1113, 27] on link "Login" at bounding box center [1108, 26] width 25 height 20
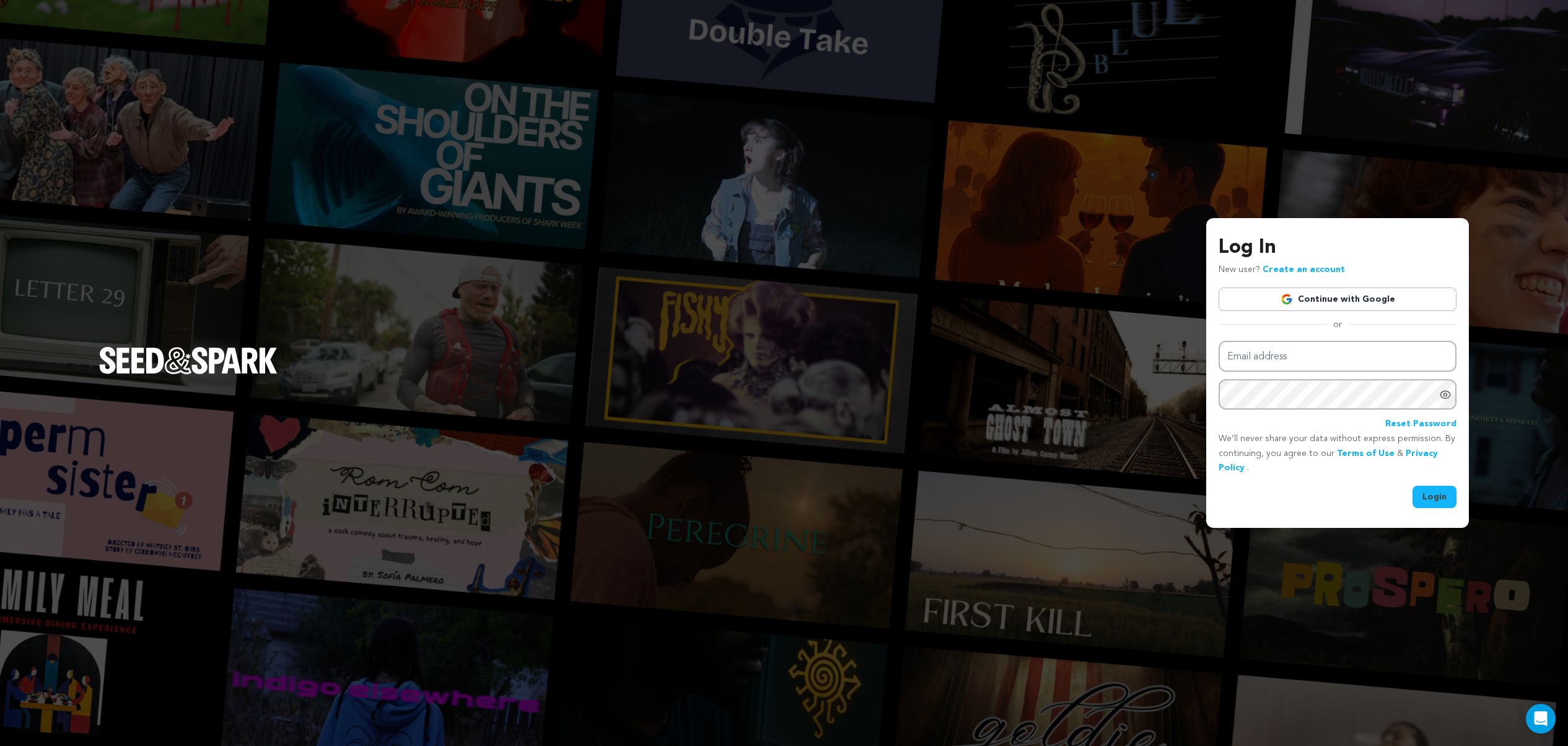
type input "milaknight@icloud.com"
click at [1448, 498] on button "Login" at bounding box center [1435, 496] width 44 height 23
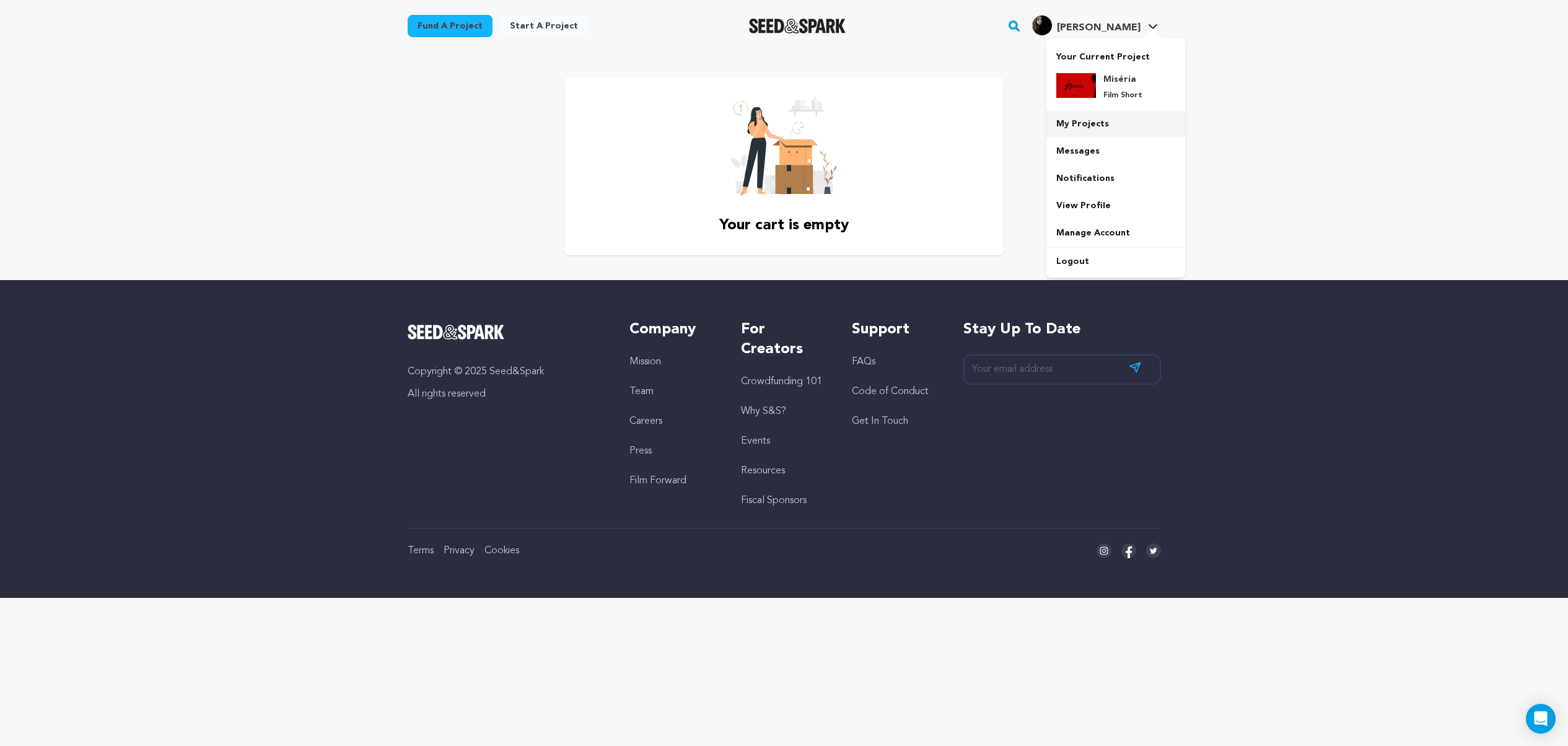
click at [1109, 122] on link "My Projects" at bounding box center [1115, 123] width 139 height 27
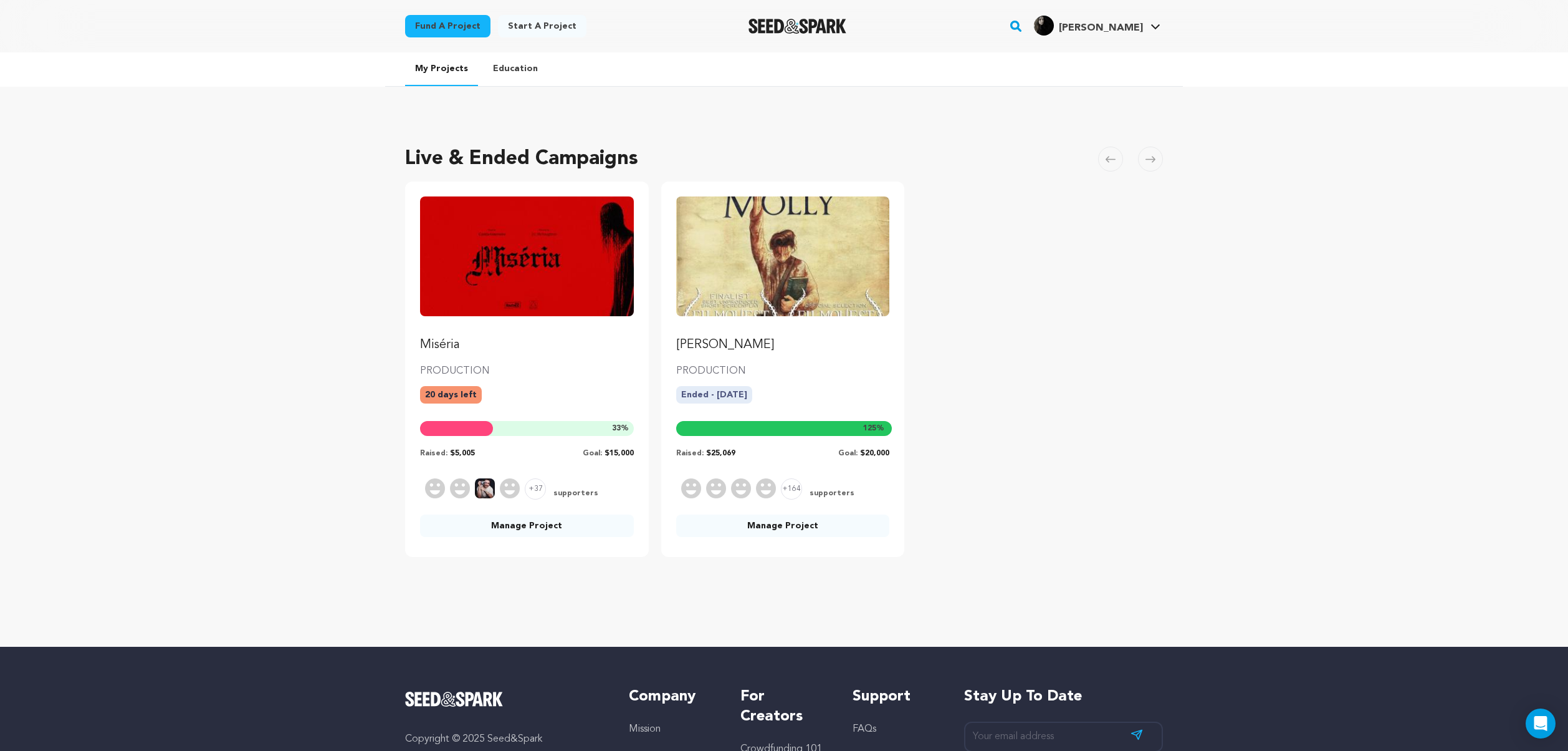
click at [534, 525] on link "Manage Project" at bounding box center [527, 525] width 214 height 23
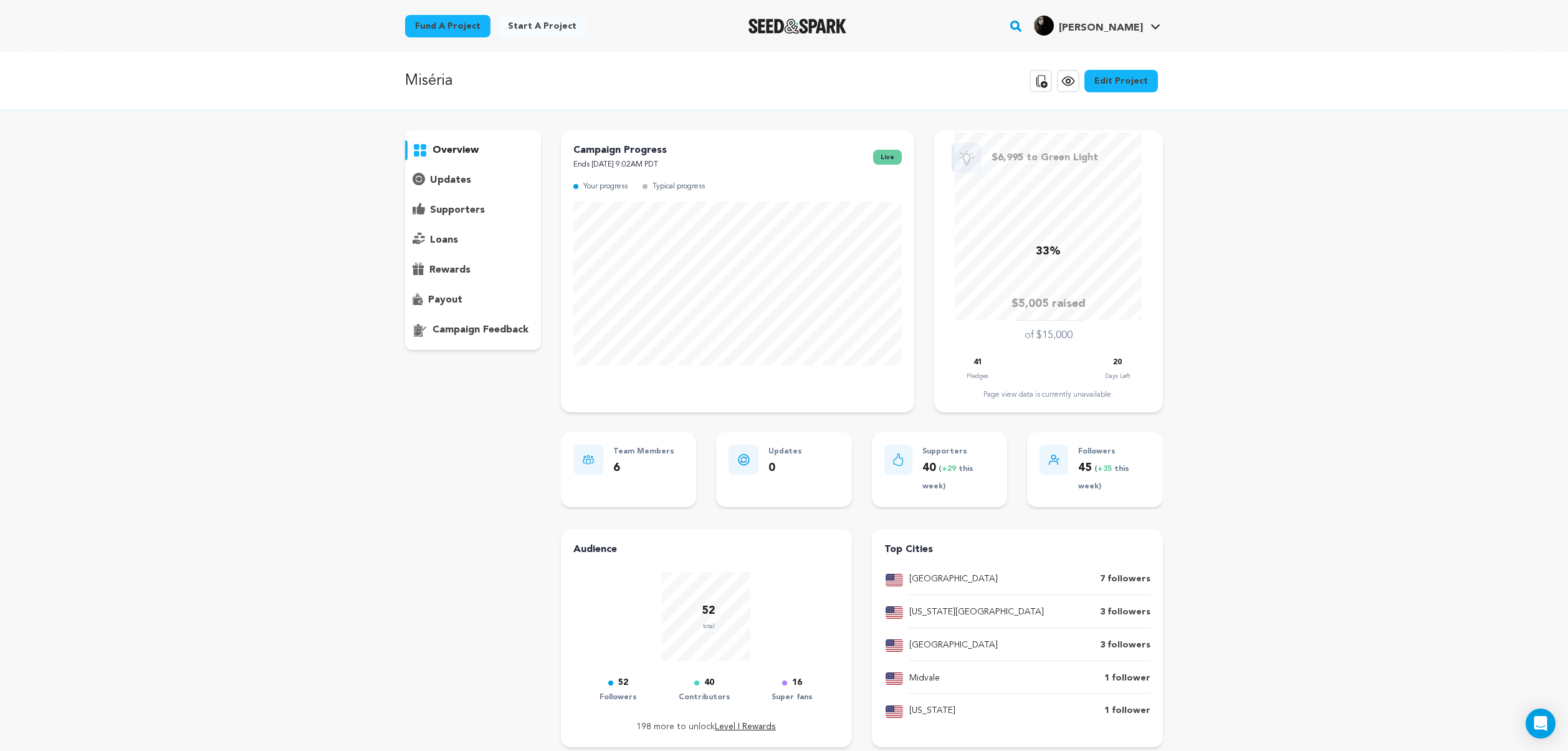
click at [451, 211] on p "supporters" at bounding box center [458, 210] width 55 height 15
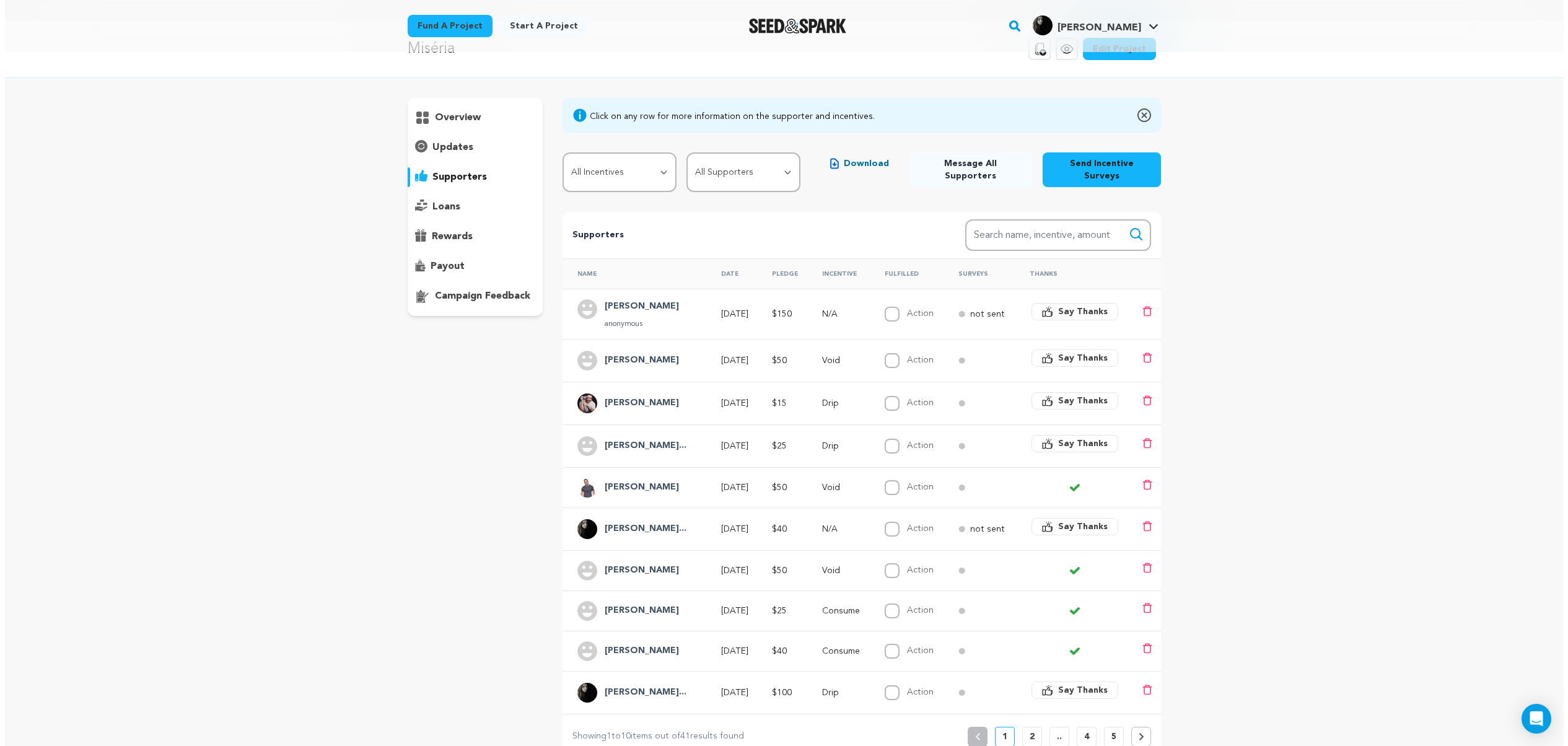
scroll to position [55, 0]
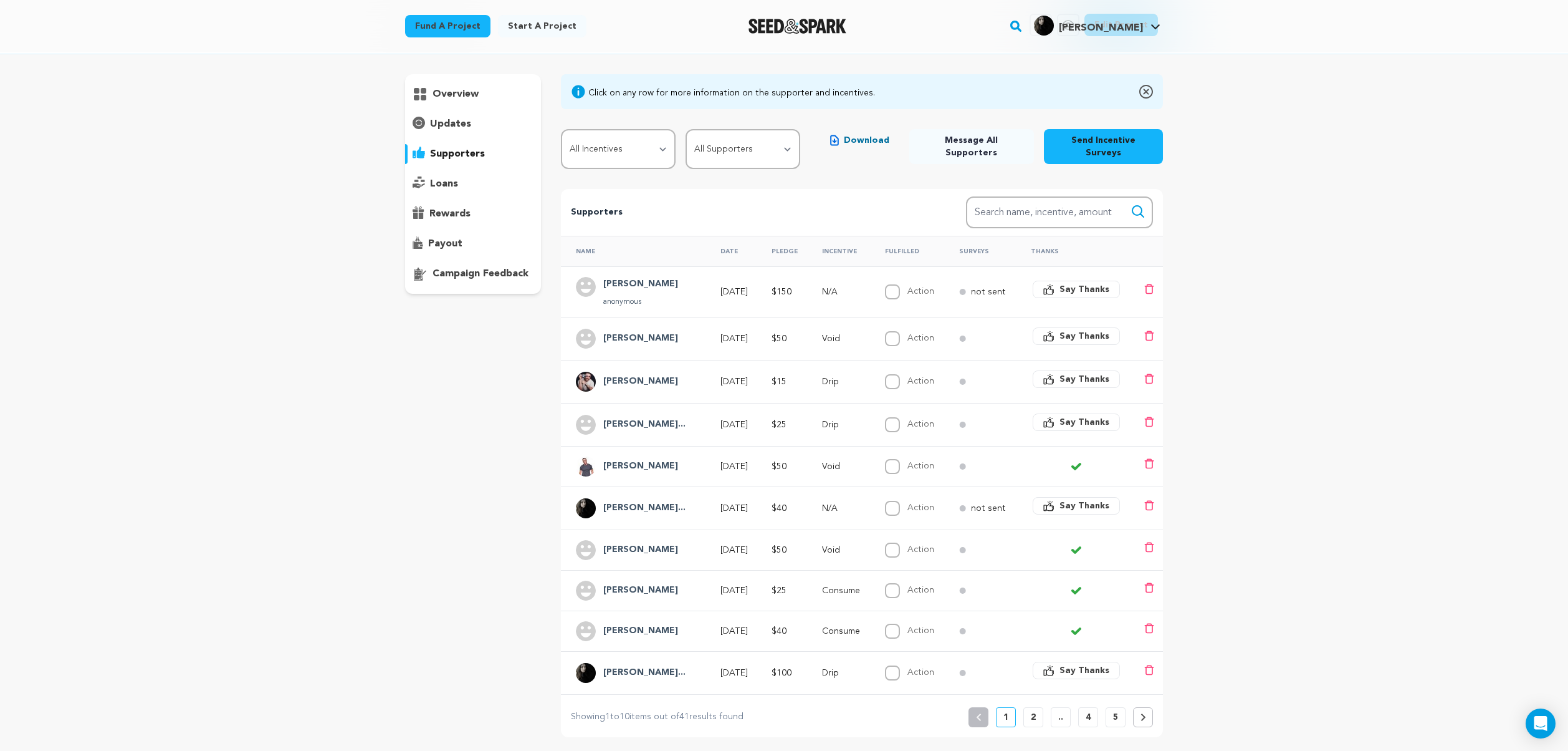
click at [642, 459] on h4 "[PERSON_NAME]" at bounding box center [641, 466] width 75 height 15
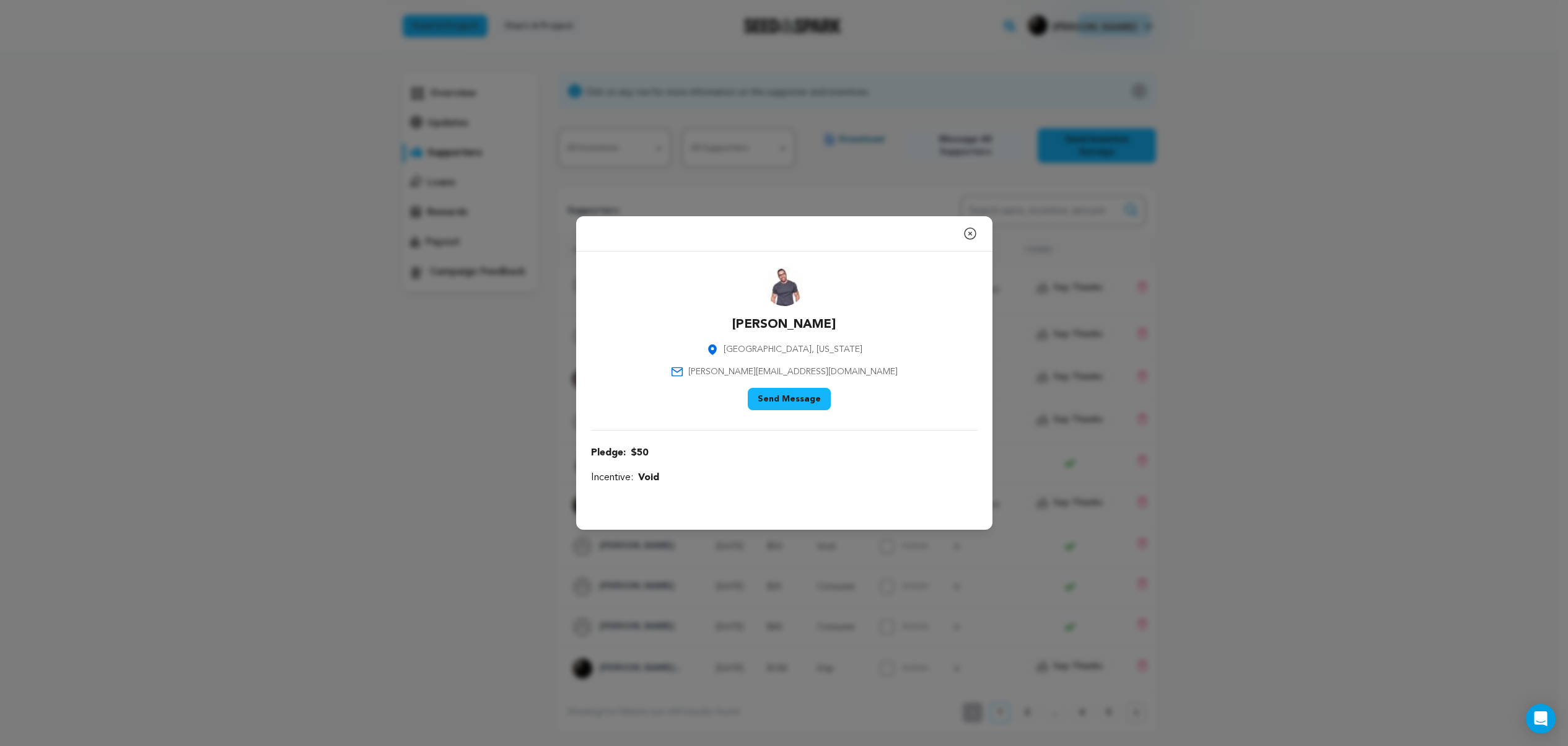
click at [791, 373] on span "[PERSON_NAME][EMAIL_ADDRESS][DOMAIN_NAME]" at bounding box center [793, 372] width 210 height 13
copy div "[PERSON_NAME][EMAIL_ADDRESS][DOMAIN_NAME]"
click at [967, 231] on icon "button" at bounding box center [970, 233] width 15 height 15
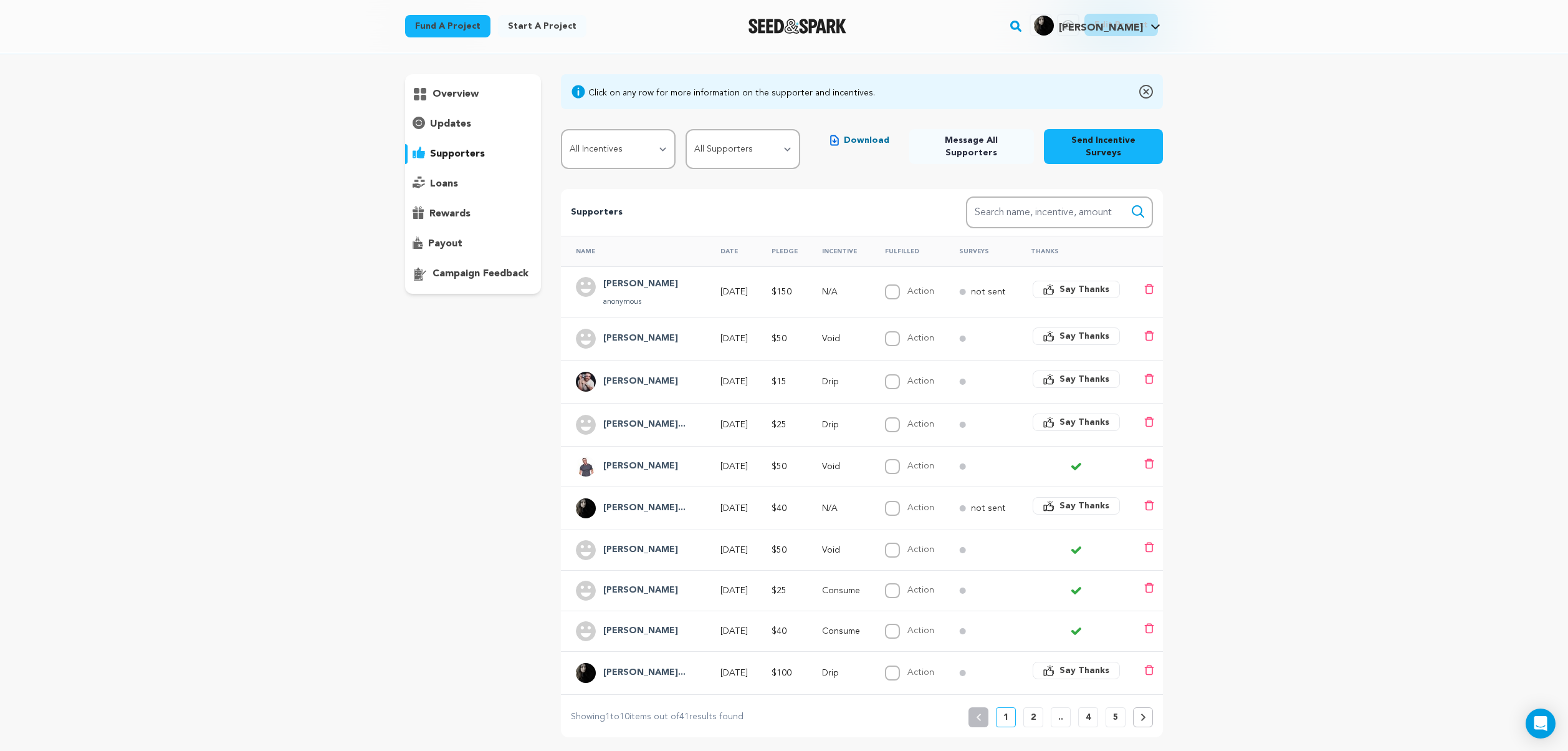
click at [618, 417] on h4 "[PERSON_NAME]..." at bounding box center [645, 424] width 82 height 15
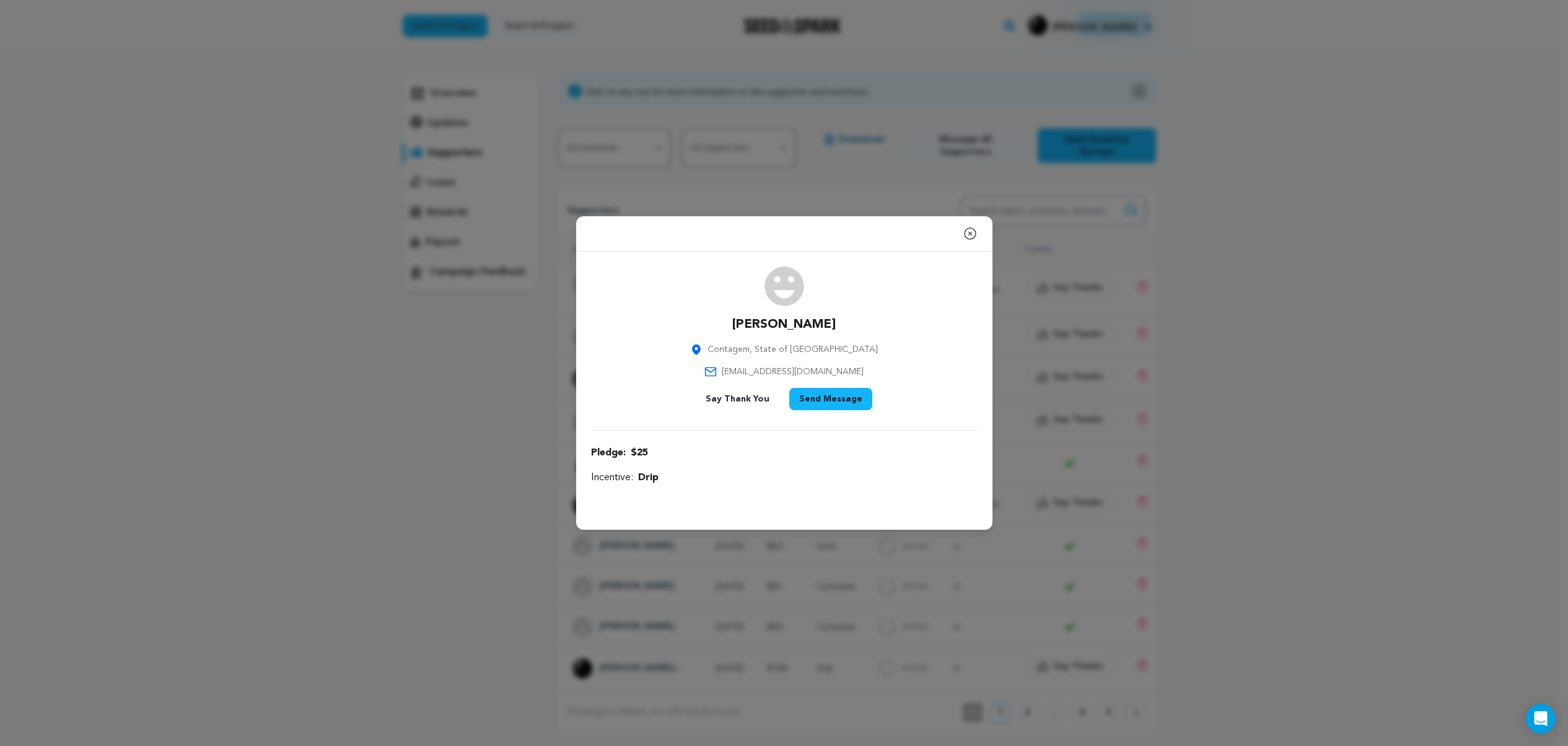
click at [767, 372] on span "[EMAIL_ADDRESS][DOMAIN_NAME]" at bounding box center [793, 372] width 142 height 13
copy div "[EMAIL_ADDRESS][DOMAIN_NAME]"
click at [973, 235] on icon "button" at bounding box center [970, 233] width 15 height 15
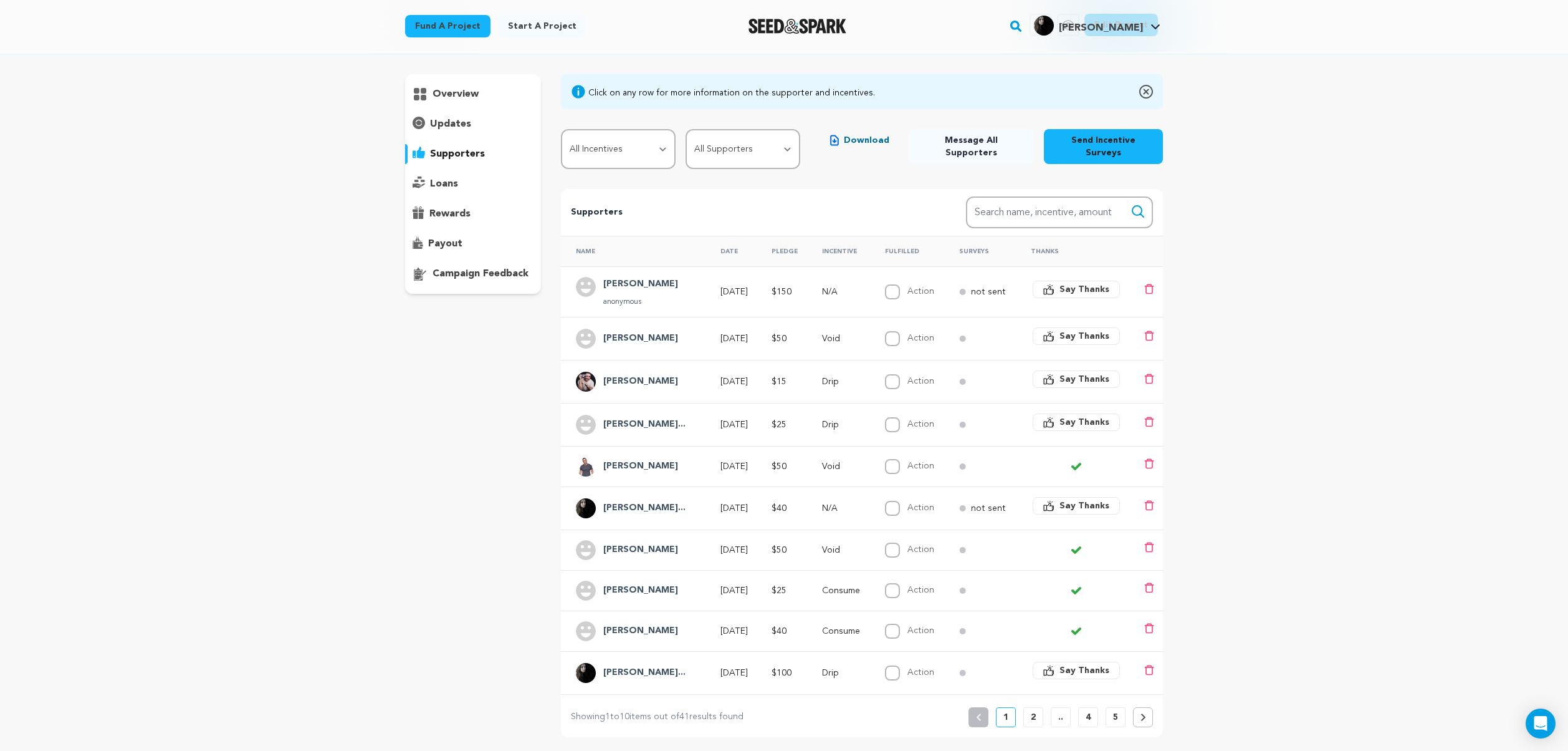
click at [626, 374] on h4 "[PERSON_NAME]" at bounding box center [641, 381] width 75 height 15
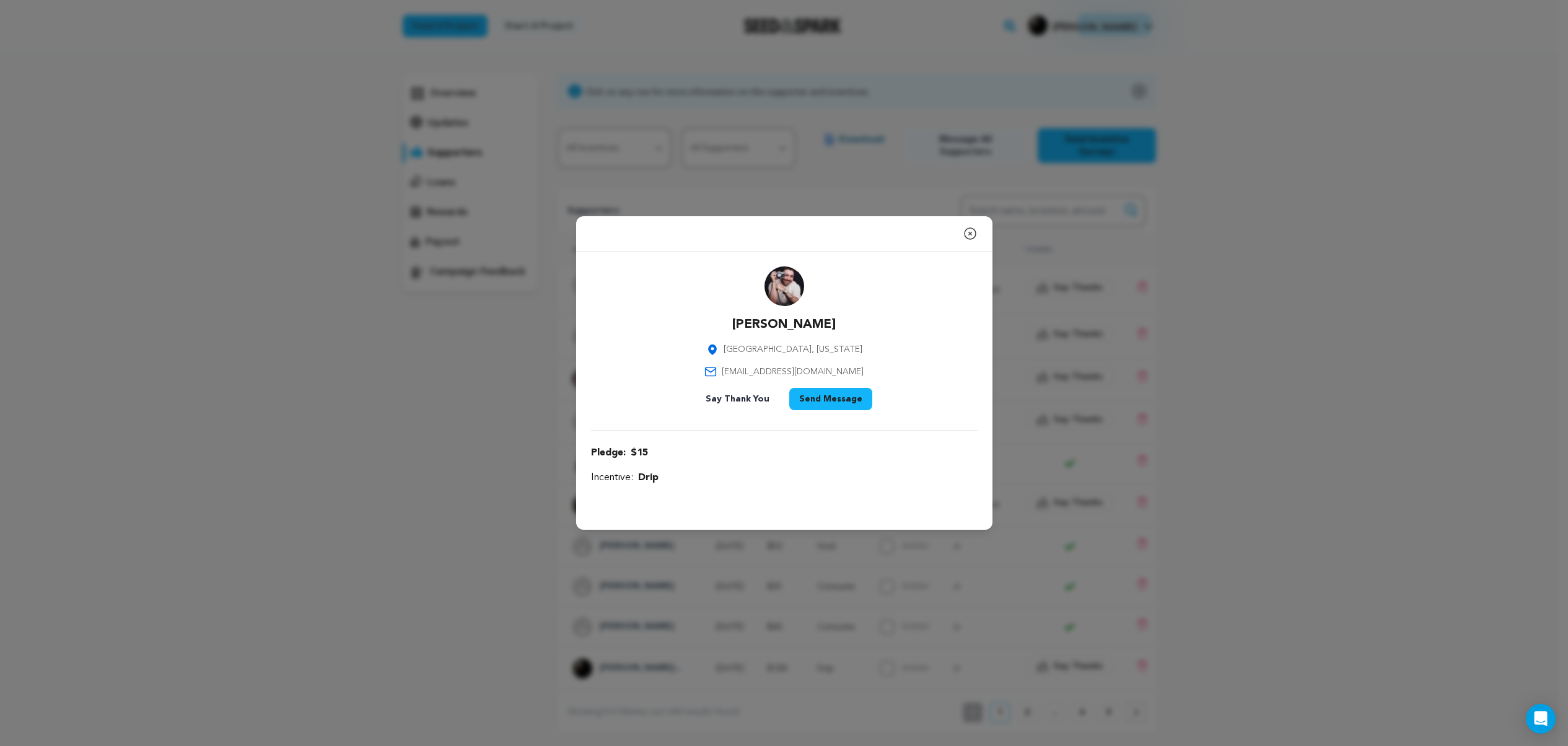
click at [781, 328] on p "[PERSON_NAME]" at bounding box center [784, 324] width 104 height 17
copy div "[PERSON_NAME]"
click at [809, 371] on span "[EMAIL_ADDRESS][DOMAIN_NAME]" at bounding box center [793, 372] width 142 height 13
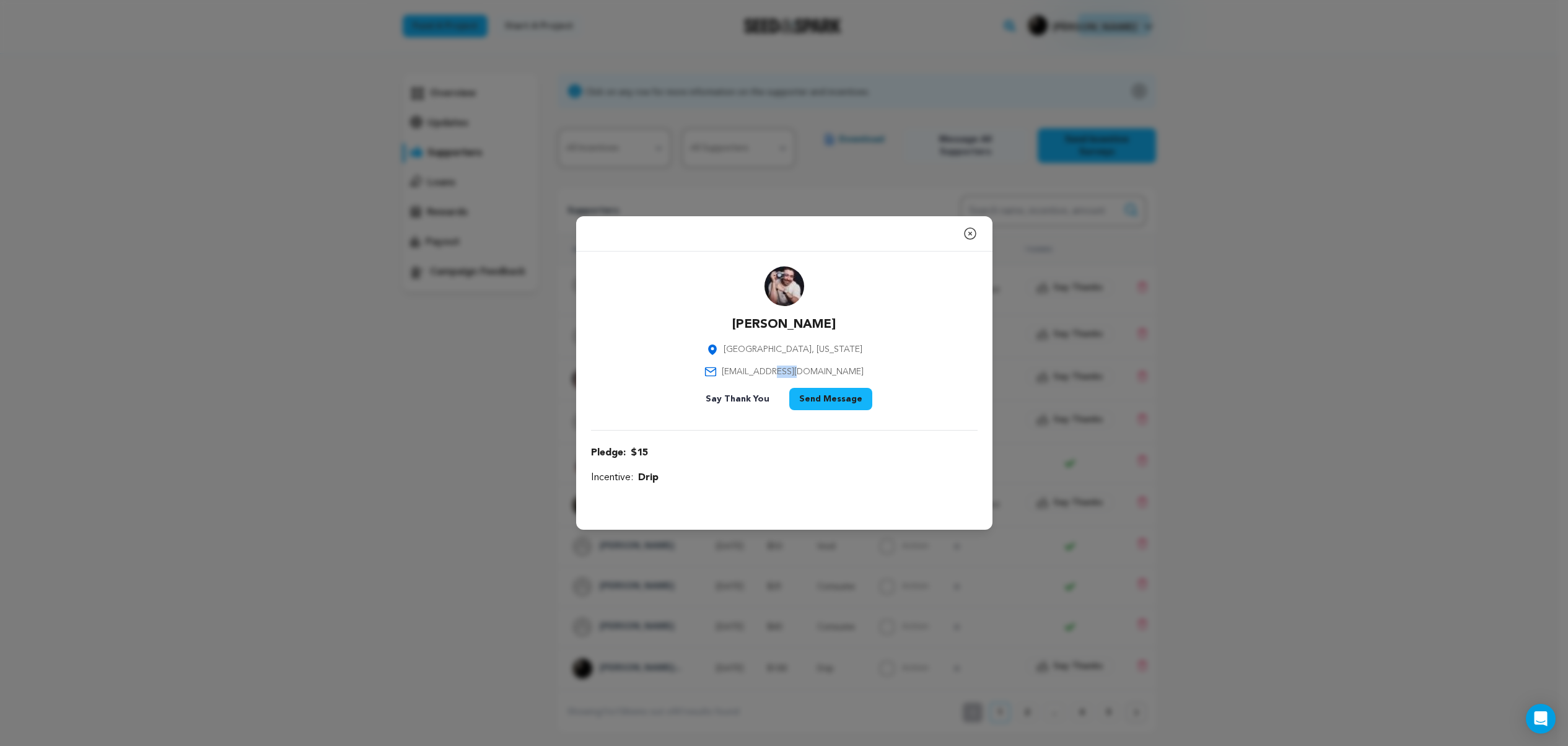
click at [809, 371] on span "[EMAIL_ADDRESS][DOMAIN_NAME]" at bounding box center [793, 372] width 142 height 13
copy div "[EMAIL_ADDRESS][DOMAIN_NAME]"
click at [971, 235] on icon "button" at bounding box center [970, 233] width 15 height 15
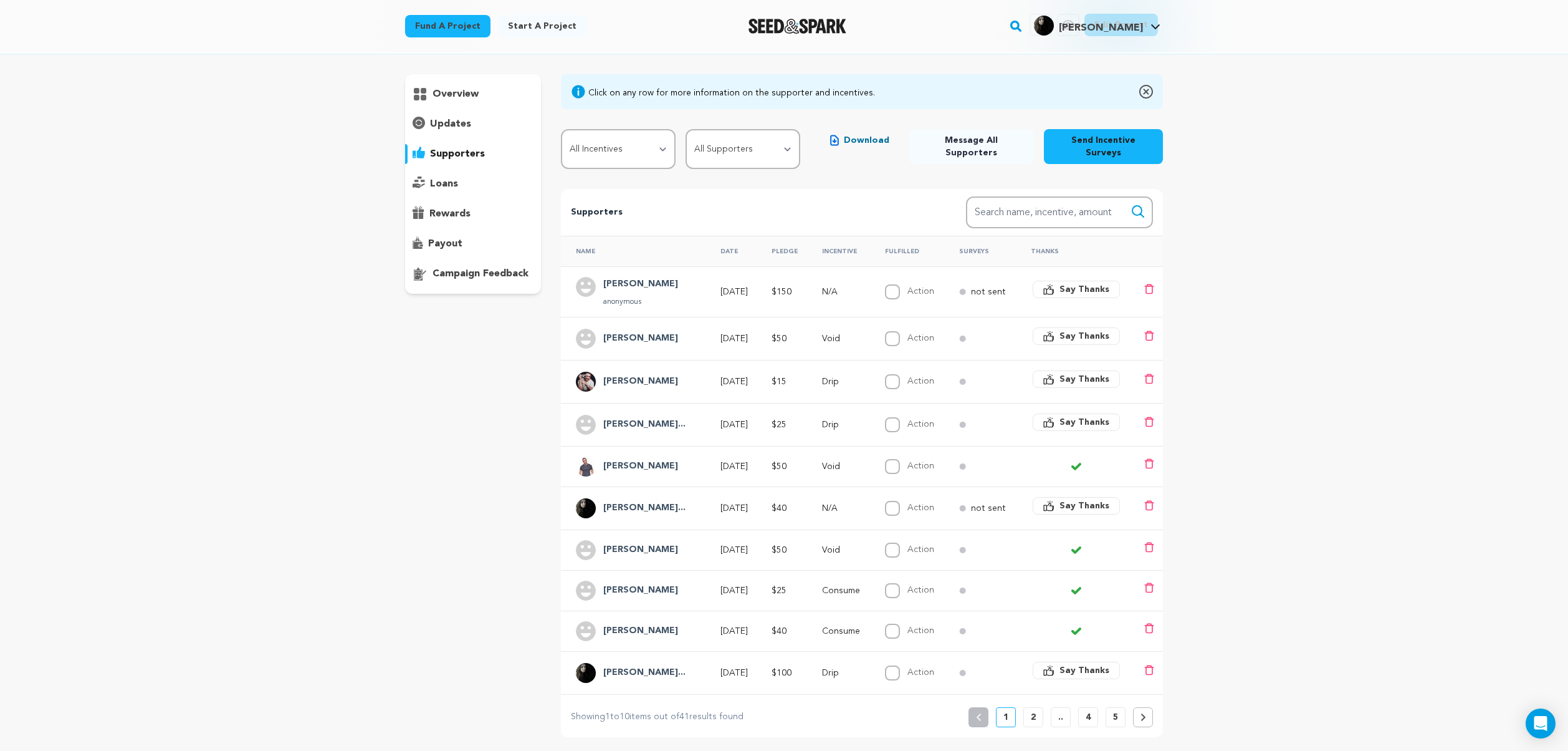
click at [639, 331] on h4 "[PERSON_NAME]" at bounding box center [641, 338] width 75 height 15
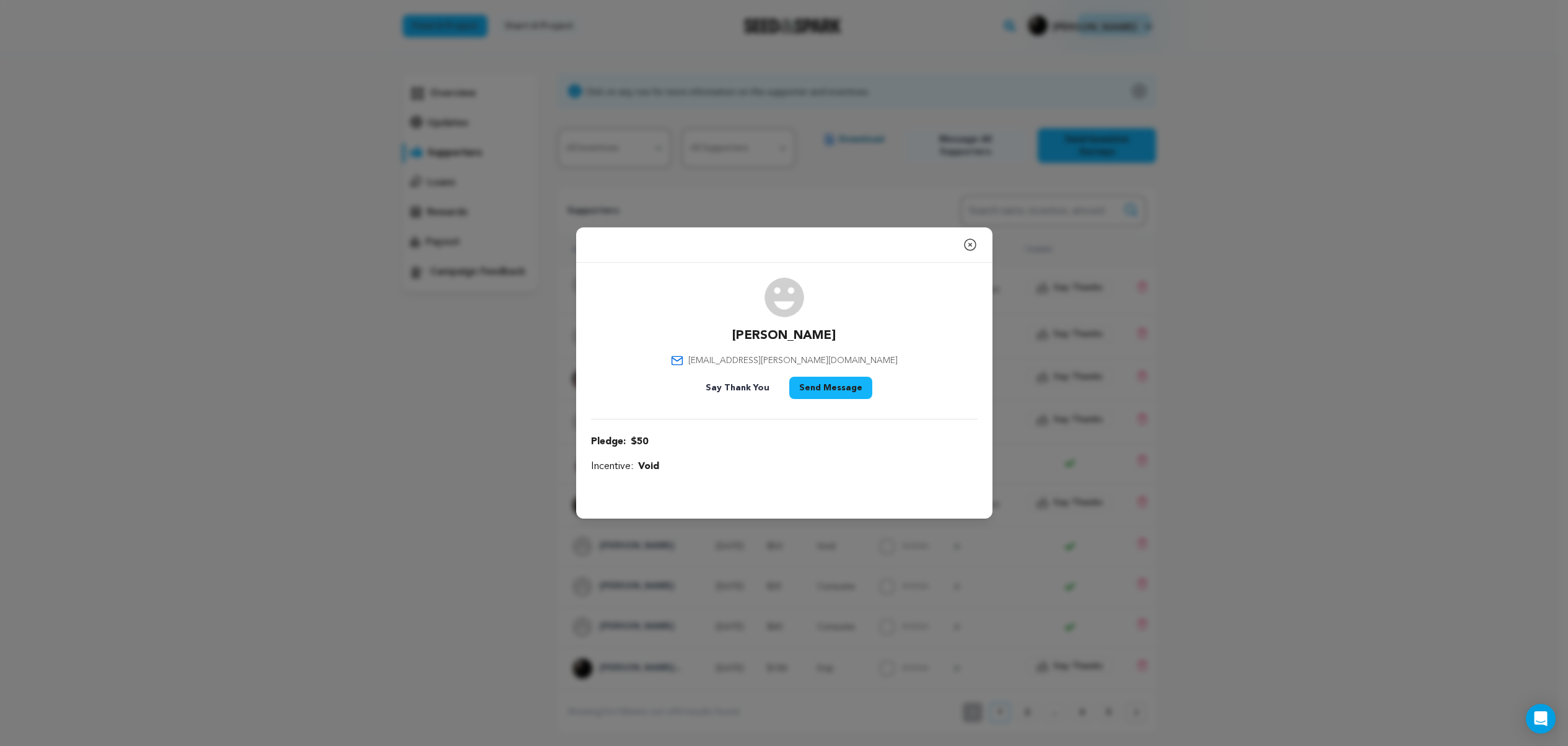
click at [793, 334] on p "[PERSON_NAME]" at bounding box center [784, 335] width 104 height 17
copy div "[PERSON_NAME]"
click at [774, 359] on span "[EMAIL_ADDRESS][PERSON_NAME][DOMAIN_NAME]" at bounding box center [793, 360] width 210 height 13
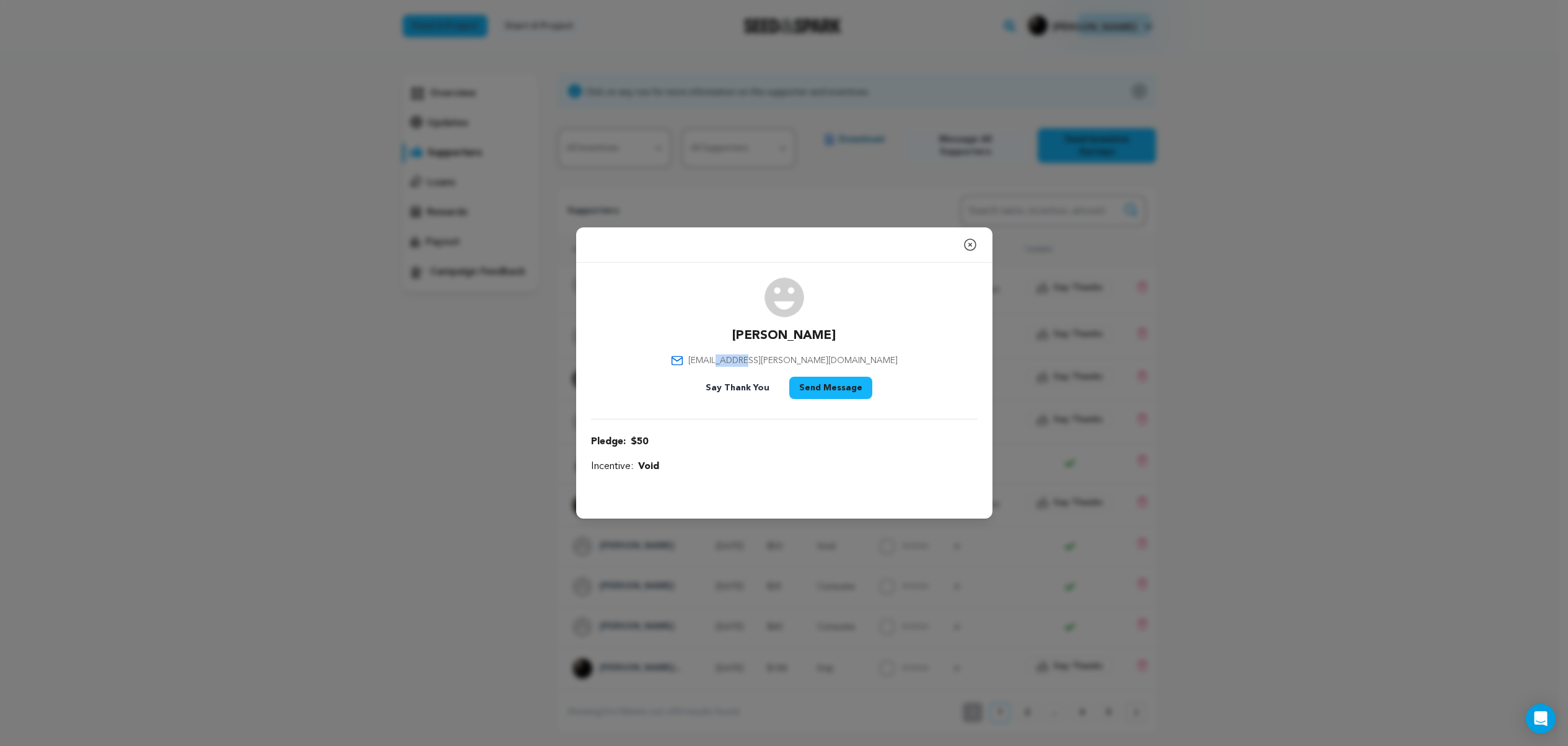
click at [774, 359] on span "[EMAIL_ADDRESS][PERSON_NAME][DOMAIN_NAME]" at bounding box center [793, 360] width 210 height 13
copy div "[EMAIL_ADDRESS][PERSON_NAME][DOMAIN_NAME]"
click at [972, 245] on icon "button" at bounding box center [970, 244] width 15 height 15
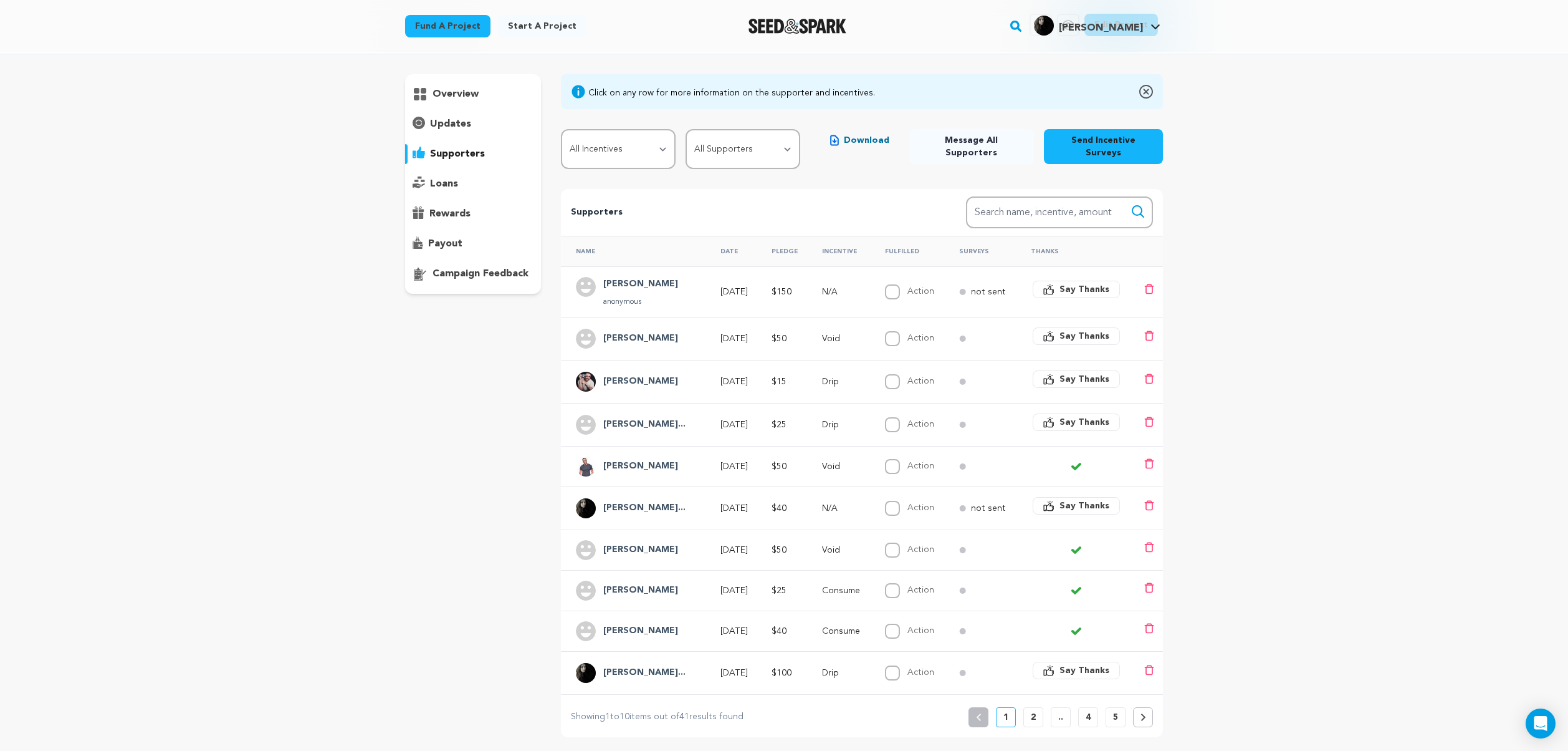
click at [1080, 373] on span "Say Thanks" at bounding box center [1084, 379] width 50 height 13
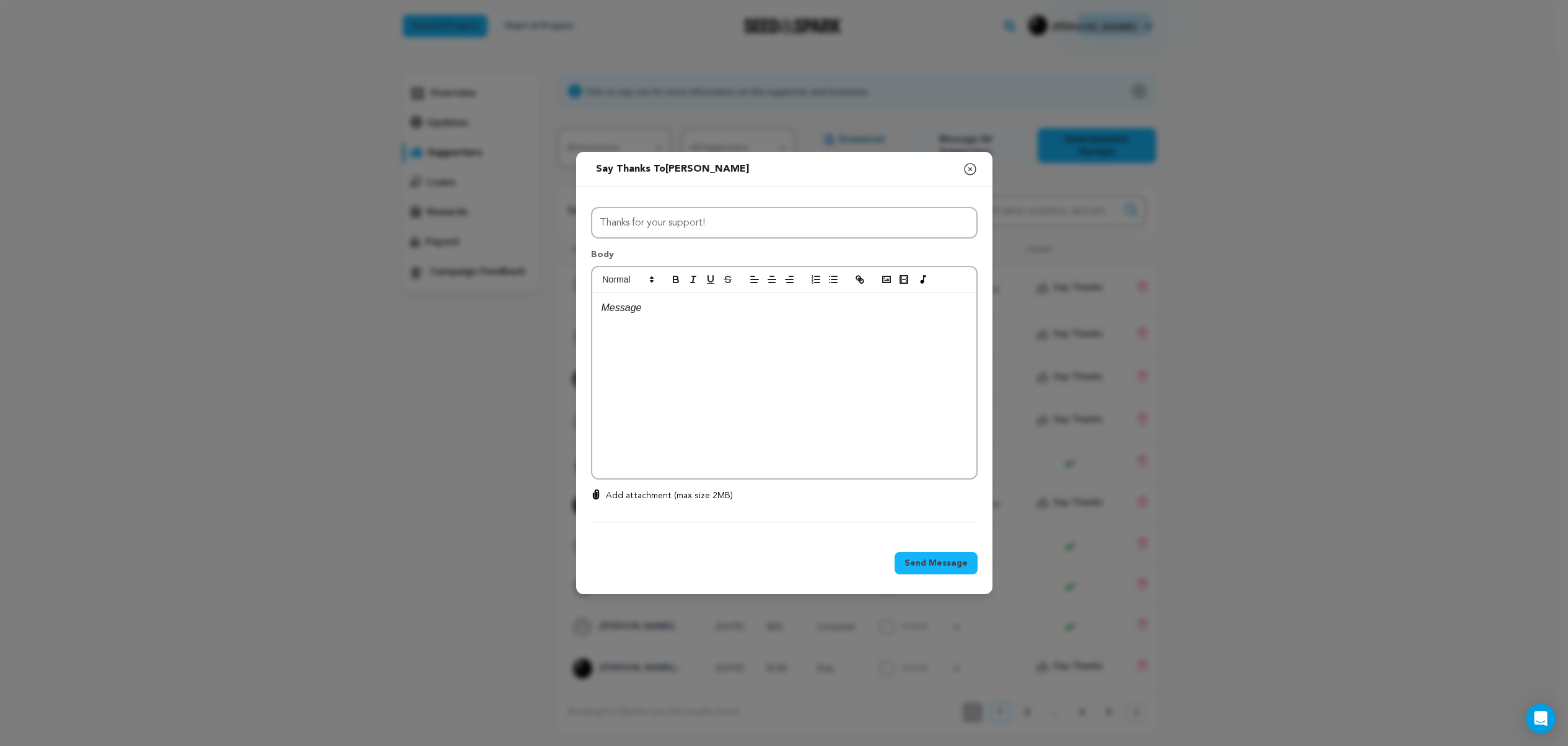
click at [625, 302] on p at bounding box center [784, 308] width 366 height 16
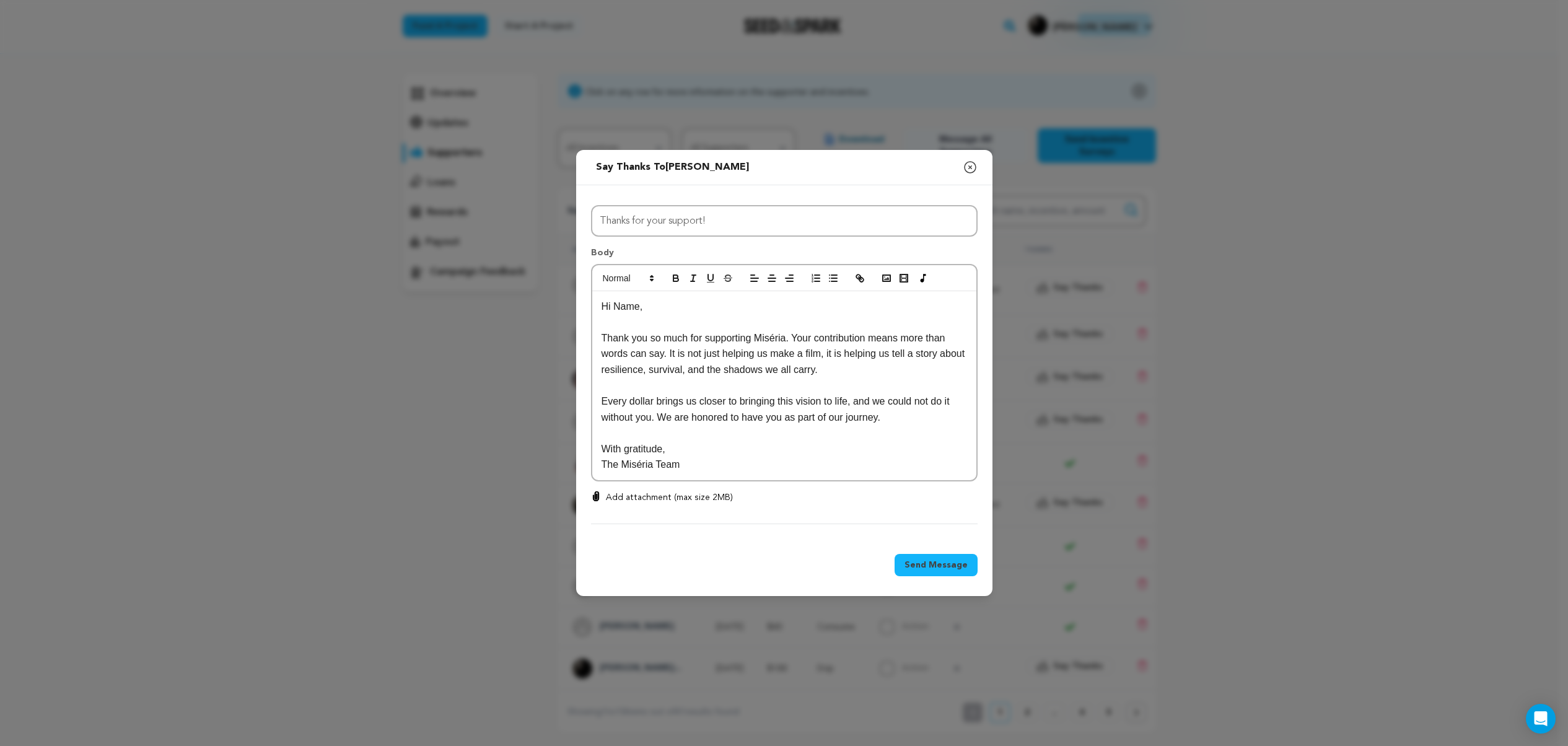
click at [621, 307] on p "Hi Name," at bounding box center [784, 307] width 366 height 16
click at [725, 222] on input "Thanks for your support!" at bounding box center [784, 221] width 387 height 32
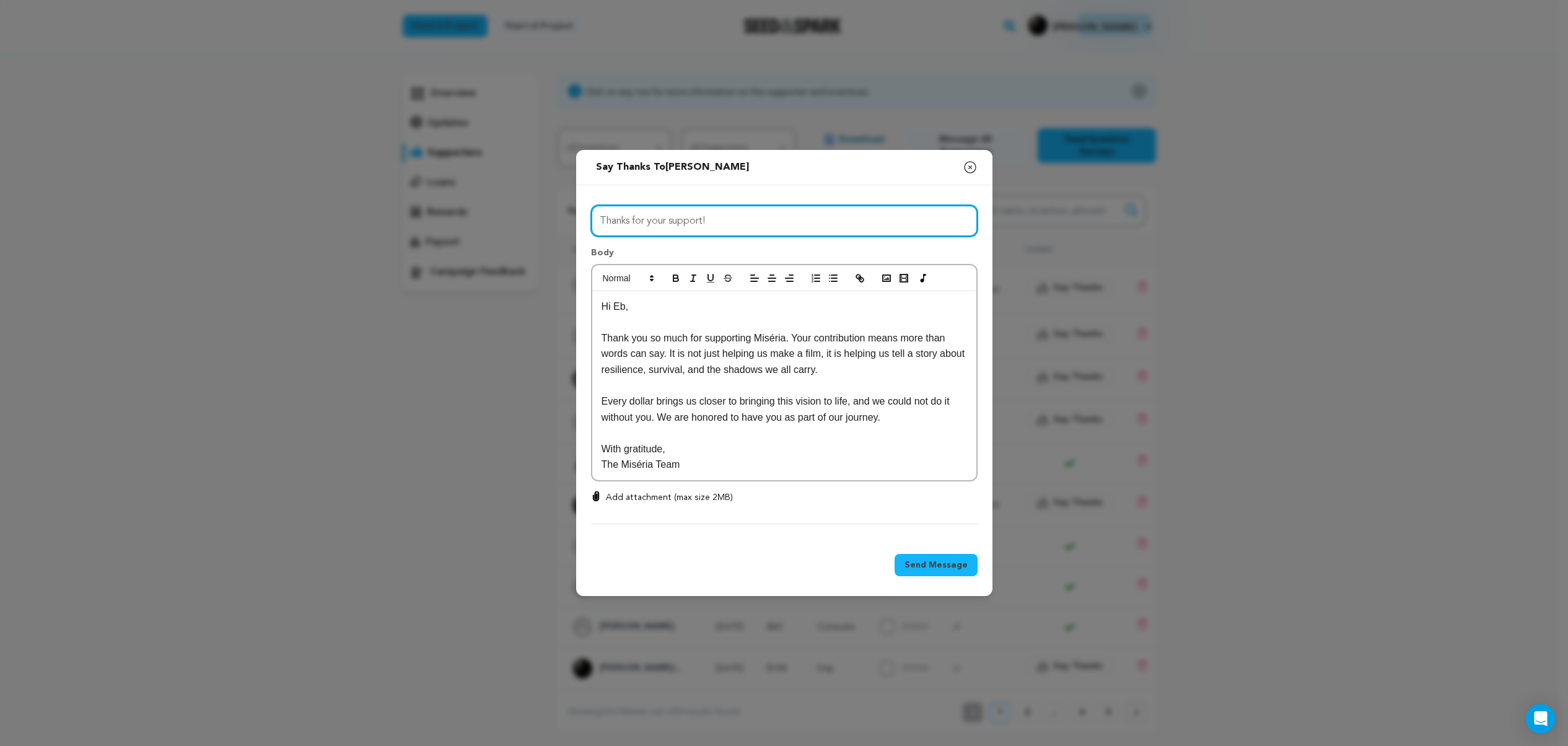
paste input "Your support means the world"
type input "Your support means the world"
click at [939, 554] on div "Send Message" at bounding box center [786, 564] width 381 height 23
click at [937, 563] on span "Send Message" at bounding box center [936, 564] width 64 height 13
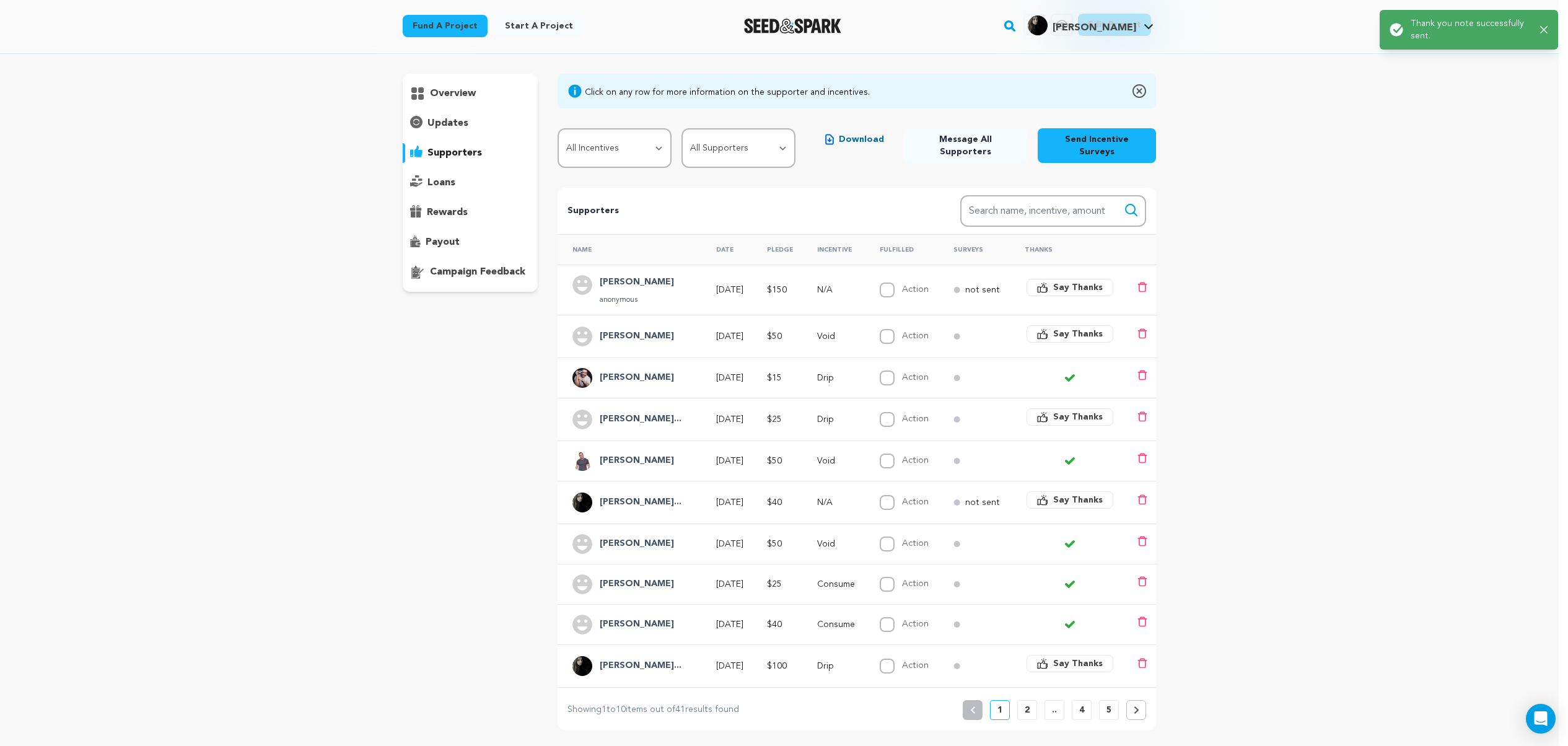
click at [1063, 328] on span "Say Thanks" at bounding box center [1078, 334] width 50 height 13
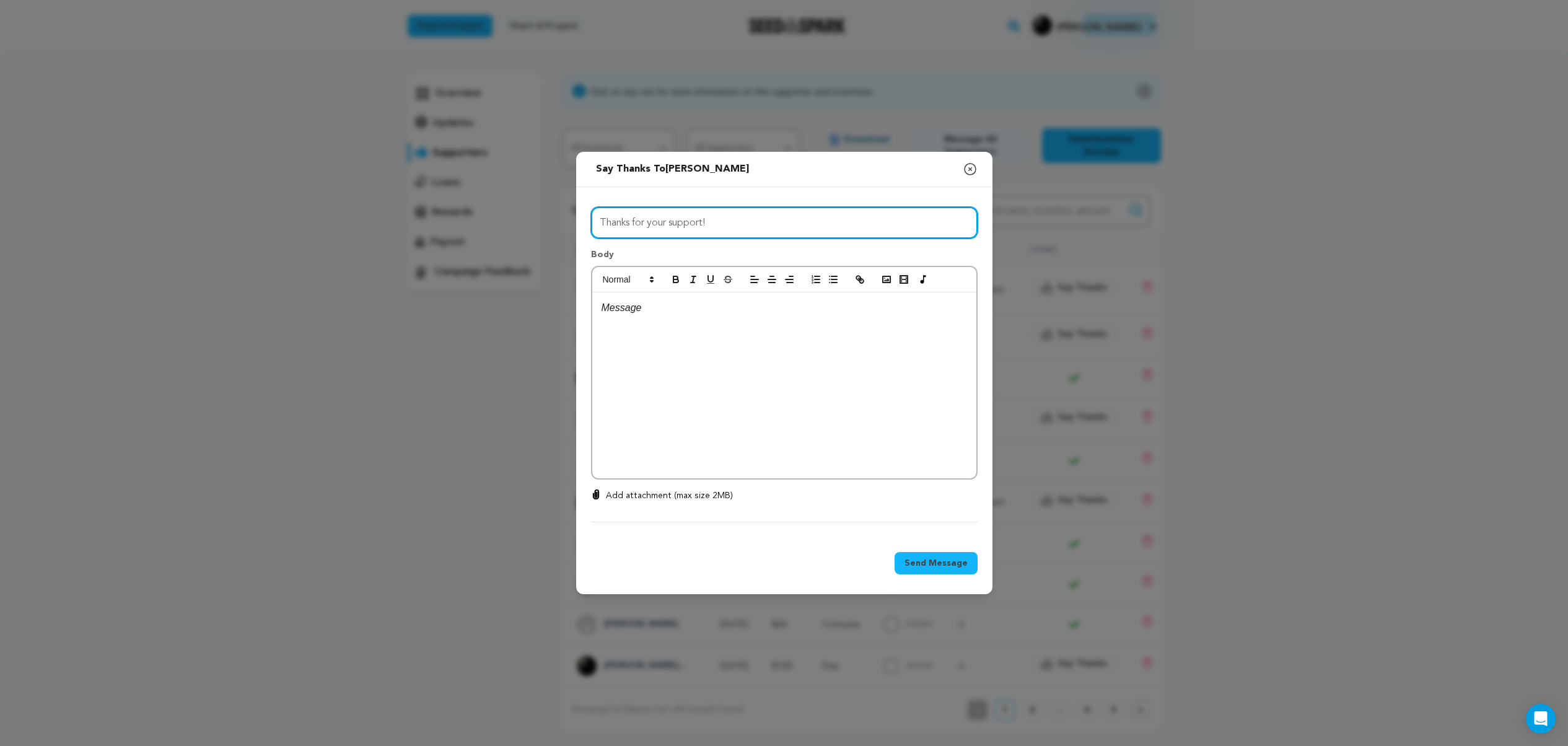
click at [775, 224] on input "Thanks for your support!" at bounding box center [784, 222] width 387 height 32
click at [773, 225] on input "Thanks for your support!" at bounding box center [784, 222] width 387 height 32
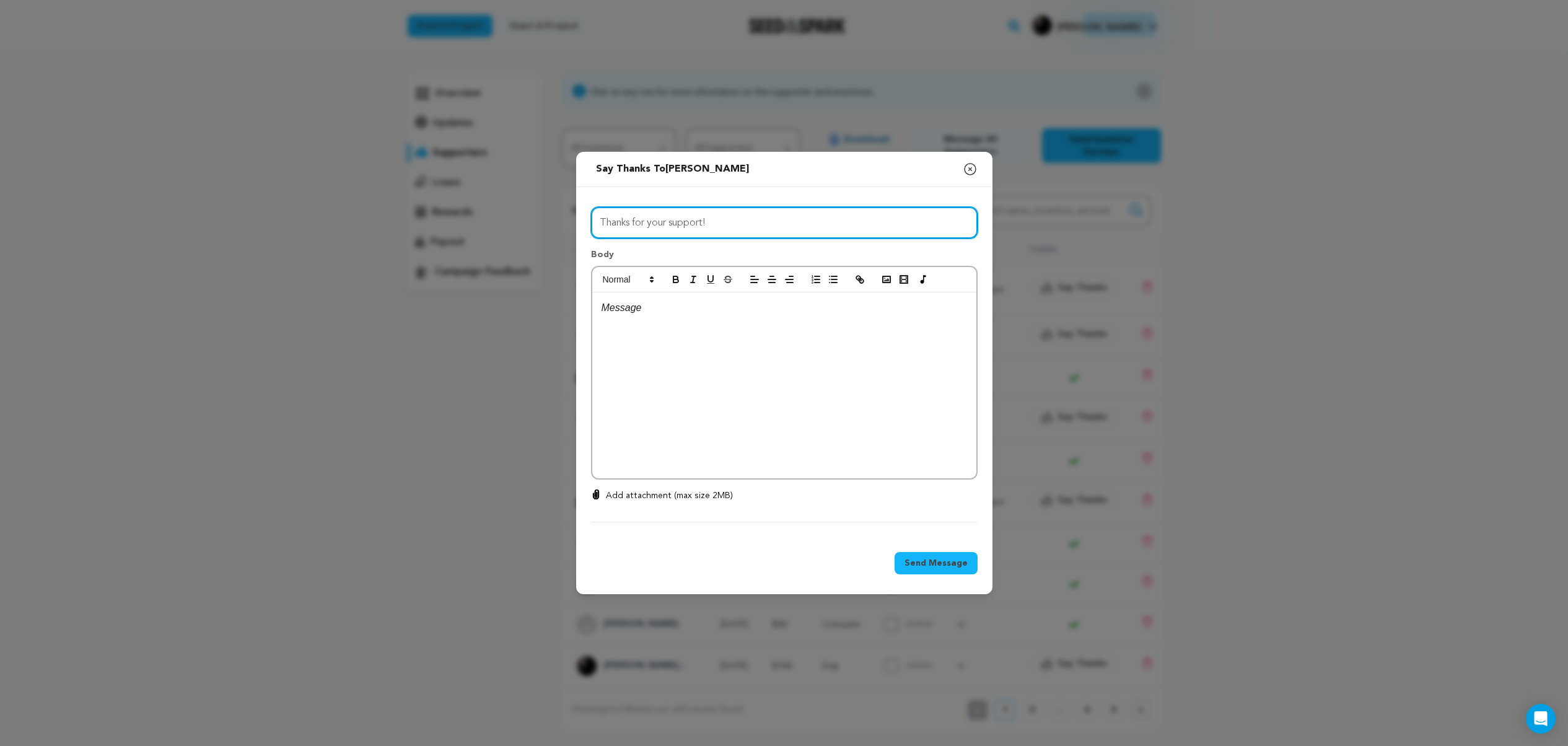
click at [773, 225] on input "Thanks for your support!" at bounding box center [784, 222] width 387 height 32
paste input "you for believing in [GEOGRAPHIC_DATA]"
type input "Thank you for believing in [GEOGRAPHIC_DATA]"
click at [676, 320] on div at bounding box center [784, 385] width 384 height 186
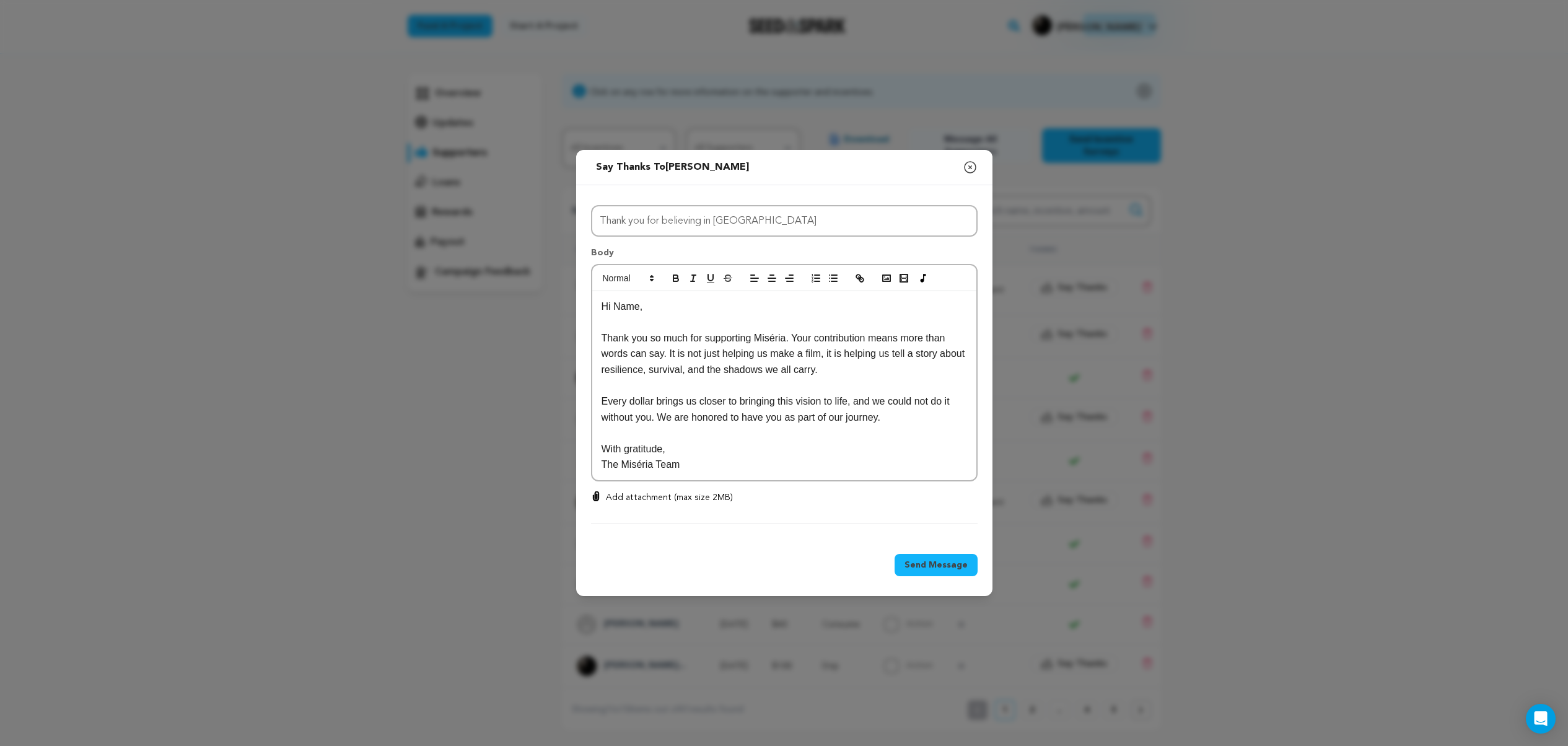
click at [632, 306] on p "Hi Name," at bounding box center [784, 307] width 366 height 16
click at [939, 566] on span "Send Message" at bounding box center [936, 564] width 64 height 13
